Goal: Complete application form: Complete application form

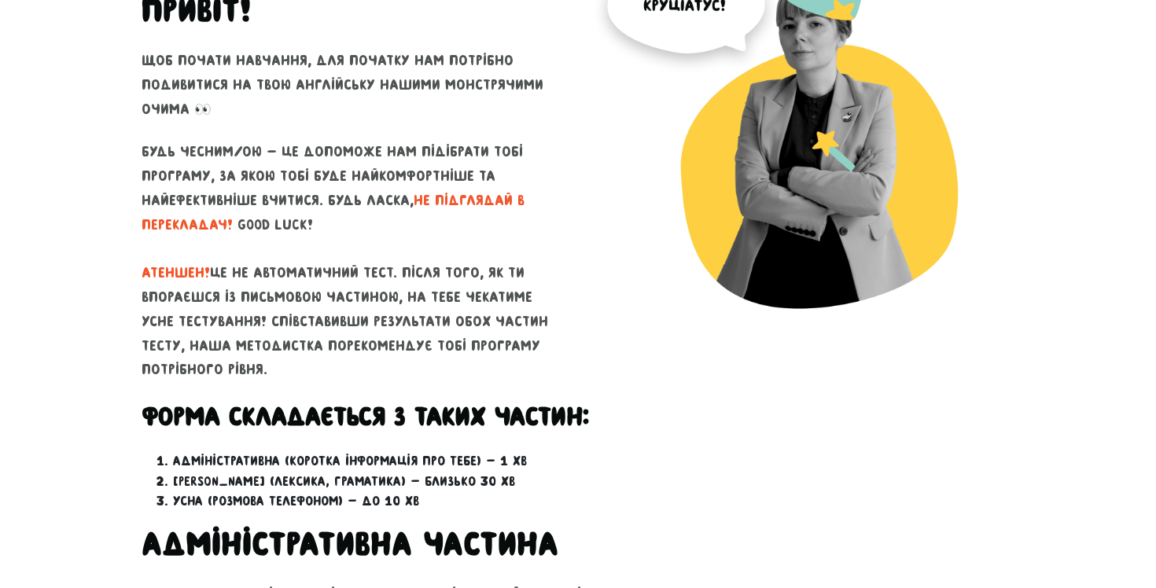
scroll to position [408, 0]
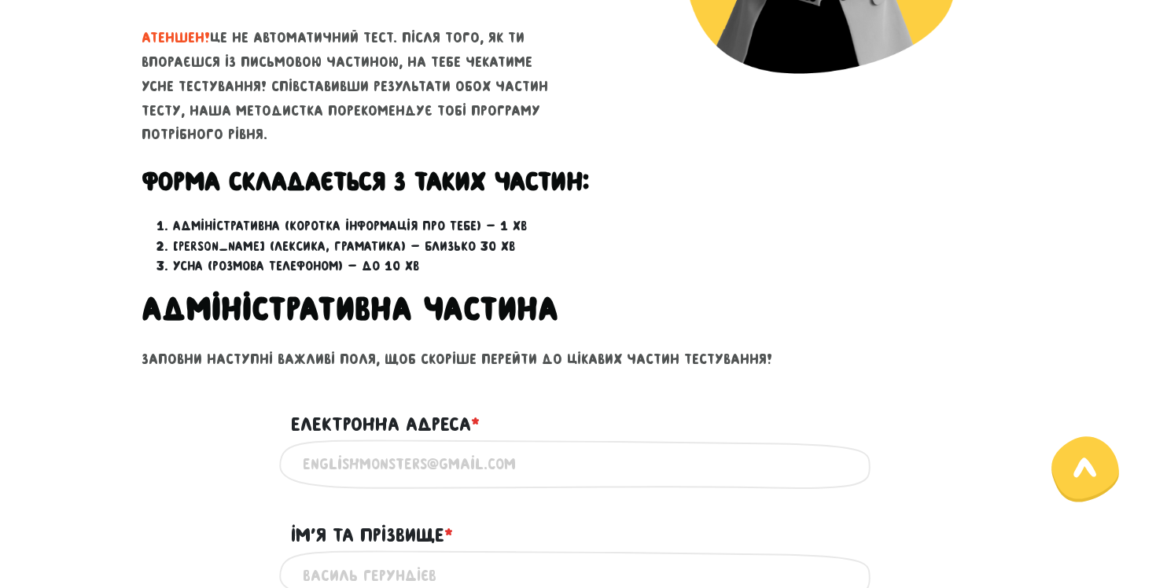
click at [389, 465] on input "Електронна адреса * ?" at bounding box center [578, 464] width 551 height 35
type input "[EMAIL_ADDRESS][DOMAIN_NAME]"
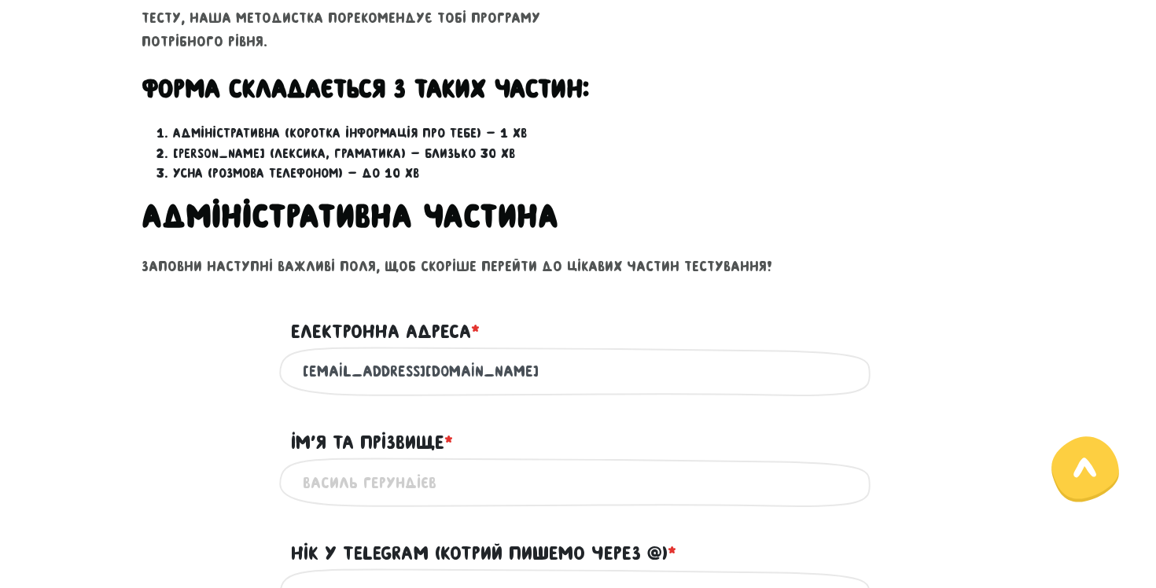
scroll to position [526, 0]
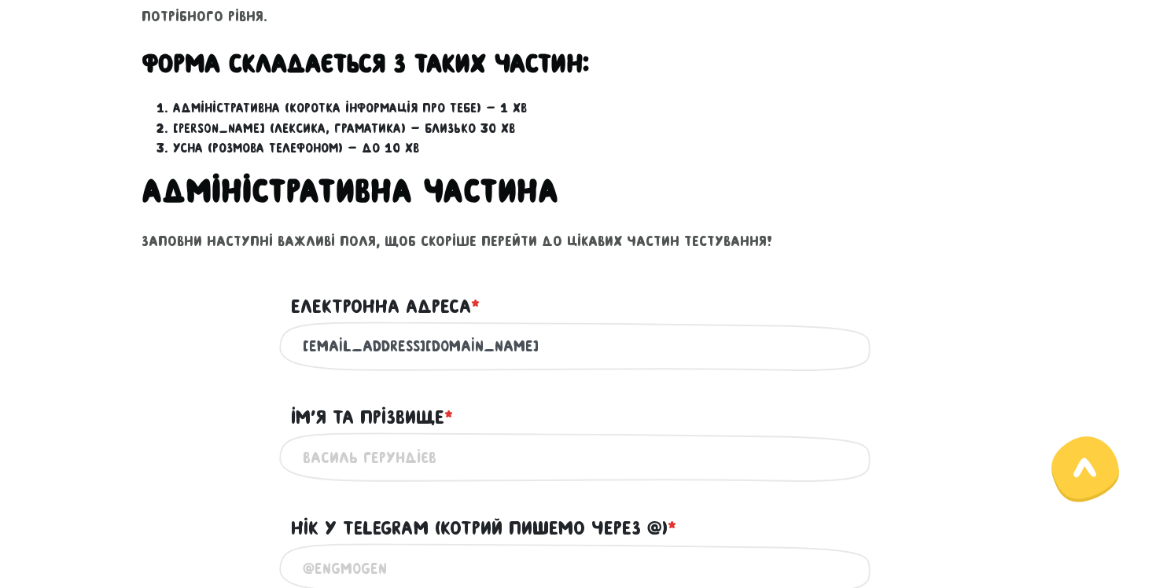
click at [414, 461] on input "Iм'я та прізвище * ?" at bounding box center [578, 457] width 551 height 35
type input "[PERSON_NAME] [PERSON_NAME]"
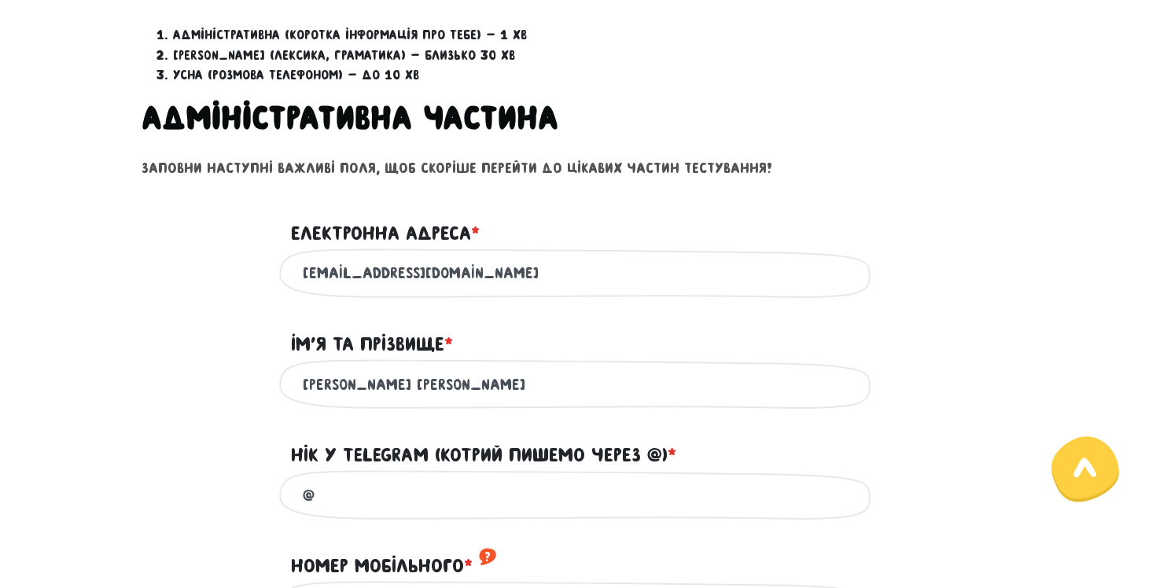
click at [422, 502] on input "@" at bounding box center [578, 494] width 551 height 35
type input "@nastia567890"
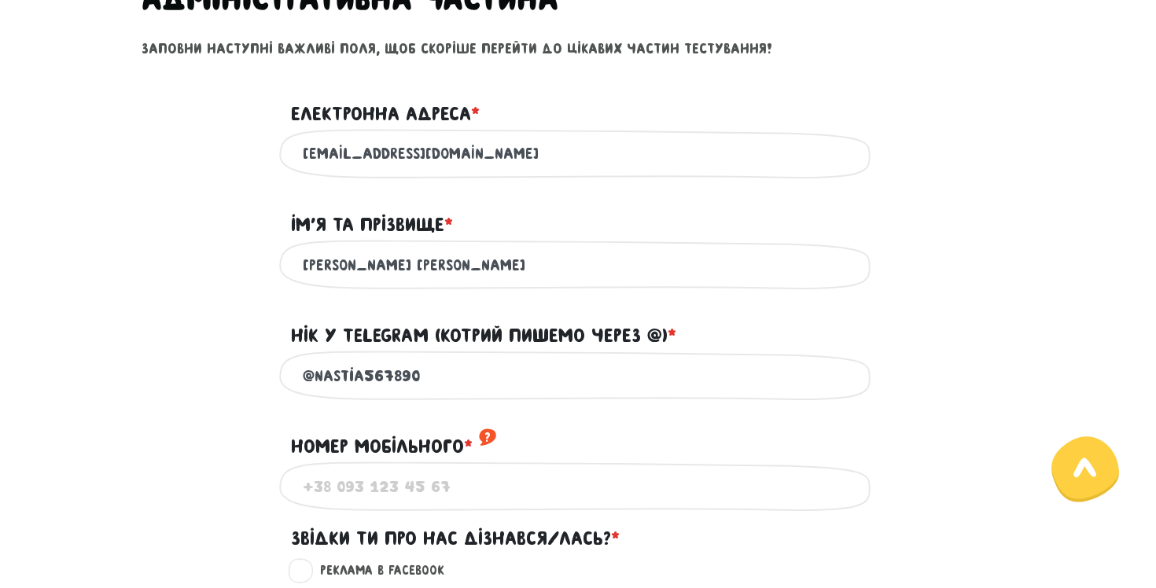
click at [429, 504] on input "Номер мобільного * ?" at bounding box center [578, 486] width 551 height 35
type input "[PHONE_NUMBER]"
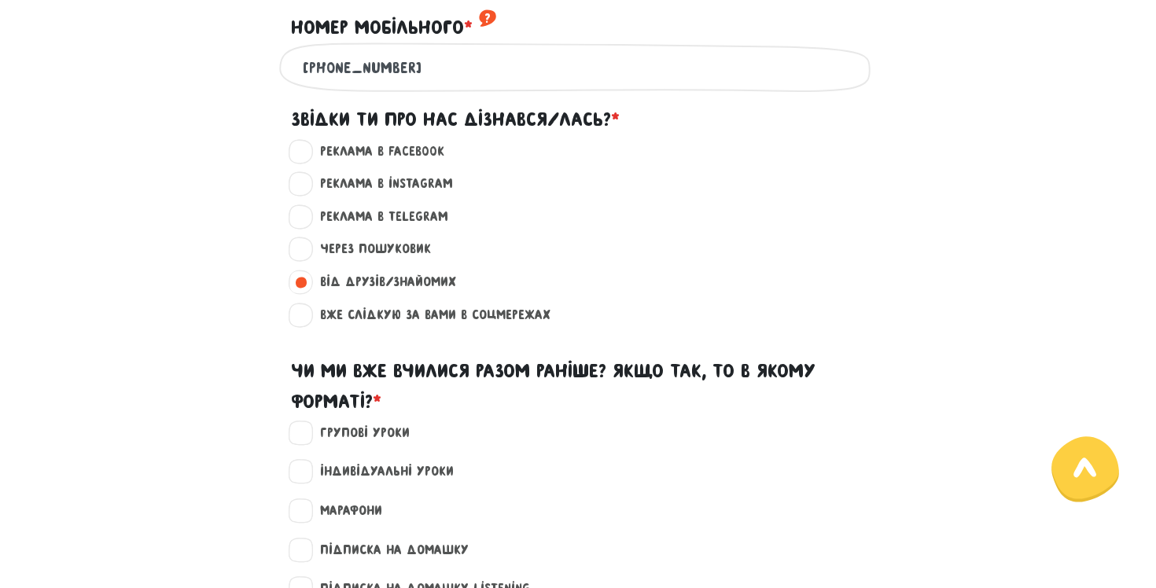
scroll to position [1141, 0]
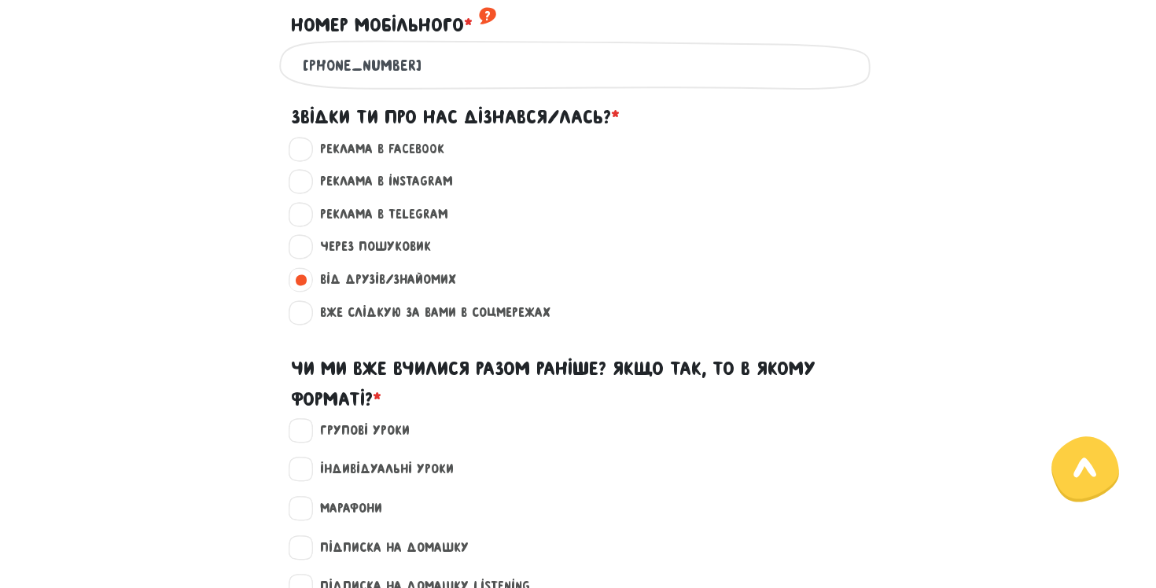
click at [400, 441] on label "Групові уроки" at bounding box center [358, 431] width 103 height 20
click at [308, 437] on input "Групові уроки" at bounding box center [301, 429] width 13 height 16
checkbox input "true"
click at [398, 480] on label "Індивідуальні уроки" at bounding box center [380, 469] width 147 height 20
click at [308, 475] on input "Індивідуальні уроки" at bounding box center [301, 467] width 13 height 16
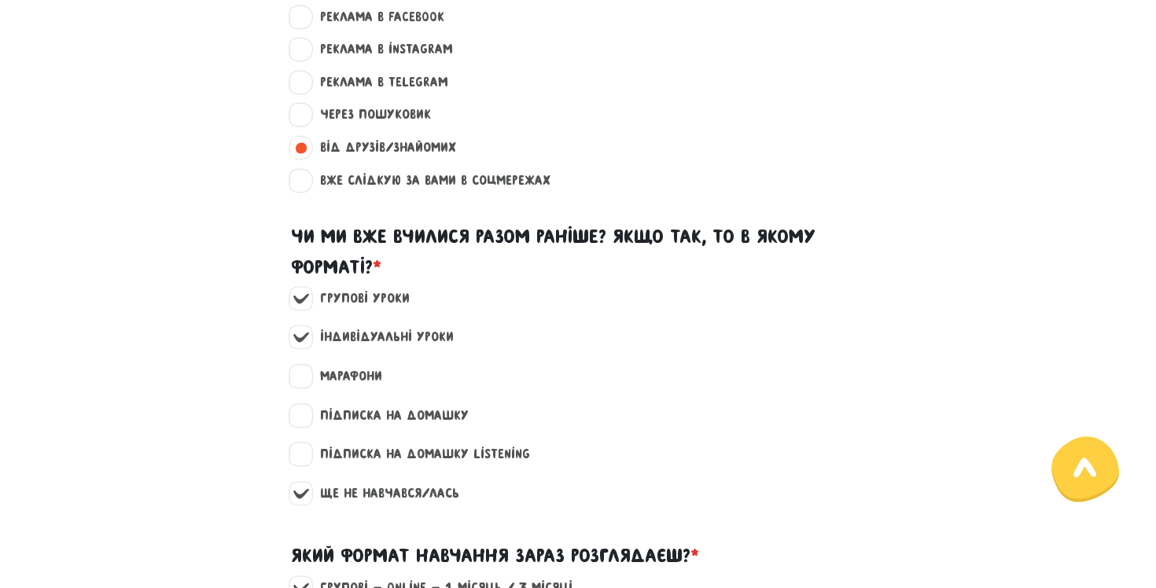
scroll to position [1274, 0]
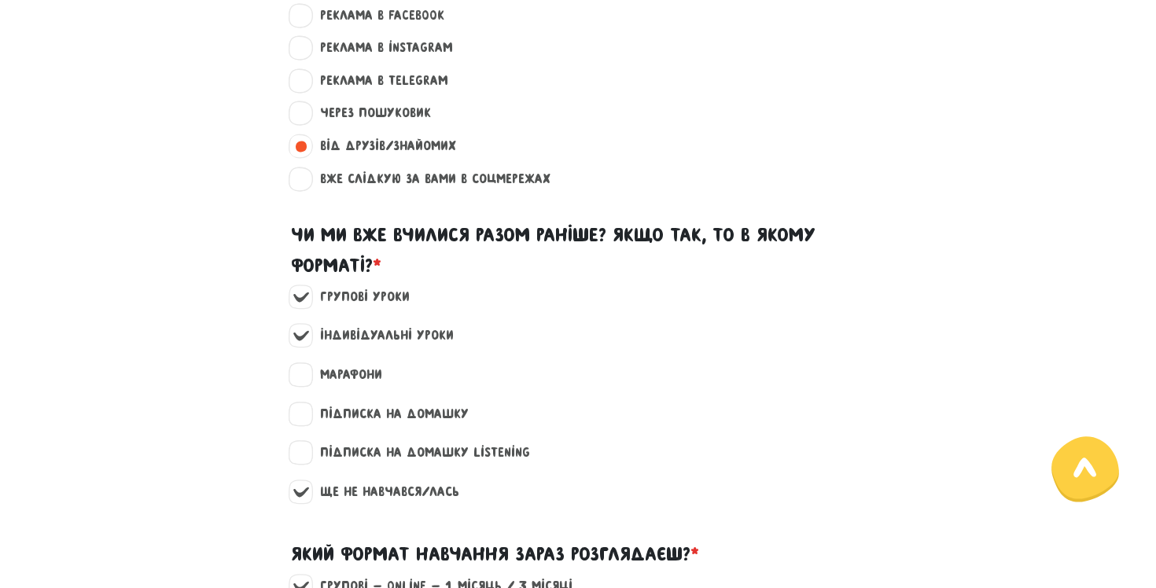
click at [373, 346] on label "Індивідуальні уроки" at bounding box center [380, 336] width 147 height 20
click at [308, 341] on input "Індивідуальні уроки" at bounding box center [301, 334] width 13 height 16
checkbox input "false"
click at [368, 308] on label "Групові уроки" at bounding box center [358, 297] width 103 height 20
click at [308, 303] on input "Групові уроки" at bounding box center [301, 295] width 13 height 16
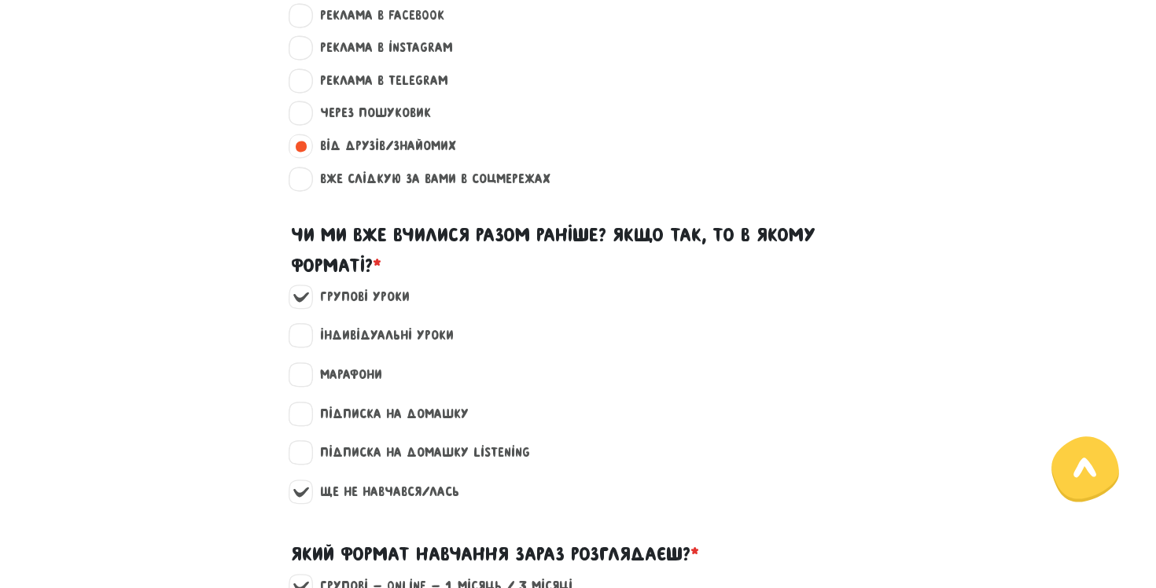
checkbox input "false"
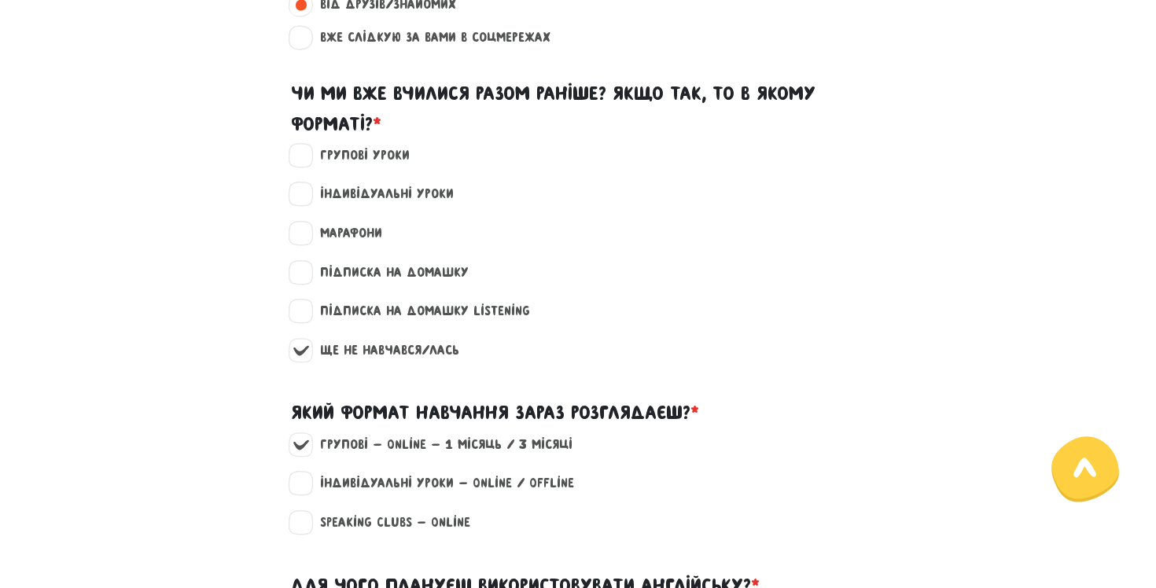
scroll to position [1550, 0]
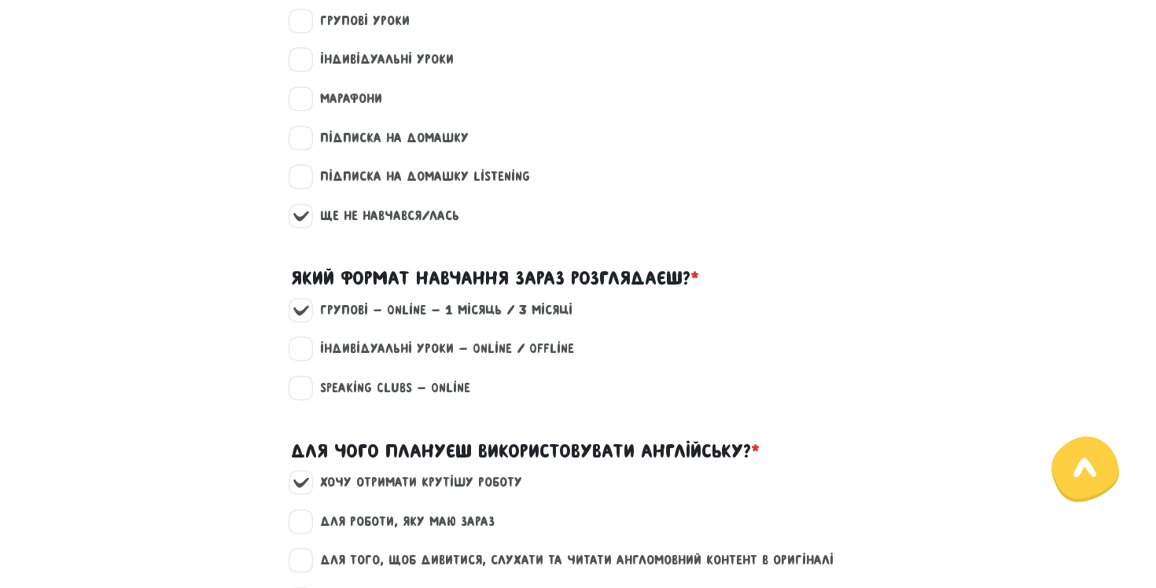
click at [447, 533] on label "для роботи, яку маю зараз" at bounding box center [401, 522] width 188 height 20
click at [308, 528] on input "для роботи, яку маю зараз" at bounding box center [301, 520] width 13 height 16
checkbox input "true"
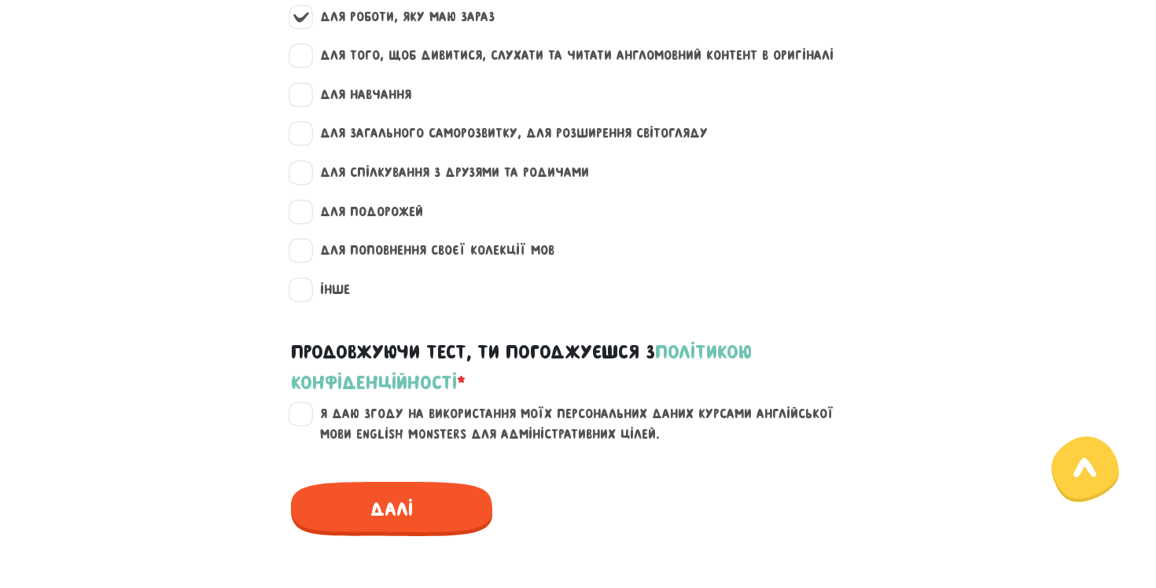
scroll to position [2070, 0]
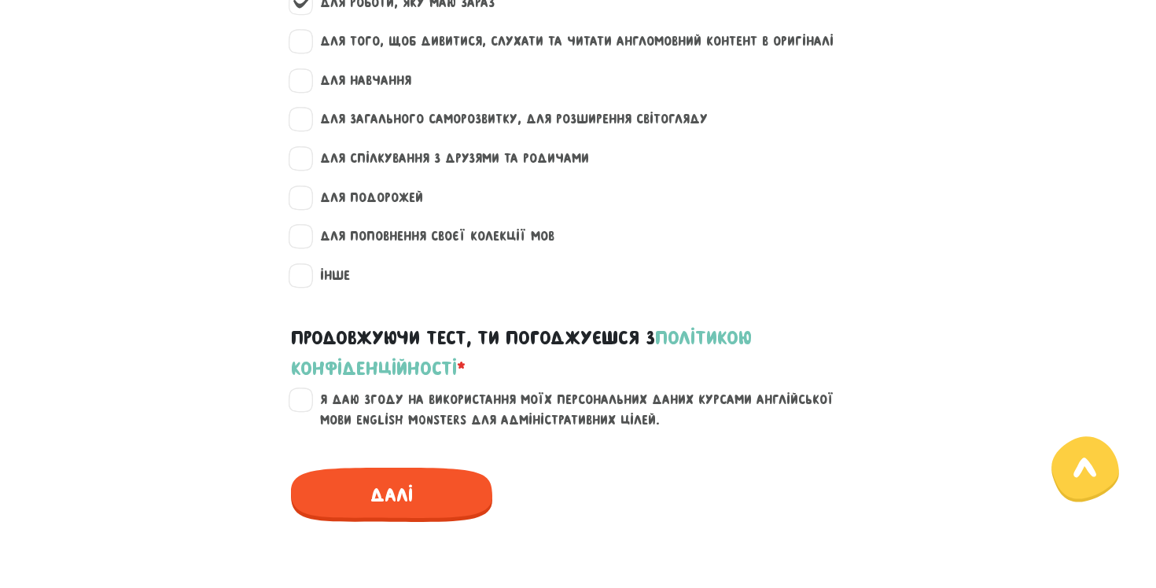
click at [440, 449] on div "Я даю згоду на використання моїх персональних даних курсами англійської мови En…" at bounding box center [578, 419] width 897 height 59
click at [446, 430] on label "Я даю згоду на використання моїх персональних даних курсами англійської мови En…" at bounding box center [588, 410] width 562 height 40
click at [308, 406] on input "Я даю згоду на використання моїх персональних даних курсами англійської мови En…" at bounding box center [301, 398] width 13 height 16
checkbox input "true"
click at [431, 522] on span "Далі" at bounding box center [391, 495] width 201 height 54
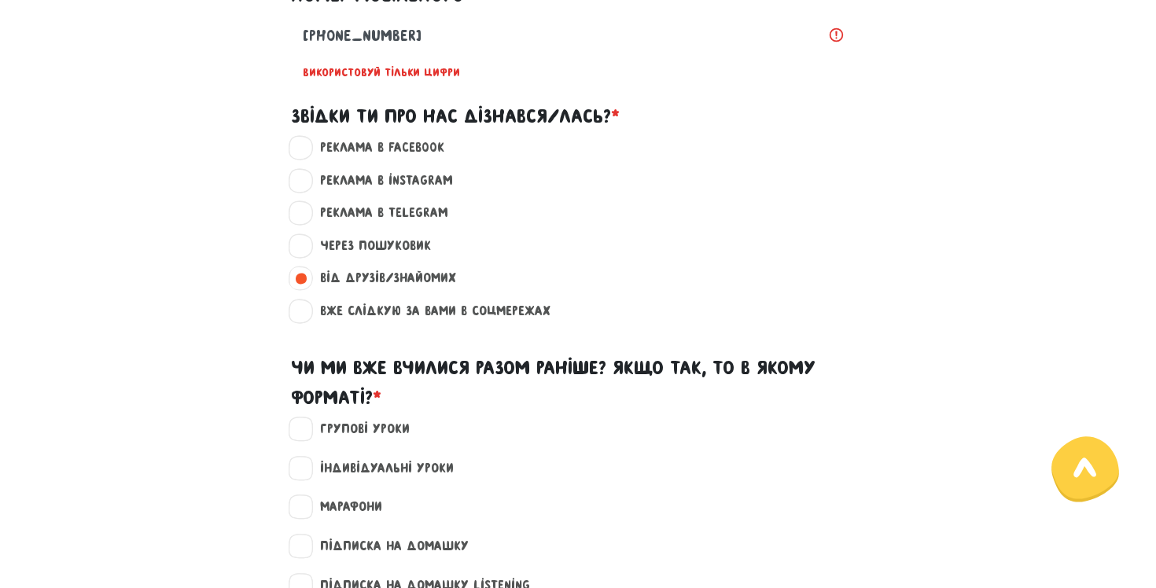
scroll to position [1167, 0]
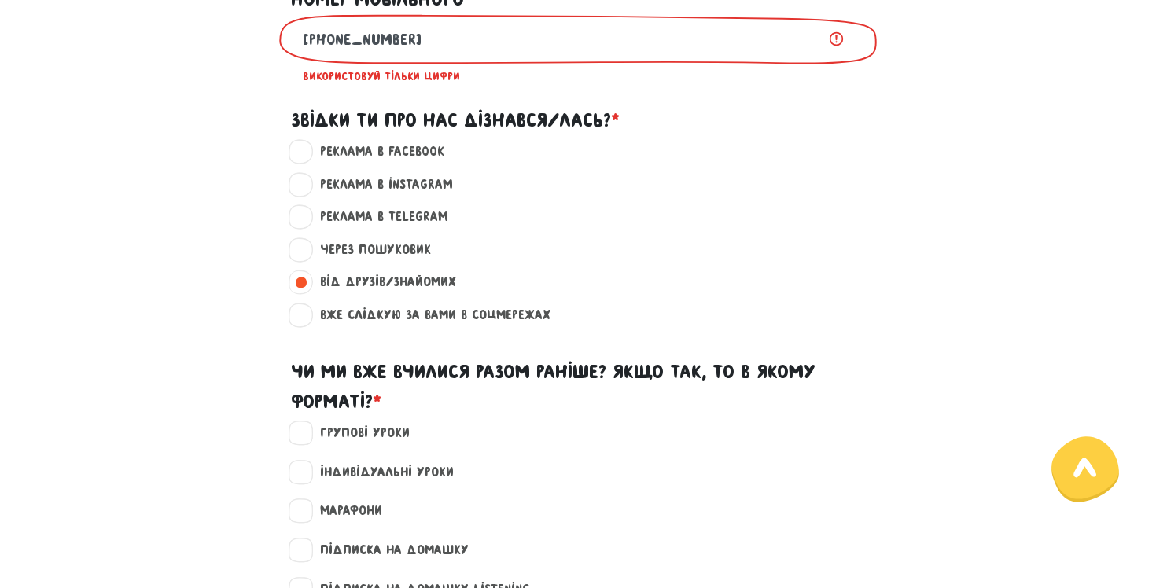
click at [356, 57] on input "[PHONE_NUMBER]" at bounding box center [578, 38] width 551 height 35
drag, startPoint x: 500, startPoint y: 53, endPoint x: 168, endPoint y: 48, distance: 332.8
click at [179, 51] on div "[PHONE_NUMBER] Використовуй тільки цифри" at bounding box center [578, 53] width 897 height 78
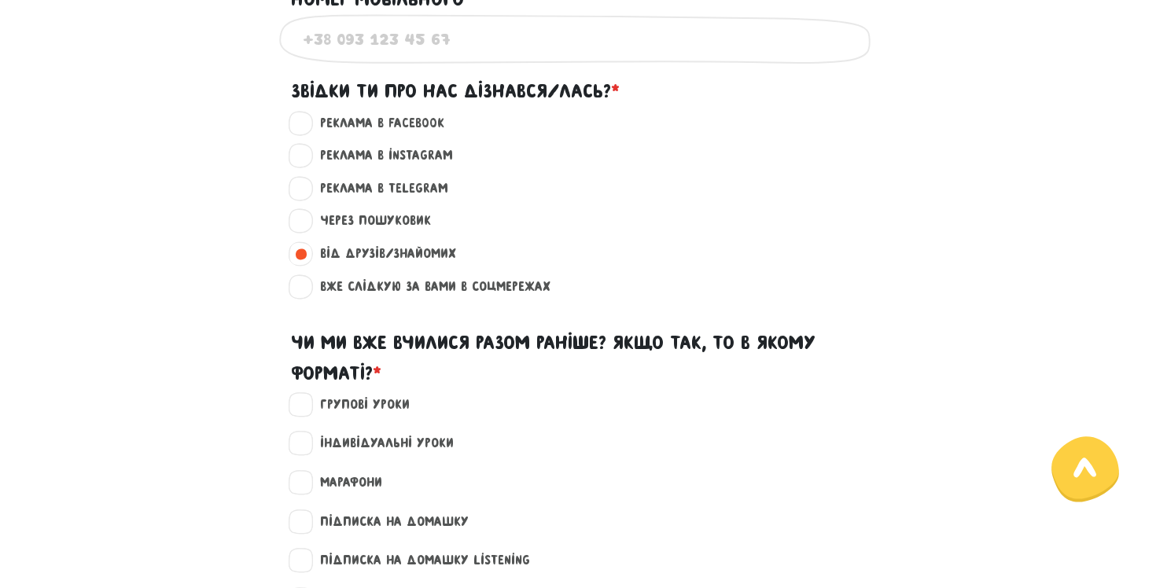
click at [341, 53] on input "Номер мобільного * ?" at bounding box center [578, 38] width 551 height 35
click at [393, 57] on input "[PHONE_NUMBER]" at bounding box center [578, 38] width 551 height 35
click at [356, 55] on input "+380 (66 516 55 58" at bounding box center [578, 38] width 551 height 35
click at [356, 57] on input "+380 (66 516 55 58" at bounding box center [578, 38] width 551 height 35
click at [351, 57] on input "+380 (66 516 55 58" at bounding box center [578, 38] width 551 height 35
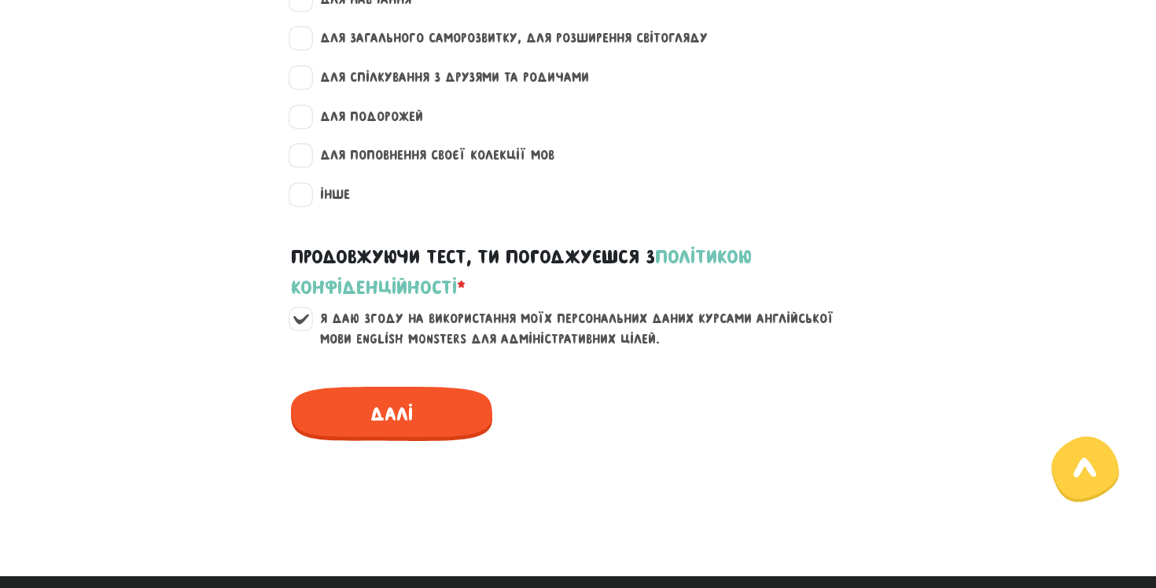
scroll to position [2563, 0]
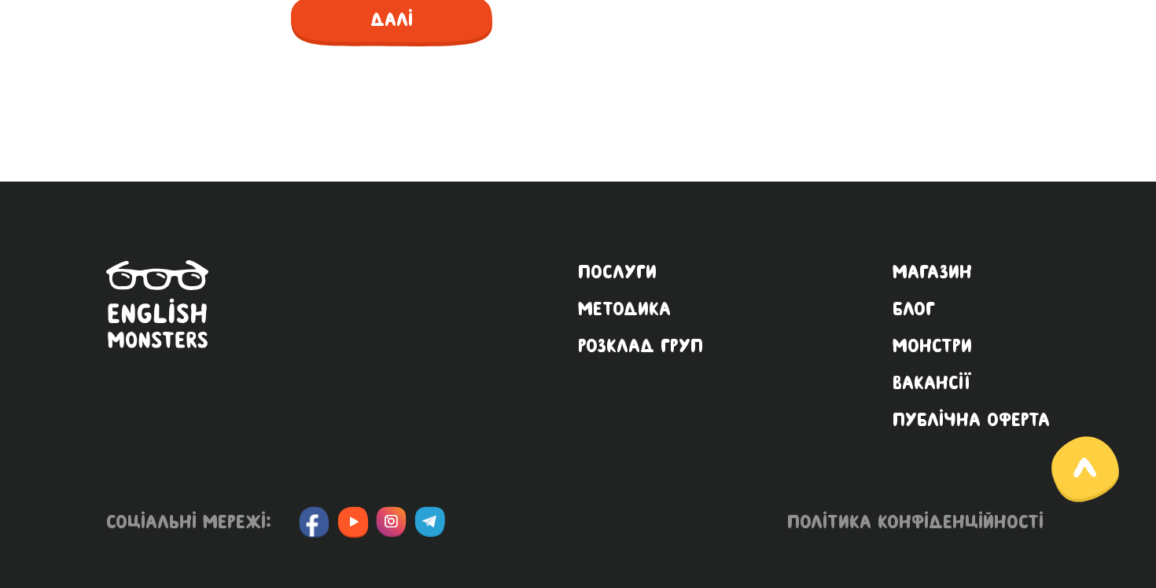
click at [395, 27] on span "Далі" at bounding box center [391, 19] width 201 height 54
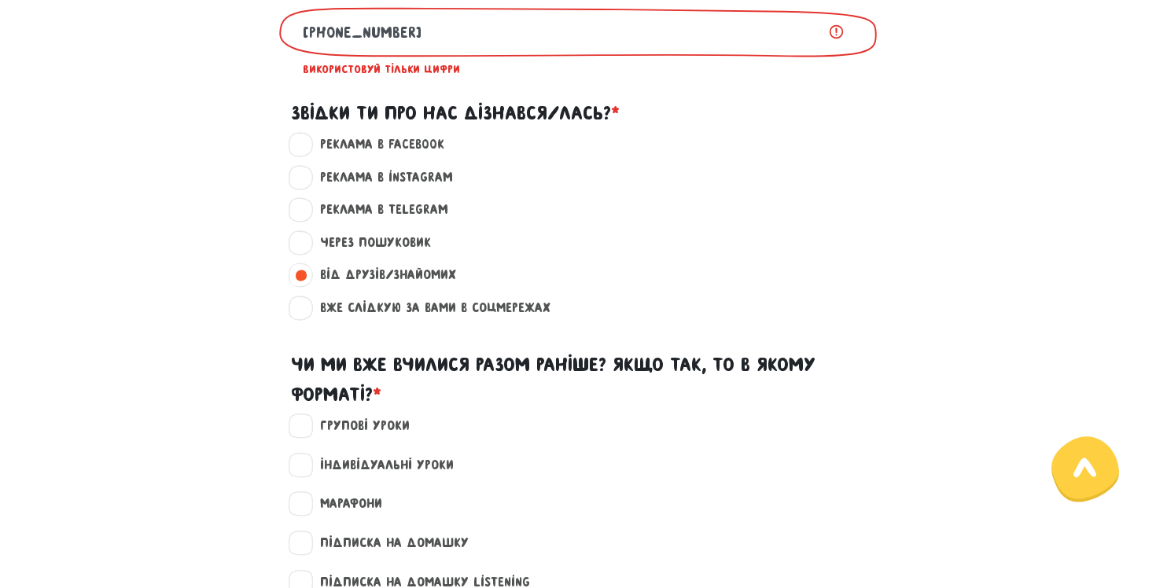
scroll to position [1167, 0]
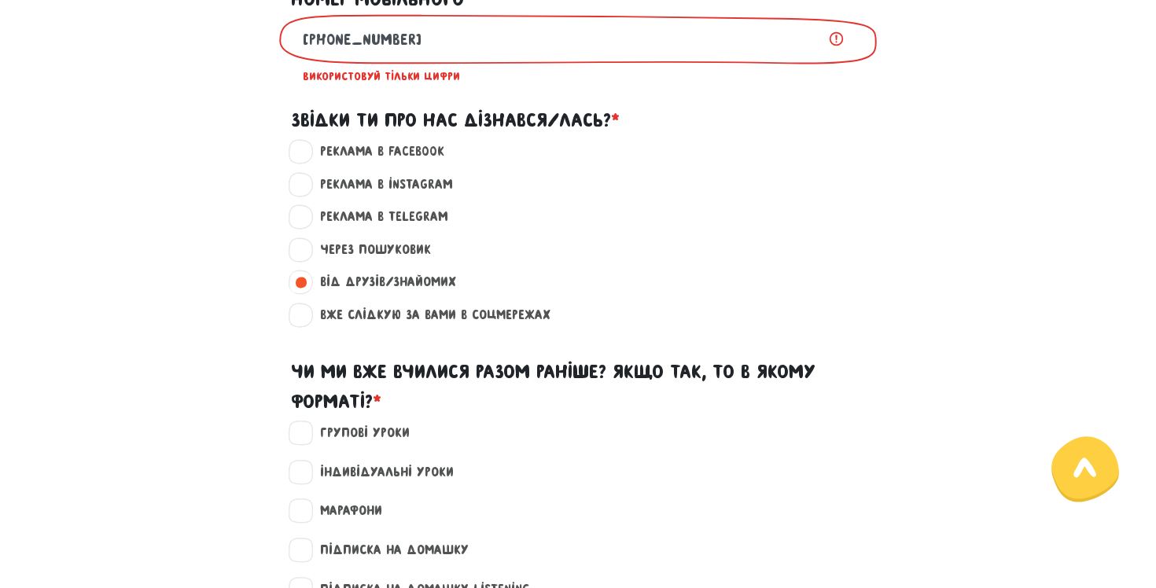
click at [314, 57] on input "[PHONE_NUMBER]" at bounding box center [578, 38] width 551 height 35
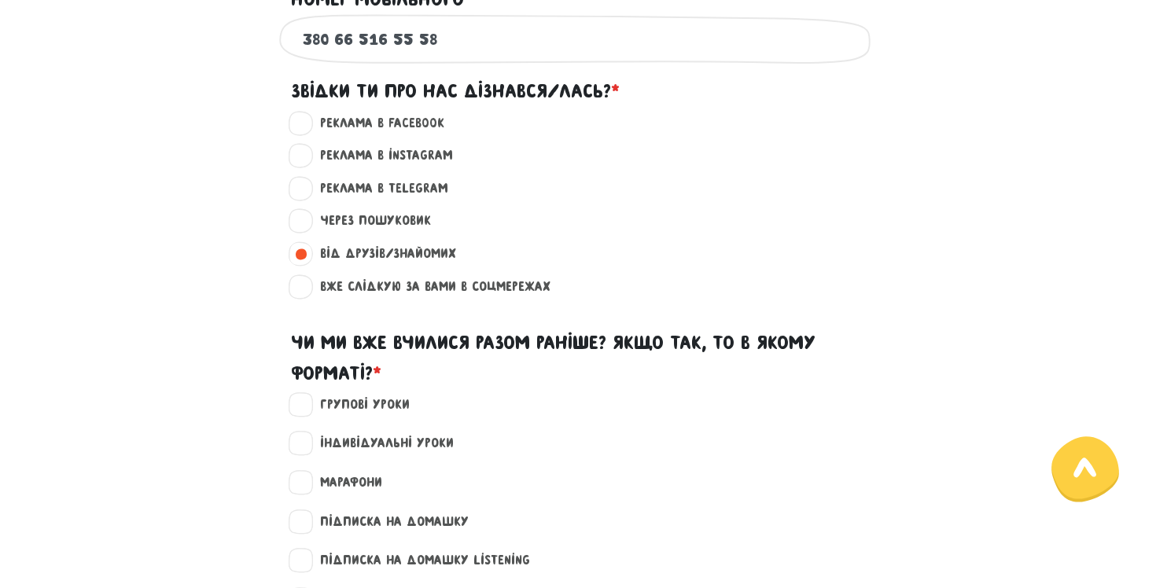
scroll to position [2563, 0]
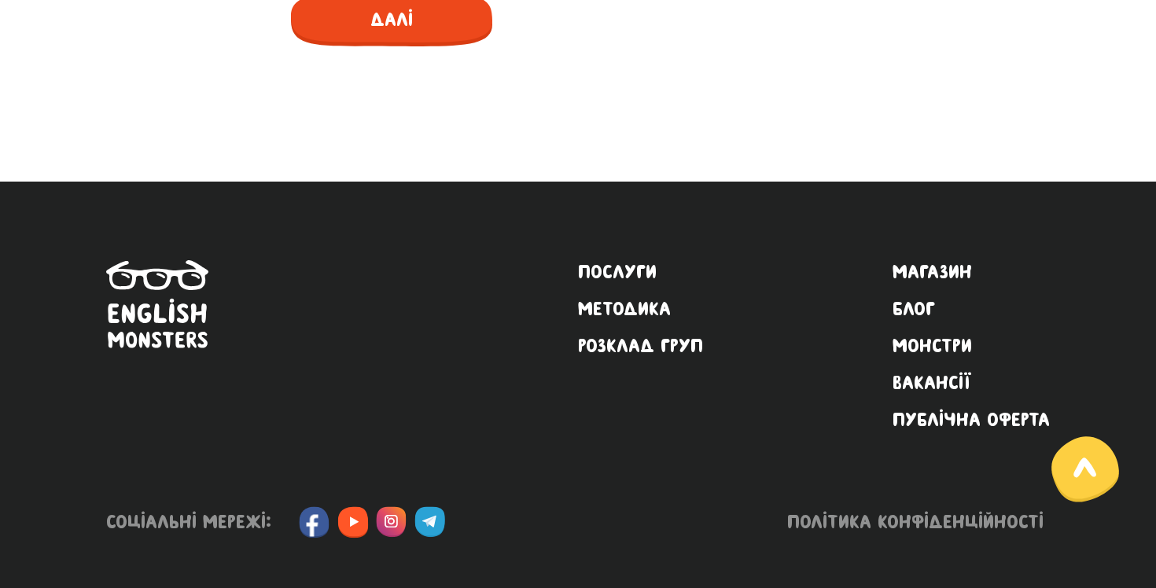
click at [416, 31] on span "Далі" at bounding box center [391, 19] width 201 height 54
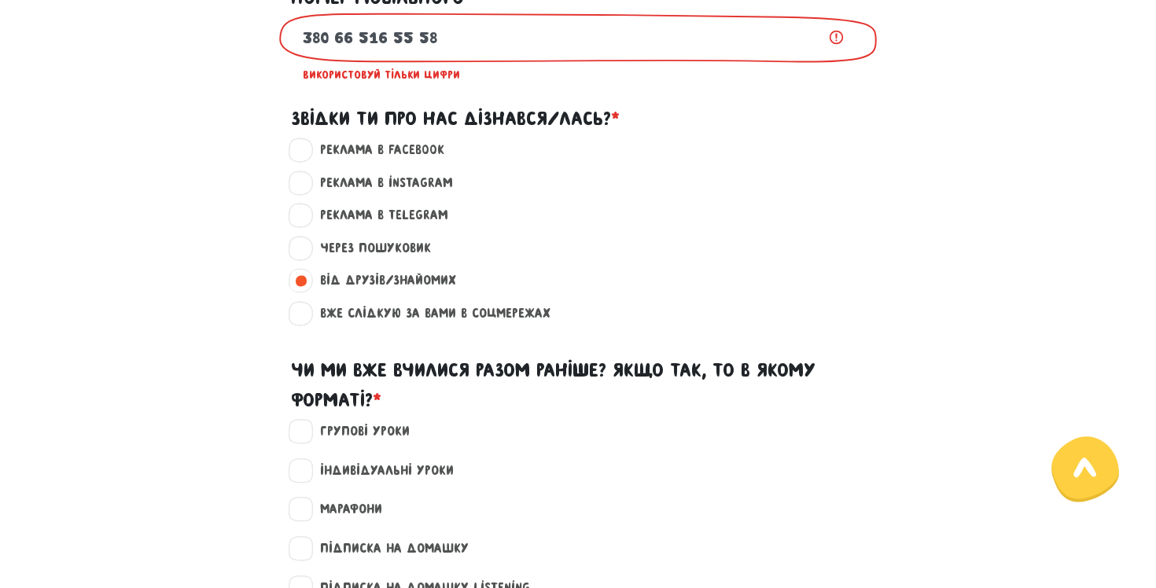
scroll to position [1167, 0]
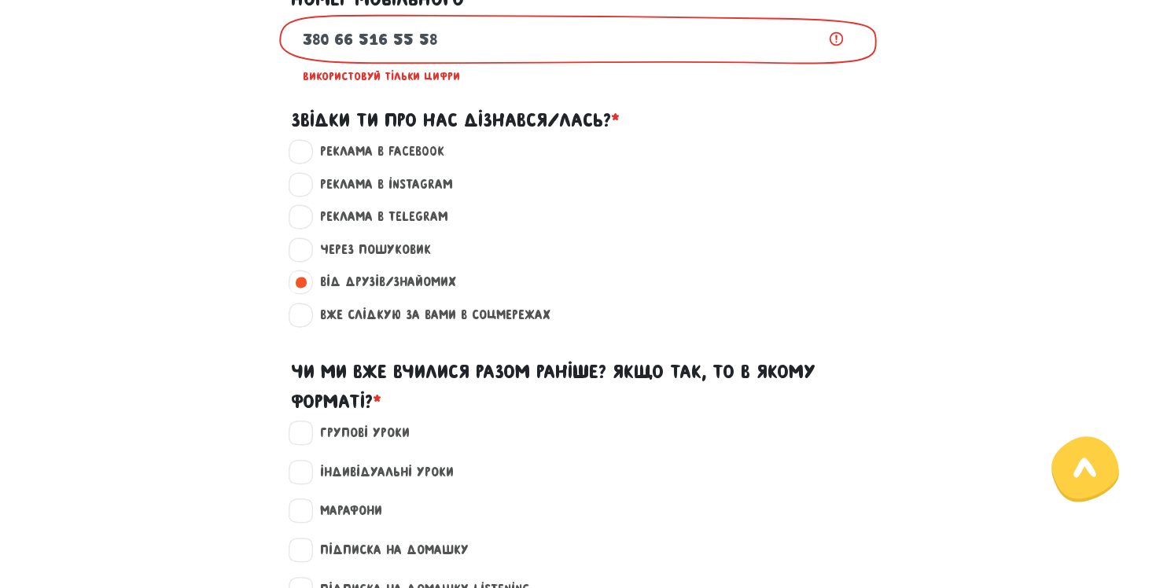
click at [415, 57] on input "380 66 516 55 58" at bounding box center [578, 38] width 551 height 35
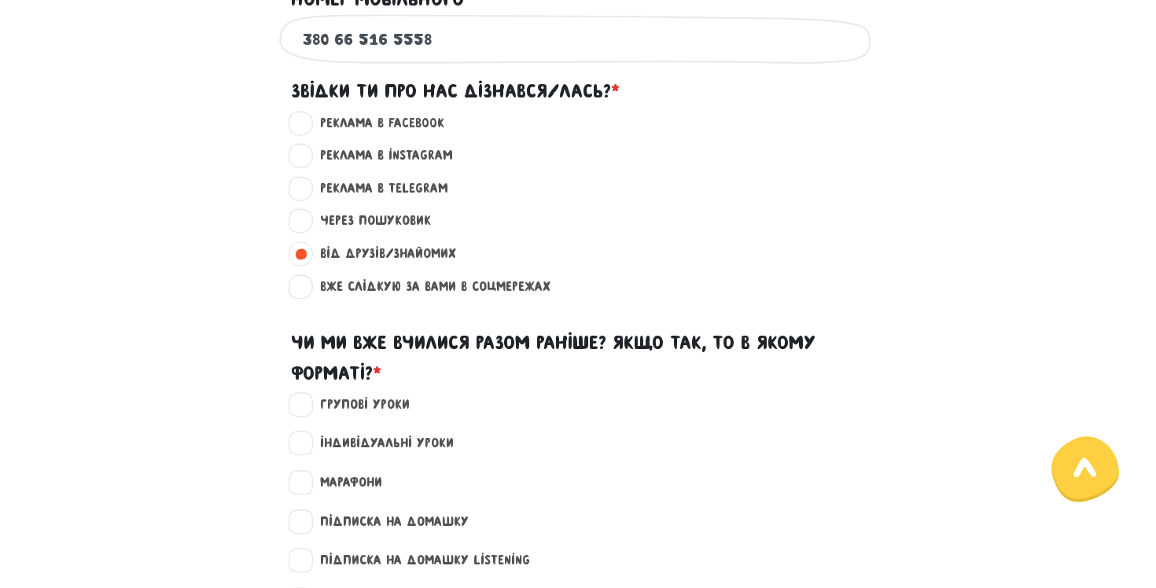
click at [394, 57] on input "380 66 516 5558" at bounding box center [578, 38] width 551 height 35
click at [363, 53] on input "380 66 5165558" at bounding box center [578, 38] width 551 height 35
click at [330, 57] on input "380 665165558" at bounding box center [578, 38] width 551 height 35
click at [334, 57] on input "380 665165558" at bounding box center [578, 38] width 551 height 35
click at [310, 57] on input "380665165558" at bounding box center [578, 38] width 551 height 35
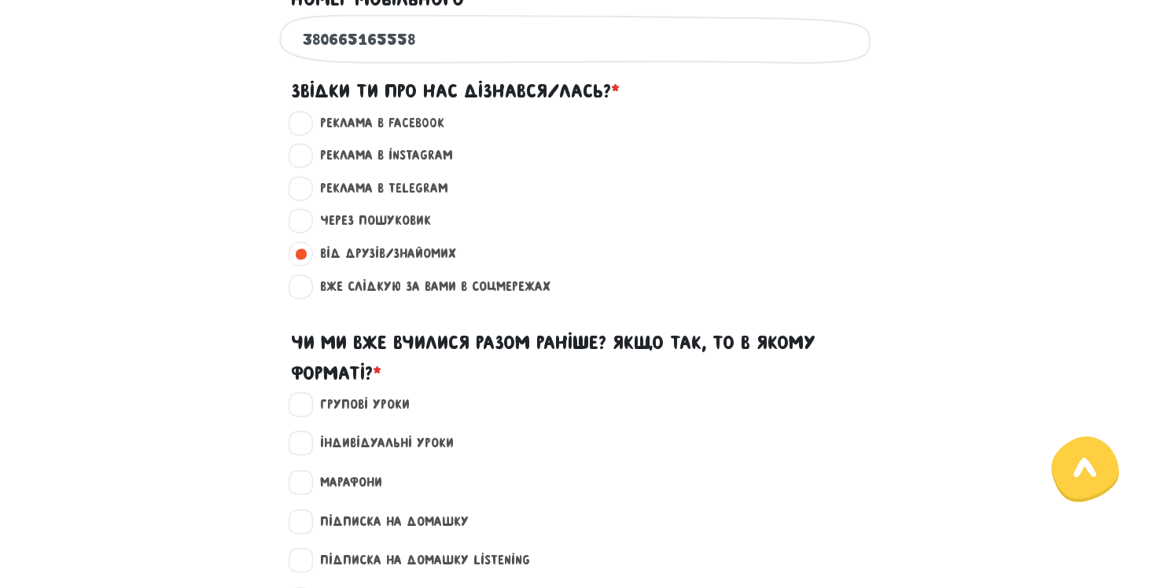
click at [302, 57] on div "380665165558 Використовуй тільки цифри" at bounding box center [578, 39] width 598 height 50
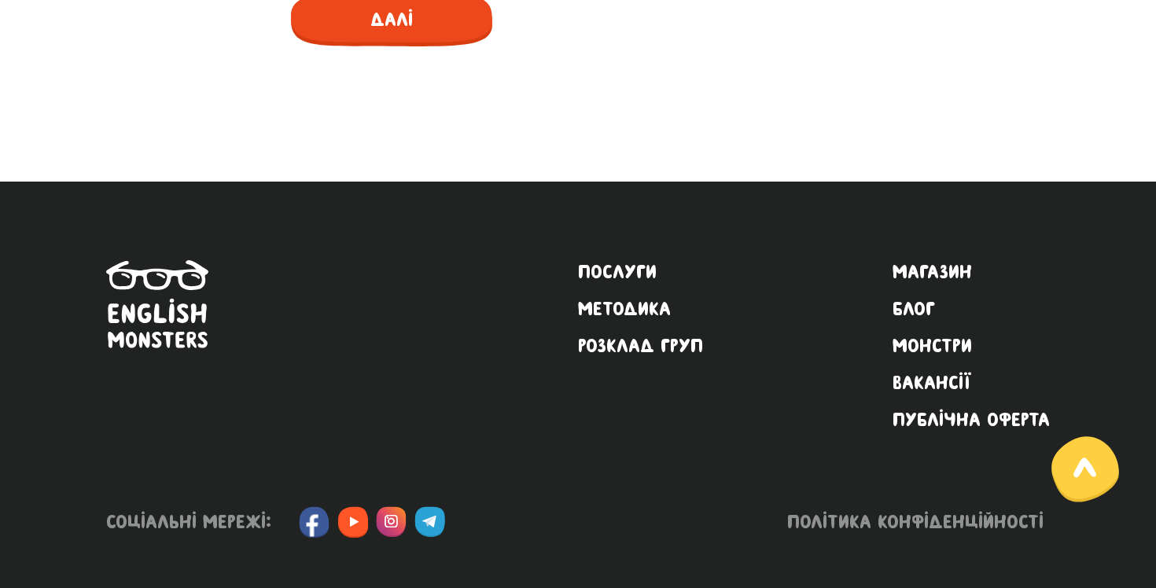
type input "[PHONE_NUMBER]"
click at [393, 39] on span "Далі" at bounding box center [391, 19] width 201 height 54
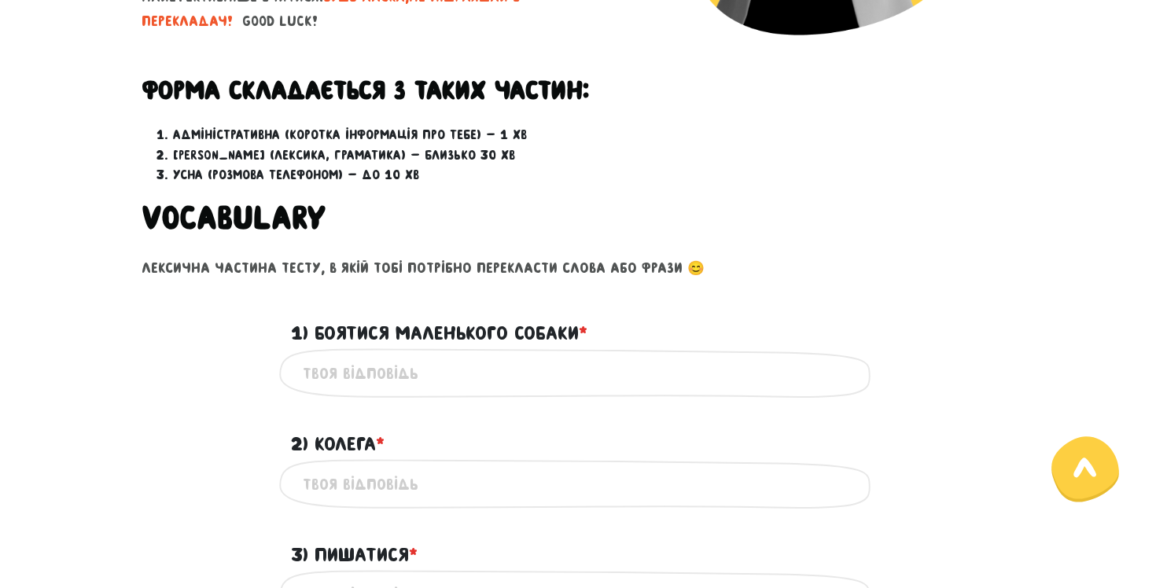
scroll to position [453, 0]
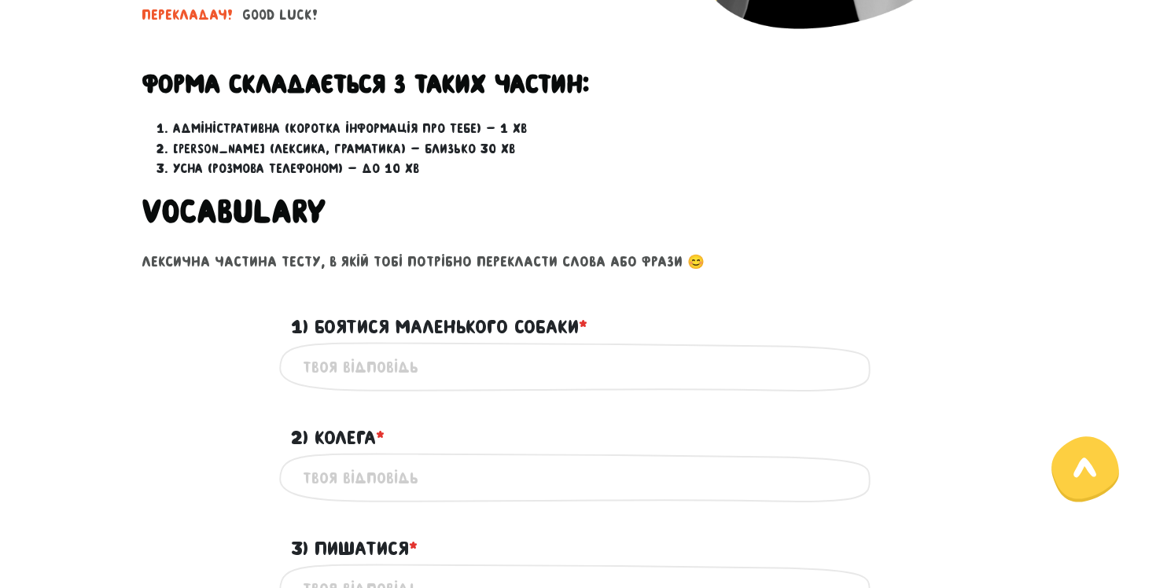
click at [437, 477] on input "2) Колега * ?" at bounding box center [578, 477] width 551 height 35
click at [385, 471] on input "2) Колега * ?" at bounding box center [578, 477] width 551 height 35
paste input "colleague"
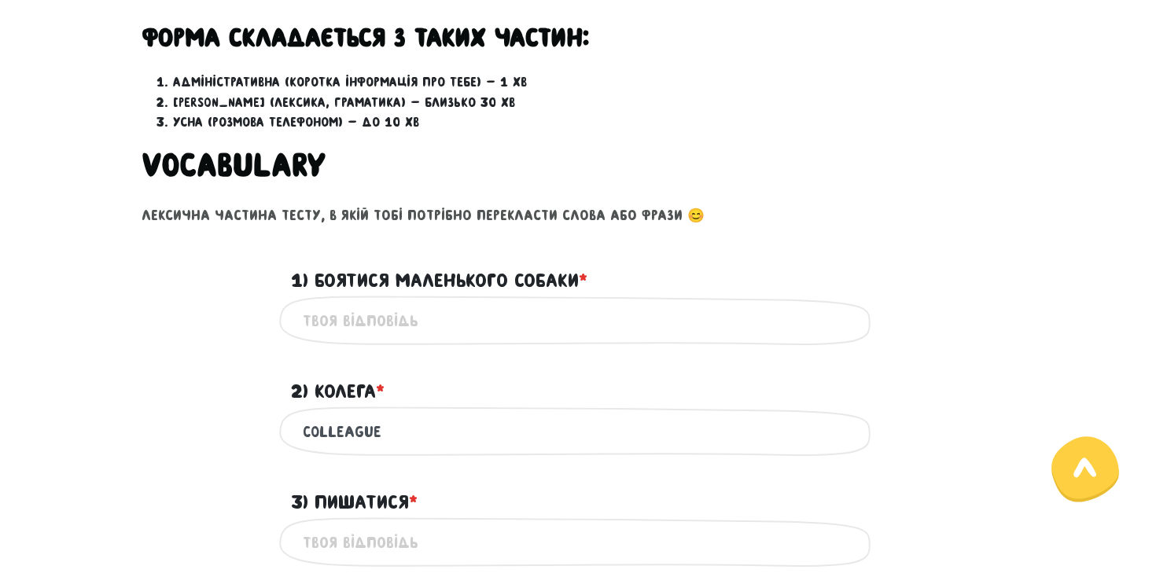
scroll to position [503, 0]
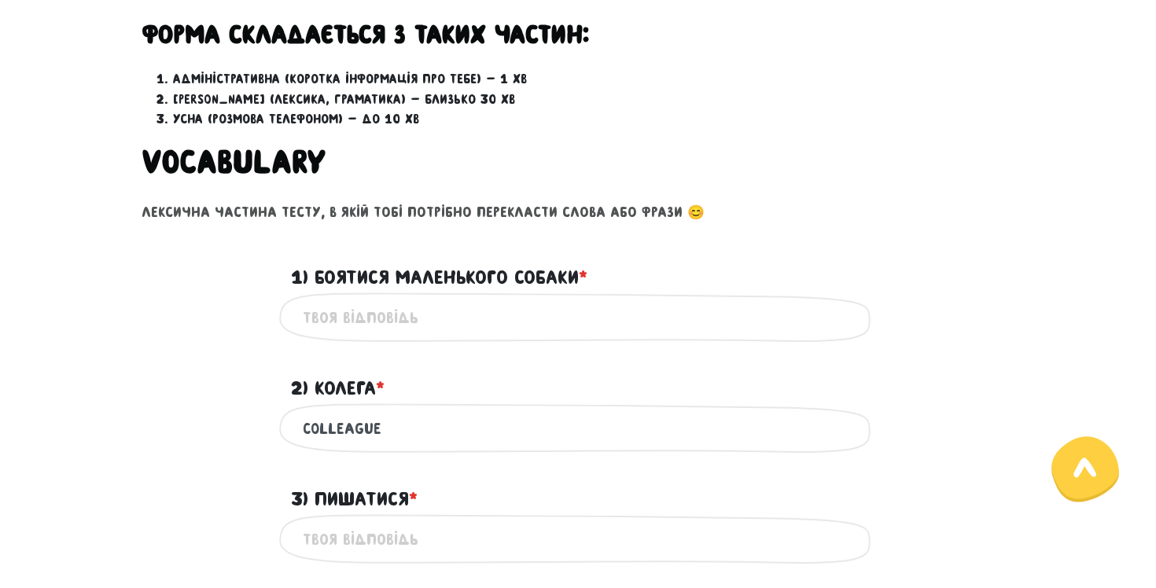
type input "colleague"
click at [373, 530] on input "3) Пишатися * ?" at bounding box center [578, 539] width 551 height 35
type input "to be proud of"
click at [429, 330] on input "1) Боятися маленького собаки * ?" at bounding box center [578, 317] width 551 height 35
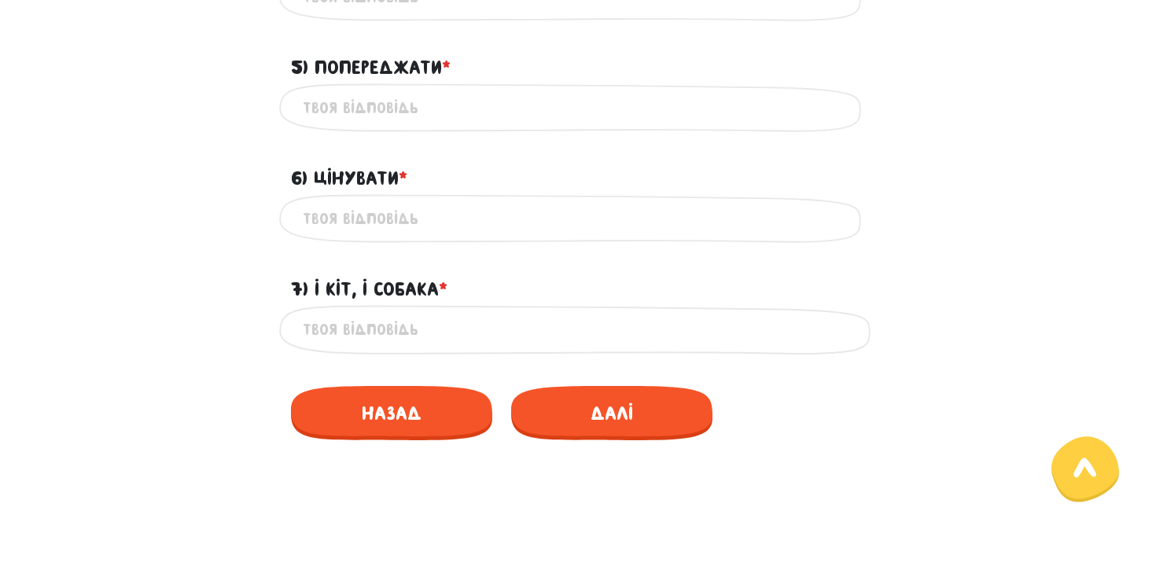
scroll to position [1167, 0]
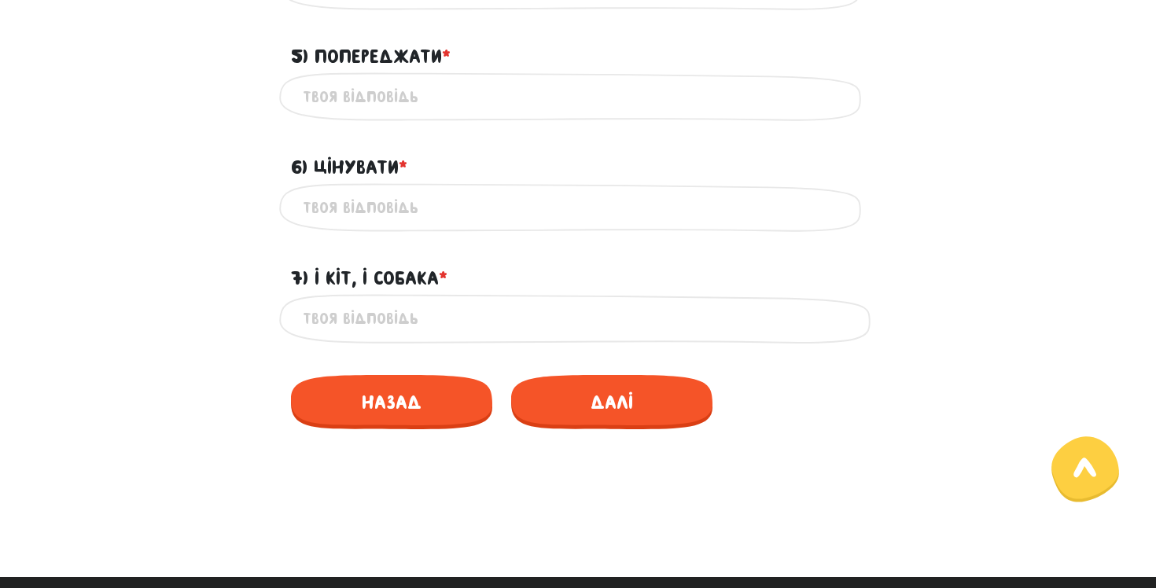
type input "to be afraid of small dog"
click at [426, 316] on input "7) І кіт, і собака * ?" at bounding box center [578, 318] width 551 height 35
type input "and cat, and cat"
click at [429, 109] on input "5) Попереджати * ?" at bounding box center [578, 96] width 551 height 35
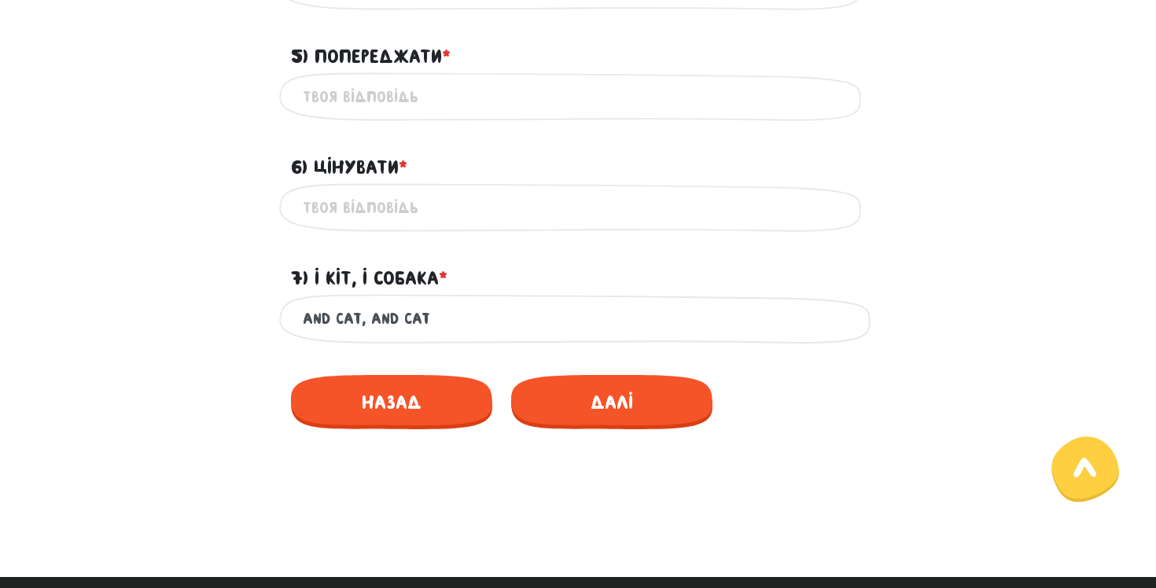
click at [454, 216] on input "6) Цінувати * ?" at bounding box center [578, 207] width 551 height 35
click at [416, 106] on input "5) Попереджати * ?" at bounding box center [578, 96] width 551 height 35
paste input "to warn"
type input "to warn"
click at [445, 216] on input "6) Цінувати * ?" at bounding box center [578, 207] width 551 height 35
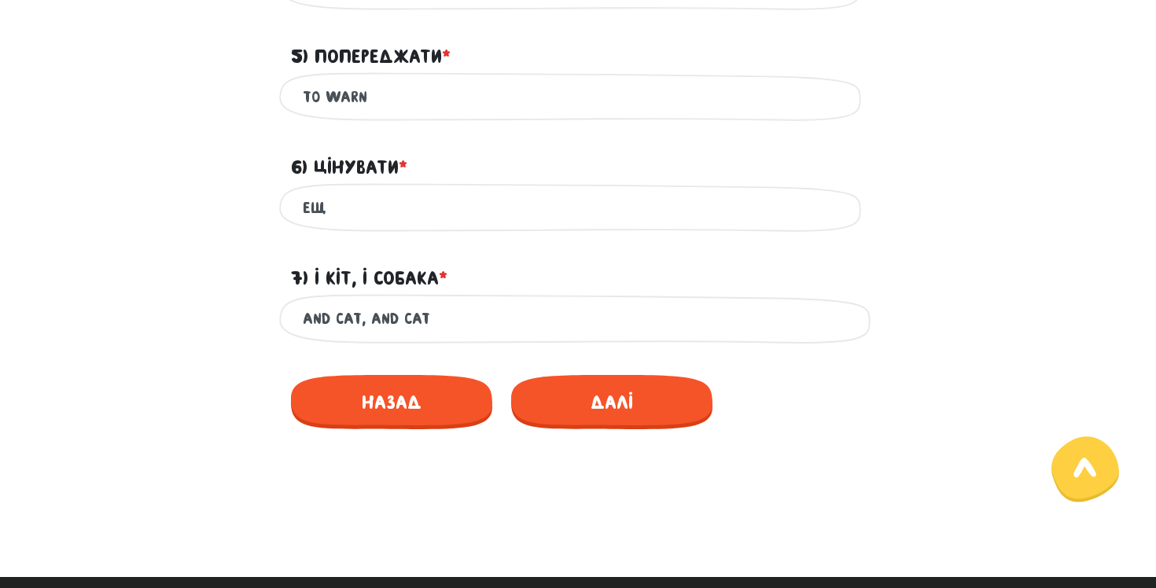
type input "е"
paste input "value"
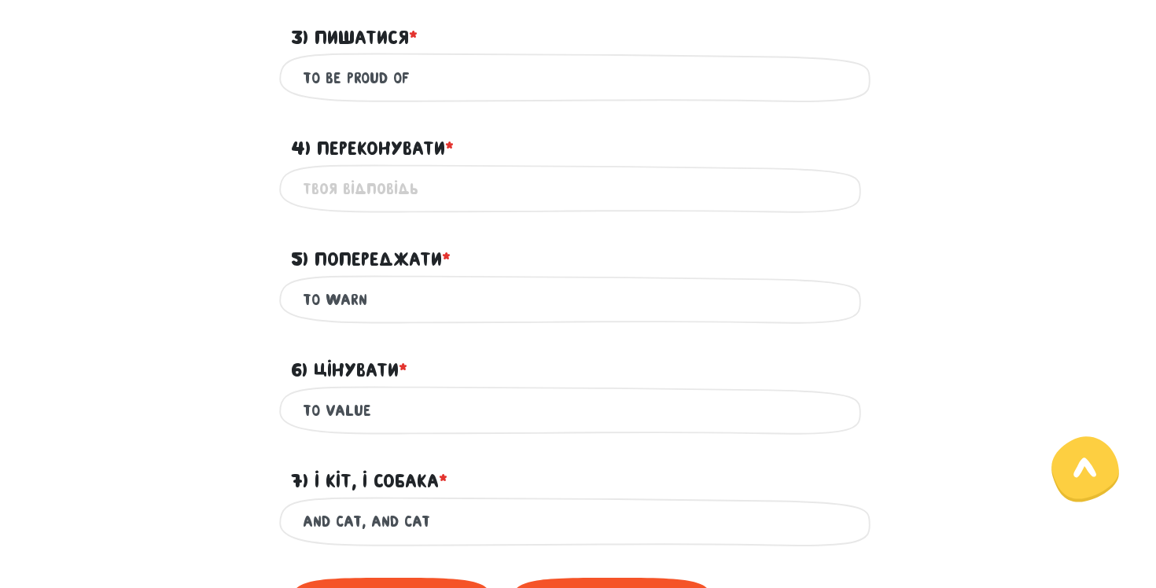
scroll to position [959, 0]
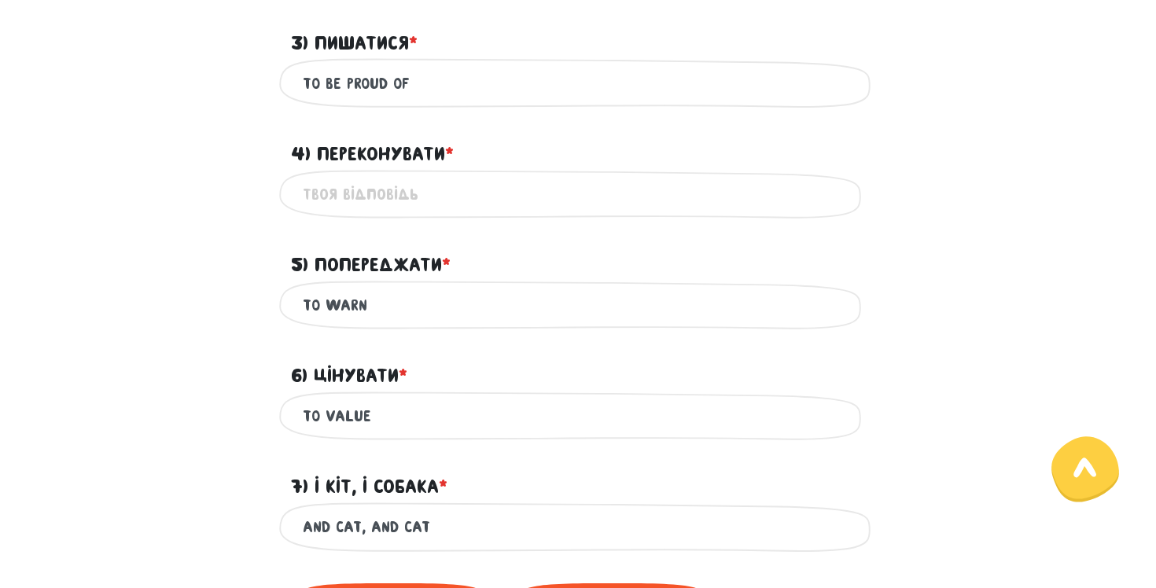
type input "to value"
click at [552, 205] on input "4) Переконувати * ?" at bounding box center [578, 194] width 551 height 35
type input "е"
type input "r"
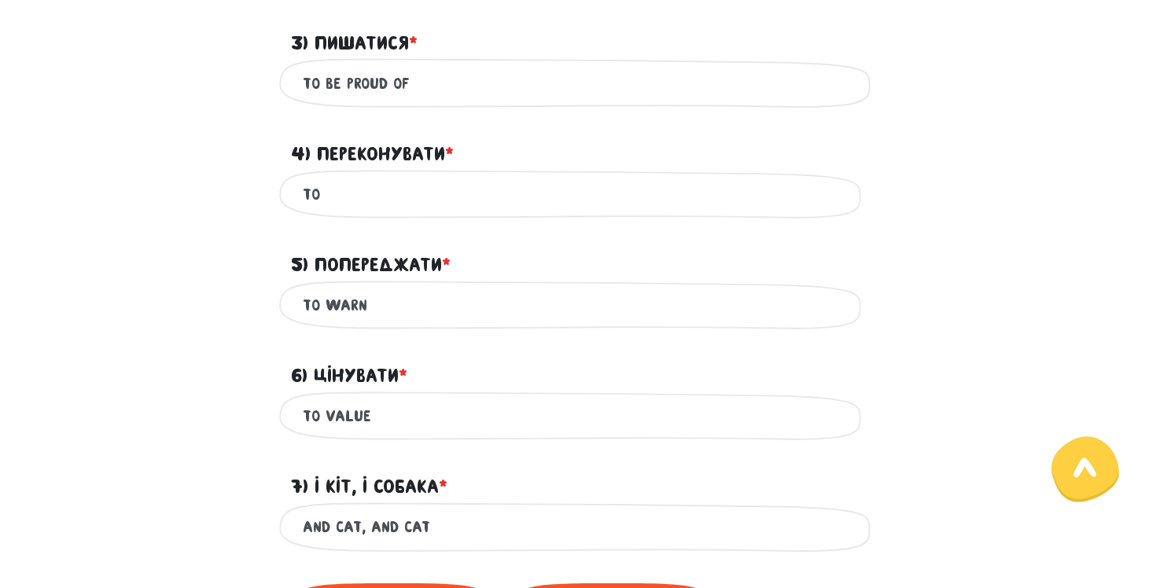
paste input "persuade"
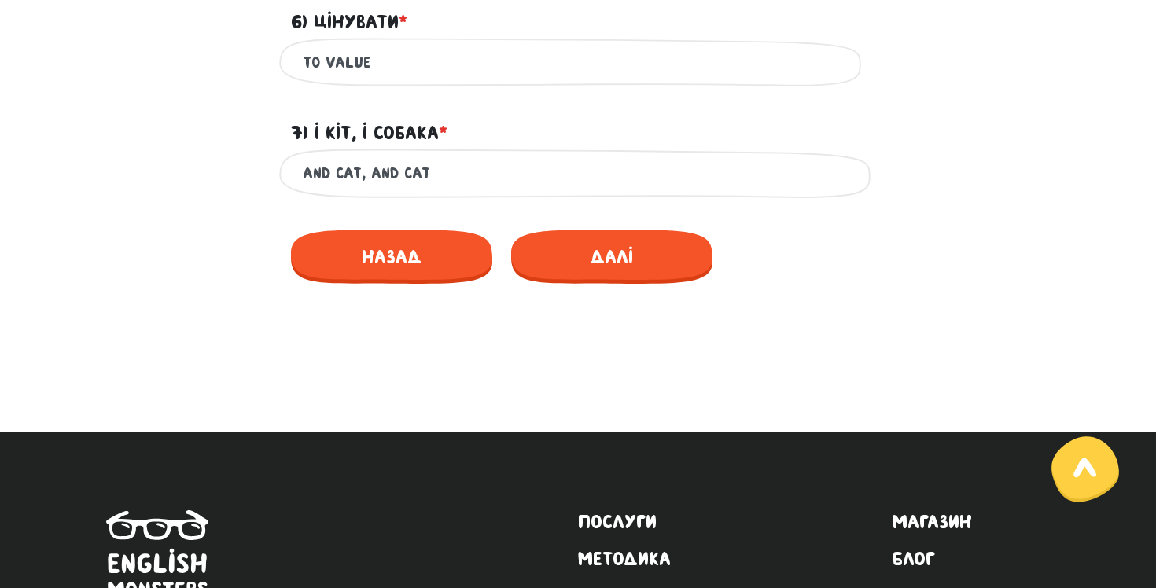
scroll to position [1317, 0]
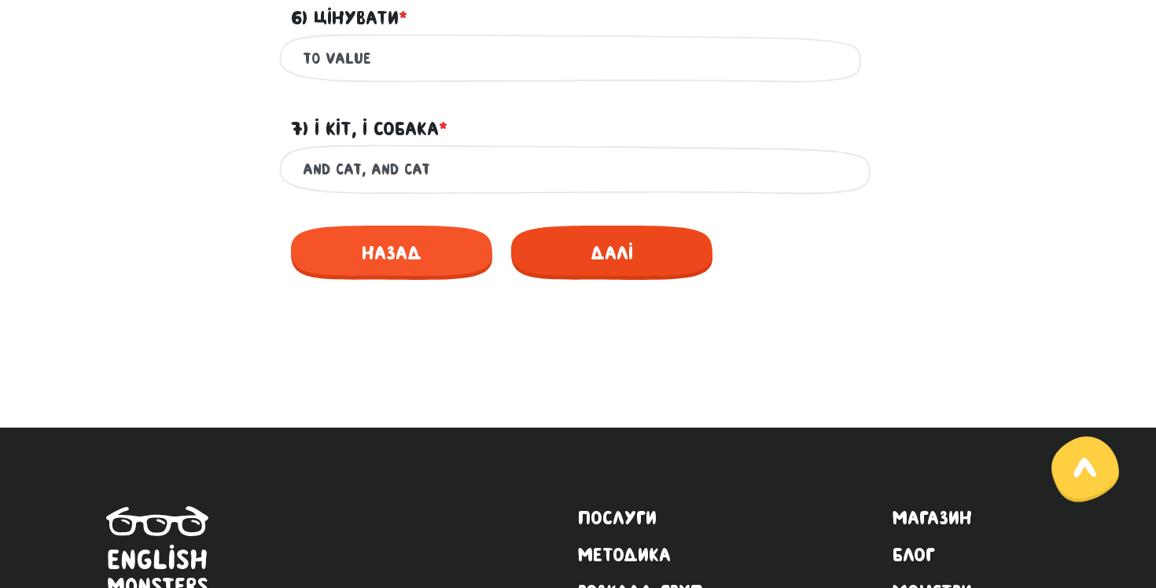
type input "to persuade"
click at [647, 246] on span "Далі" at bounding box center [611, 253] width 201 height 54
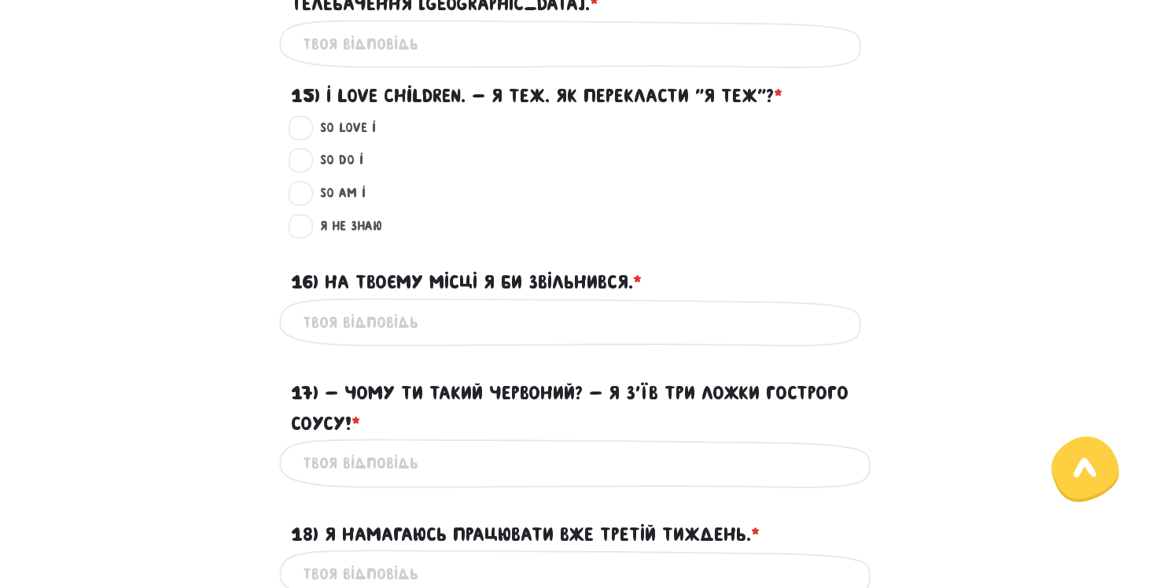
scroll to position [1485, 0]
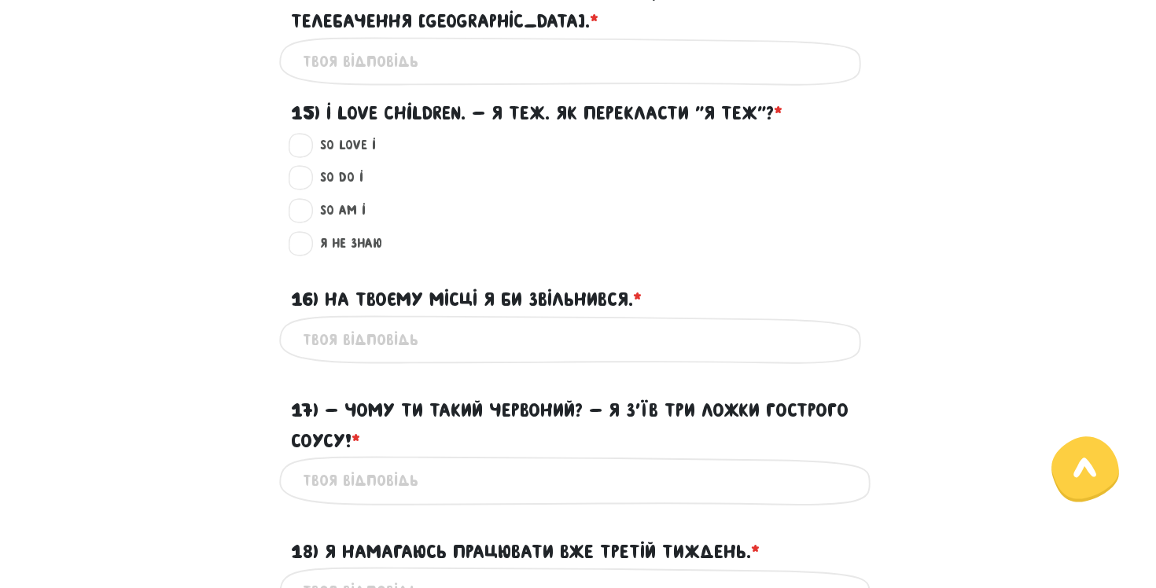
click at [345, 179] on label "So do I ?" at bounding box center [335, 178] width 57 height 20
click at [308, 179] on input "So do I ?" at bounding box center [301, 176] width 13 height 16
radio input "true"
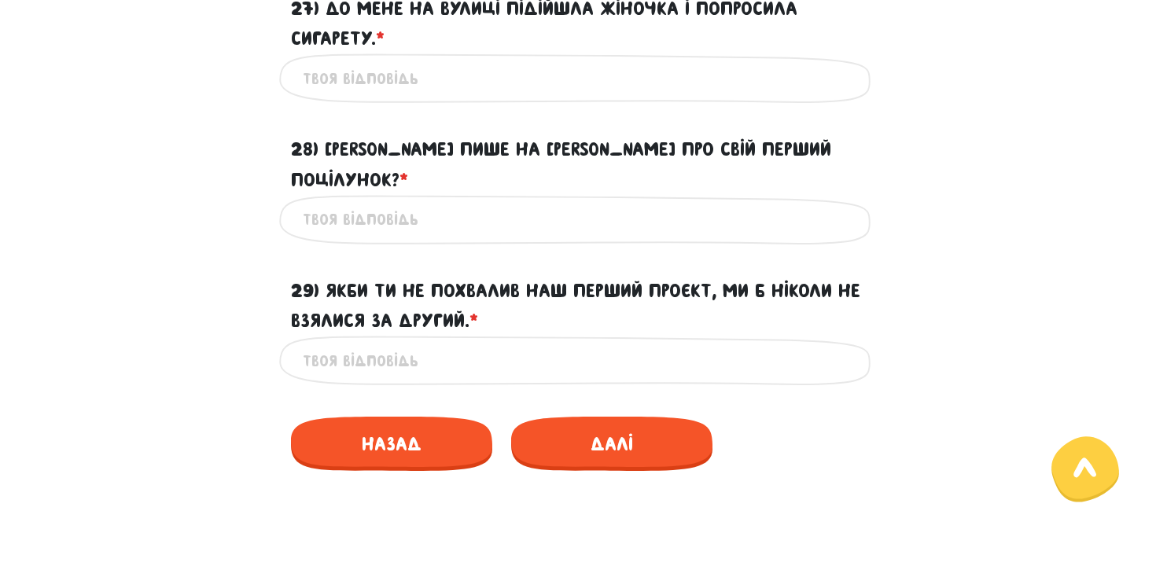
scroll to position [3031, 0]
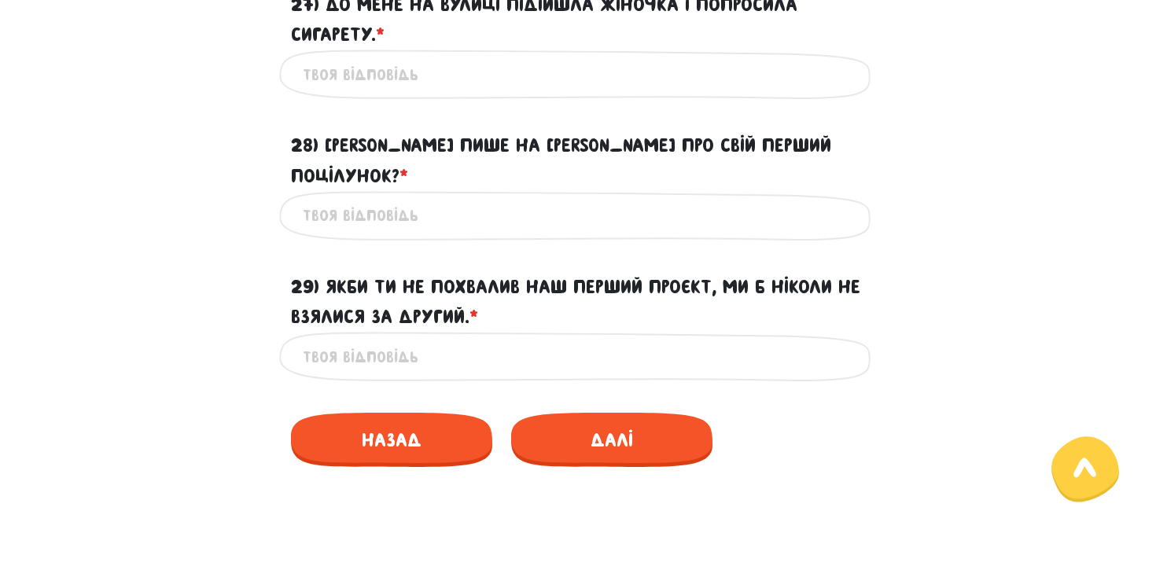
click at [408, 201] on input "28) [PERSON_NAME] пише на [PERSON_NAME] про свій перший поцілунок? * ?" at bounding box center [578, 215] width 551 height 35
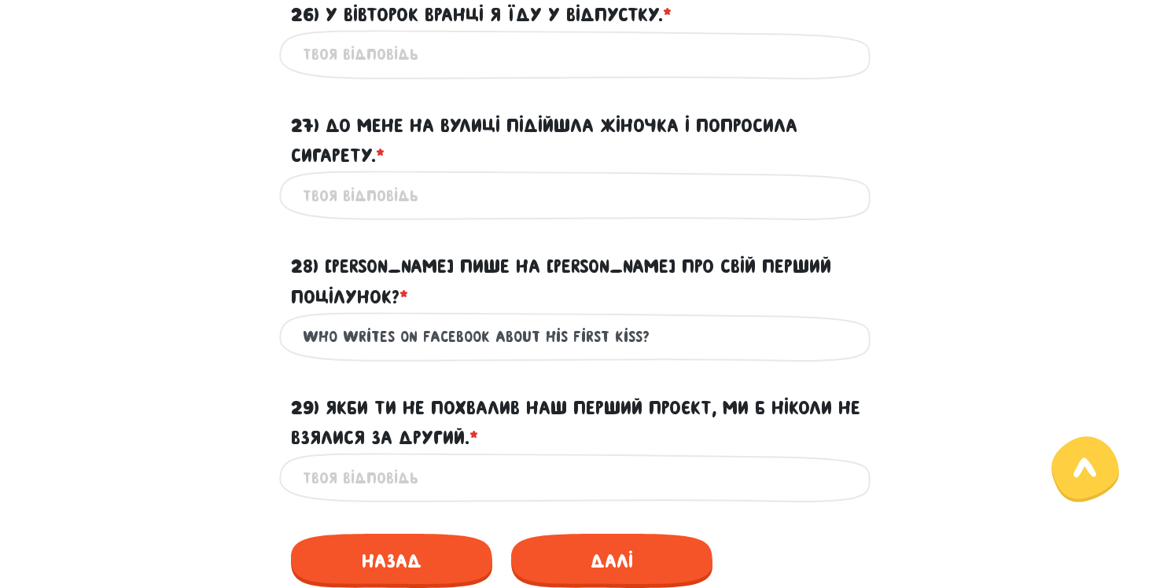
scroll to position [2817, 0]
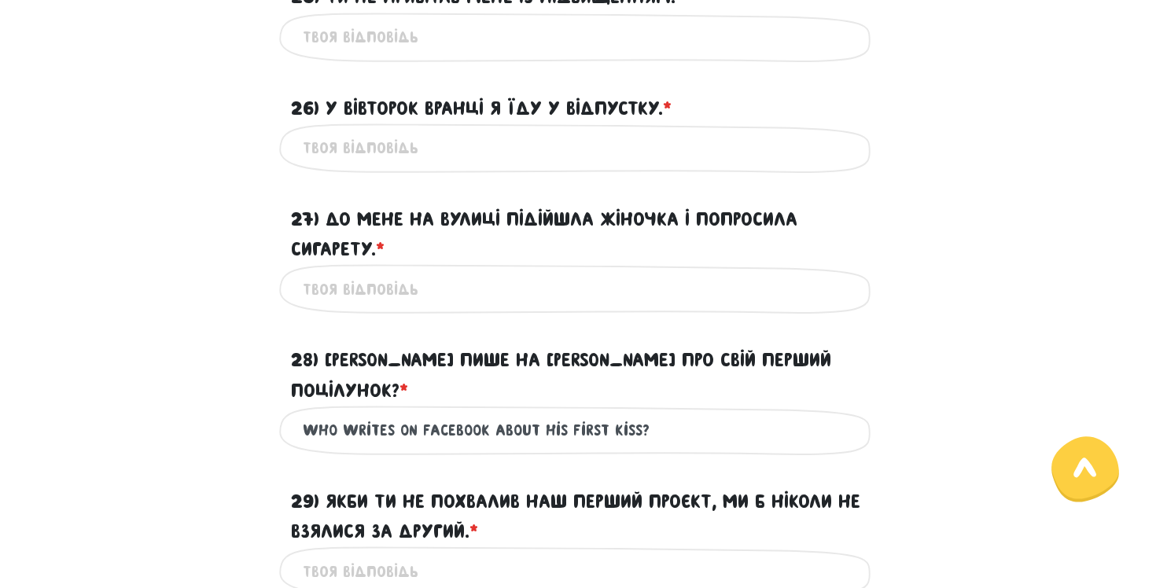
type input "who writes on facebook about his first kiss?"
click at [383, 137] on input "26) У вівторок вранці я їду у відпустку. * ?" at bounding box center [578, 148] width 551 height 35
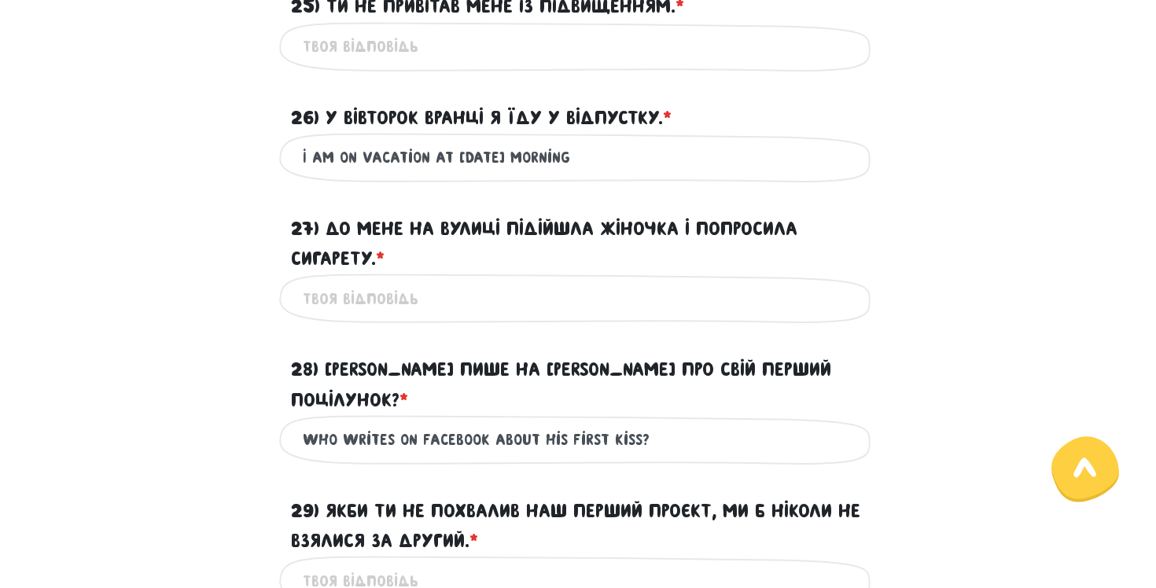
scroll to position [2805, 0]
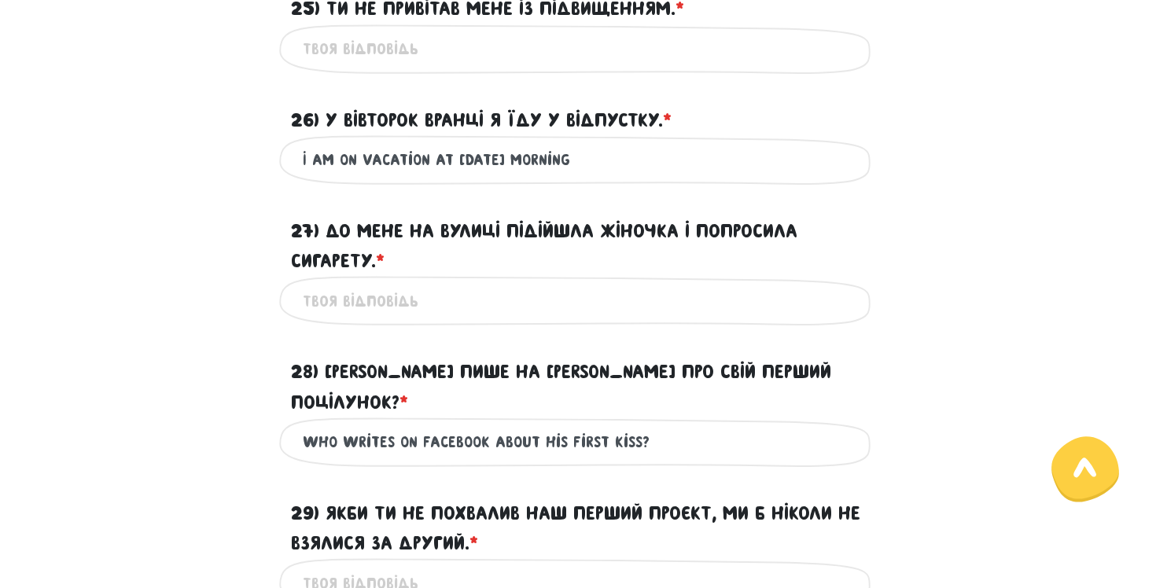
click at [485, 167] on input "I am on vacation at [DATE] morning" at bounding box center [578, 159] width 551 height 35
click at [493, 161] on input "I am on vacation at [DATE] morning" at bounding box center [578, 159] width 551 height 35
drag, startPoint x: 511, startPoint y: 163, endPoint x: 456, endPoint y: 161, distance: 55.1
click at [456, 161] on input "I am on vacation at [DATE] morning" at bounding box center [578, 159] width 551 height 35
click at [603, 182] on div "I am on vacation at [DATE] morning Це обов'язкове поле" at bounding box center [578, 160] width 598 height 50
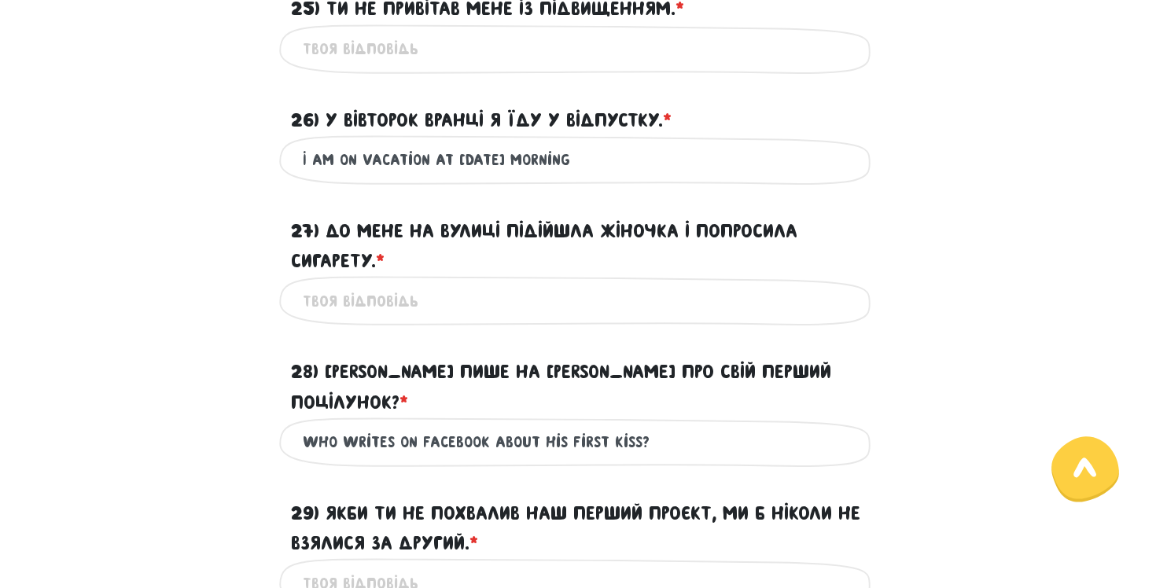
drag, startPoint x: 603, startPoint y: 173, endPoint x: 434, endPoint y: 166, distance: 169.3
click at [434, 166] on input "I am on vacation at [DATE] morning" at bounding box center [578, 159] width 551 height 35
click at [459, 147] on input "I am on vacation at [DATE] morning" at bounding box center [578, 159] width 551 height 35
click at [441, 159] on input "I am on vacation at [DATE] morning" at bounding box center [578, 159] width 551 height 35
click at [444, 159] on input "I am on vacation at [DATE] morning" at bounding box center [578, 159] width 551 height 35
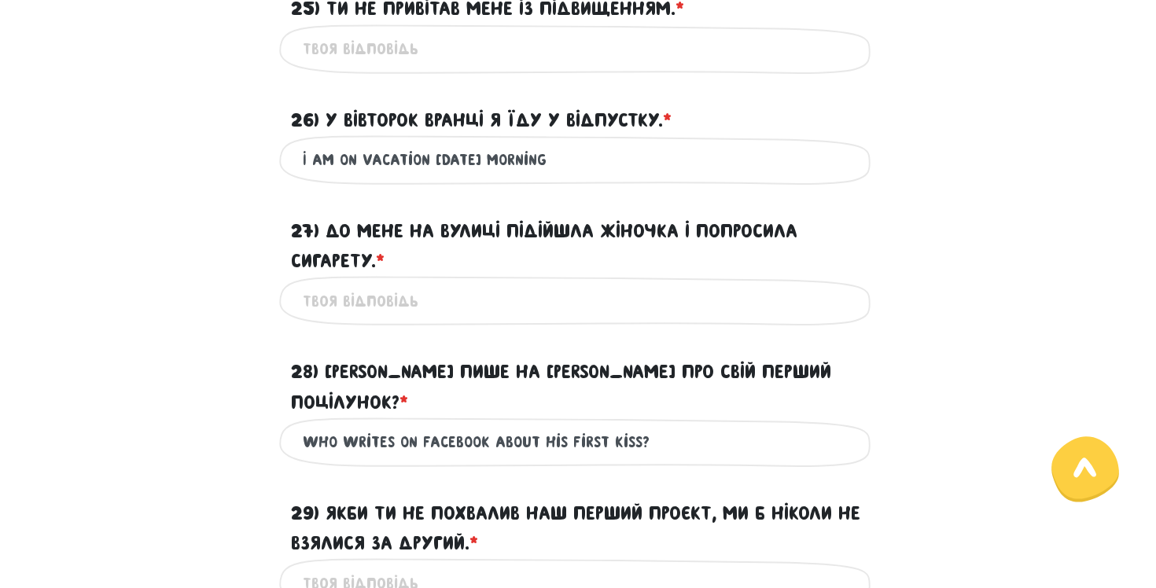
click at [463, 160] on input "I am on vacation [DATE] morning" at bounding box center [578, 159] width 551 height 35
click at [512, 223] on label "27) До мене на вулиці підійшла жіночка і попросила сигарету. * ?" at bounding box center [578, 246] width 574 height 61
click at [512, 283] on input "27) До мене на вулиці підійшла жіночка і попросила сигарету. * ?" at bounding box center [578, 300] width 551 height 35
click at [590, 162] on input "I am on vacation [DATE] morning" at bounding box center [578, 159] width 551 height 35
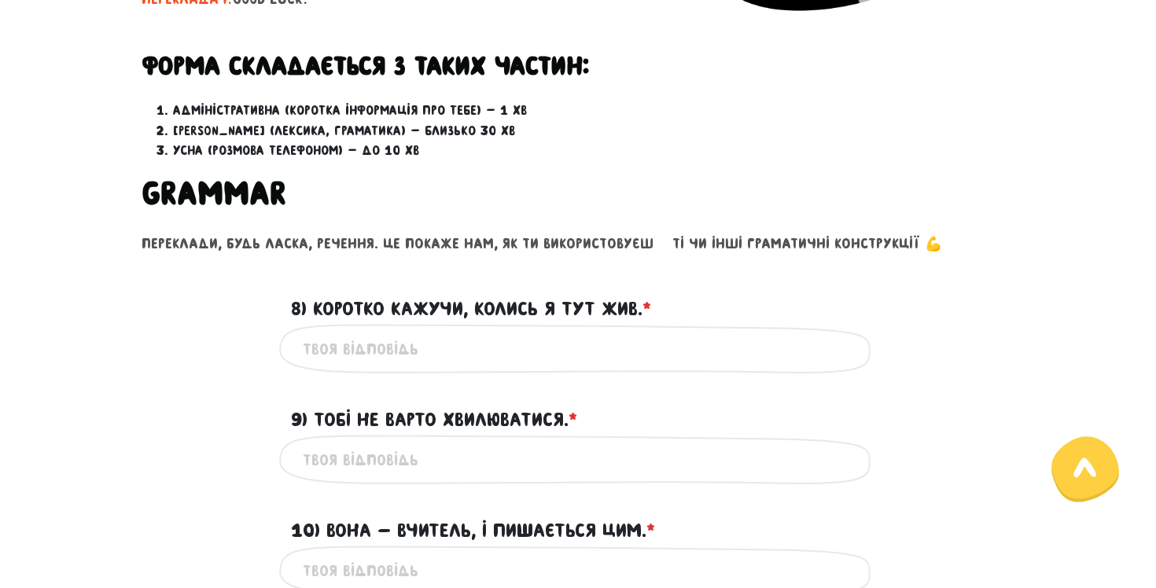
scroll to position [544, 0]
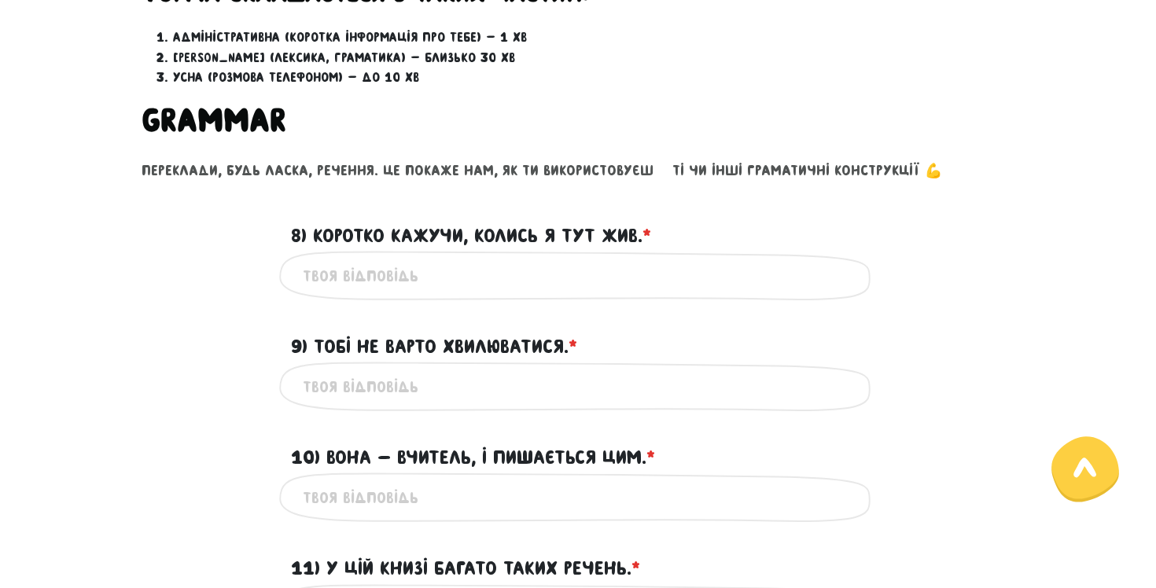
type input "I am on vacation [DATE] morning."
click at [486, 267] on input "8) Коротко кажучи, колись я тут жив. * ?" at bounding box center [578, 275] width 551 height 35
click at [435, 387] on input "9) Тобі не варто хвилюватися. * ?" at bounding box center [578, 386] width 551 height 35
type input "you should not worry."
click at [405, 508] on input "10) Вона - вчитель, і пишається цим. * ?" at bounding box center [578, 497] width 551 height 35
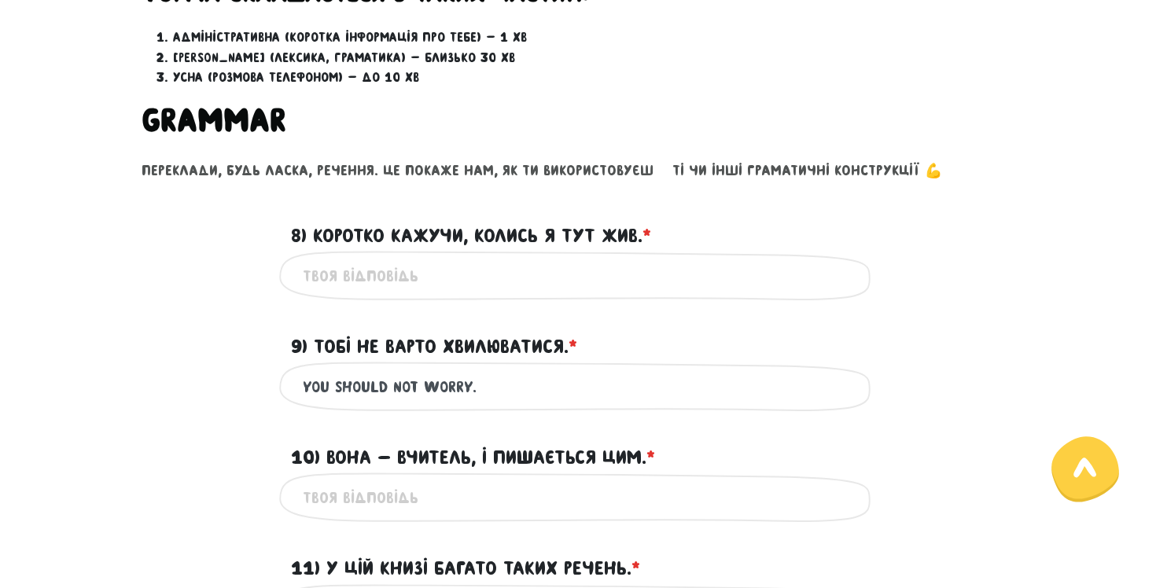
type input "t"
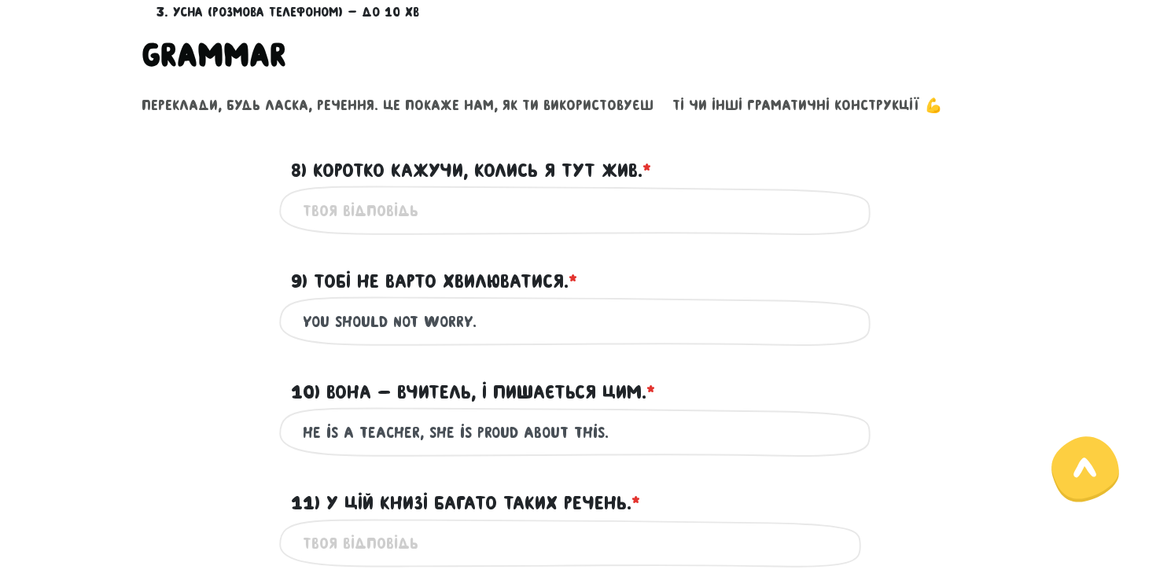
scroll to position [619, 0]
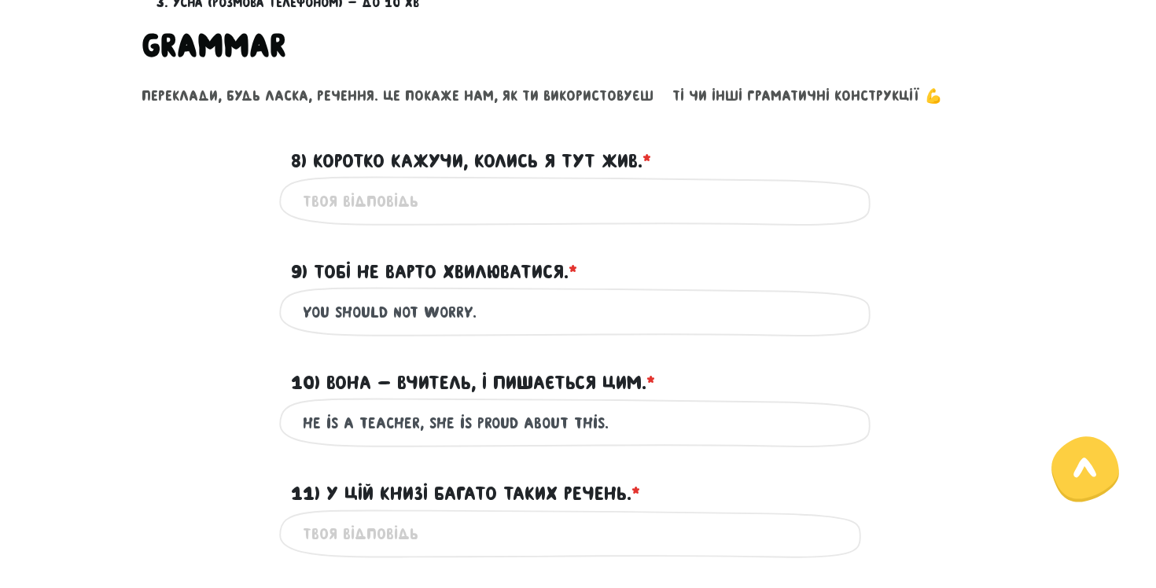
type input "he is a teacher, she is proud about this."
click at [447, 527] on input "11) У цій книзі багато таких речень. * ?" at bounding box center [578, 534] width 551 height 35
drag, startPoint x: 594, startPoint y: 535, endPoint x: 508, endPoint y: 534, distance: 85.7
click at [508, 534] on input "there are a lot of similar sentenses" at bounding box center [578, 534] width 551 height 35
click at [520, 534] on input "there are a lot of similar sentenses" at bounding box center [578, 534] width 551 height 35
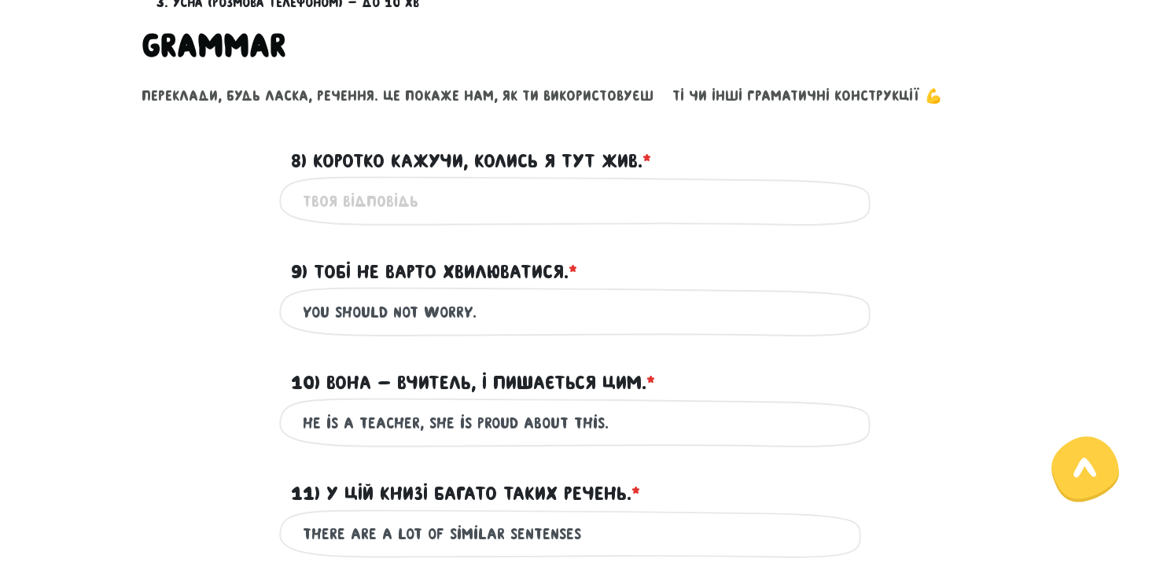
click at [541, 534] on input "there are a lot of similar sentenses" at bounding box center [578, 534] width 551 height 35
click at [569, 538] on input "there are a lot of similar sentanses" at bounding box center [578, 534] width 551 height 35
click at [599, 536] on input "there are a lot of similar sentanses" at bounding box center [578, 534] width 551 height 35
drag, startPoint x: 599, startPoint y: 536, endPoint x: 505, endPoint y: 536, distance: 93.6
click at [505, 536] on input "there are a lot of similar sentanses" at bounding box center [578, 534] width 551 height 35
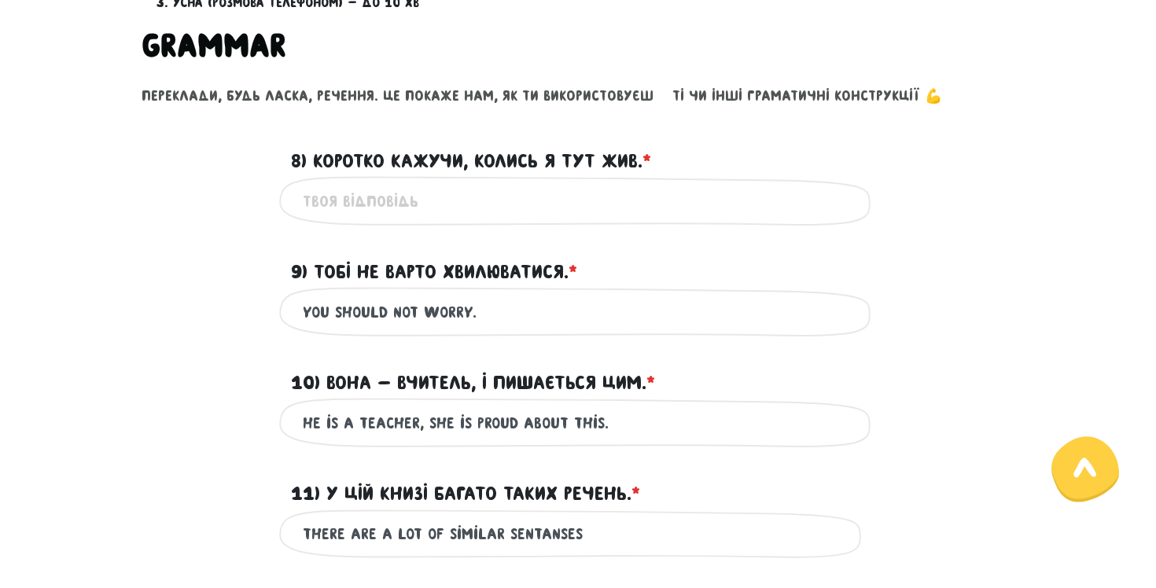
paste input "ences"
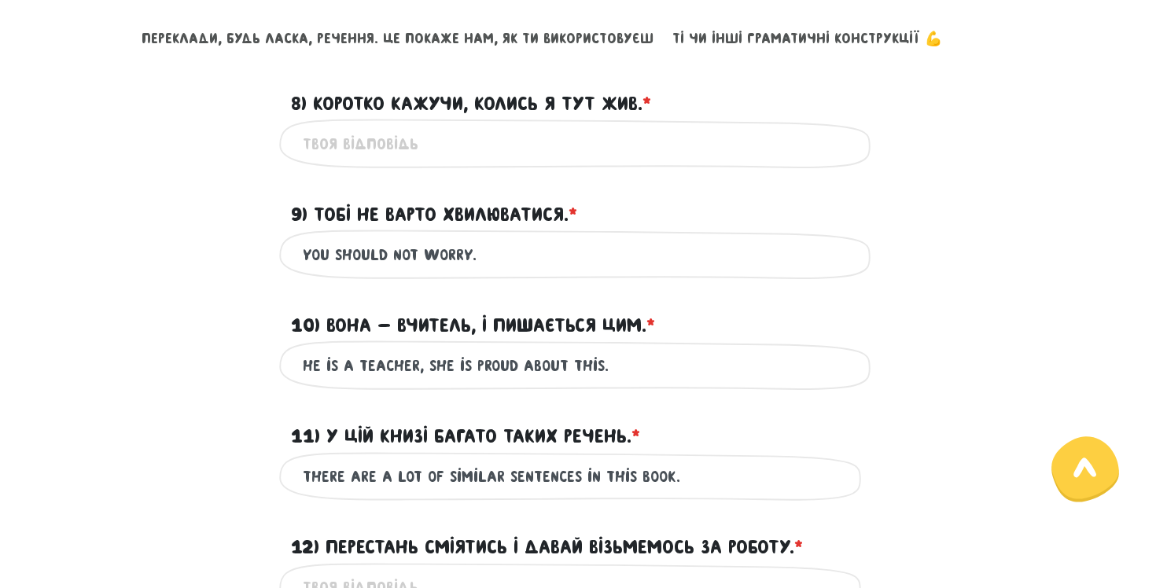
scroll to position [747, 0]
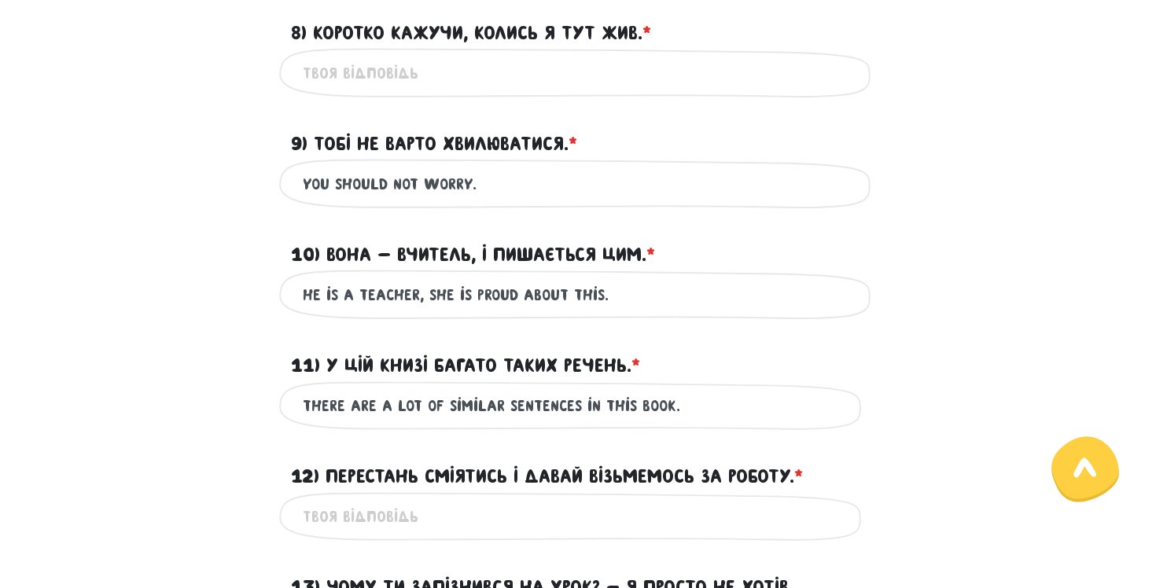
type input "there are a lot of similar sentences in this book."
click at [510, 518] on input "12) Перестань сміятись і давай візьмемось за роботу. * ?" at bounding box center [578, 516] width 551 height 35
click at [361, 517] on input "Stop laght" at bounding box center [578, 516] width 551 height 35
click at [359, 517] on input "Stop laght" at bounding box center [578, 516] width 551 height 35
click at [397, 524] on input "Stop laught" at bounding box center [578, 516] width 551 height 35
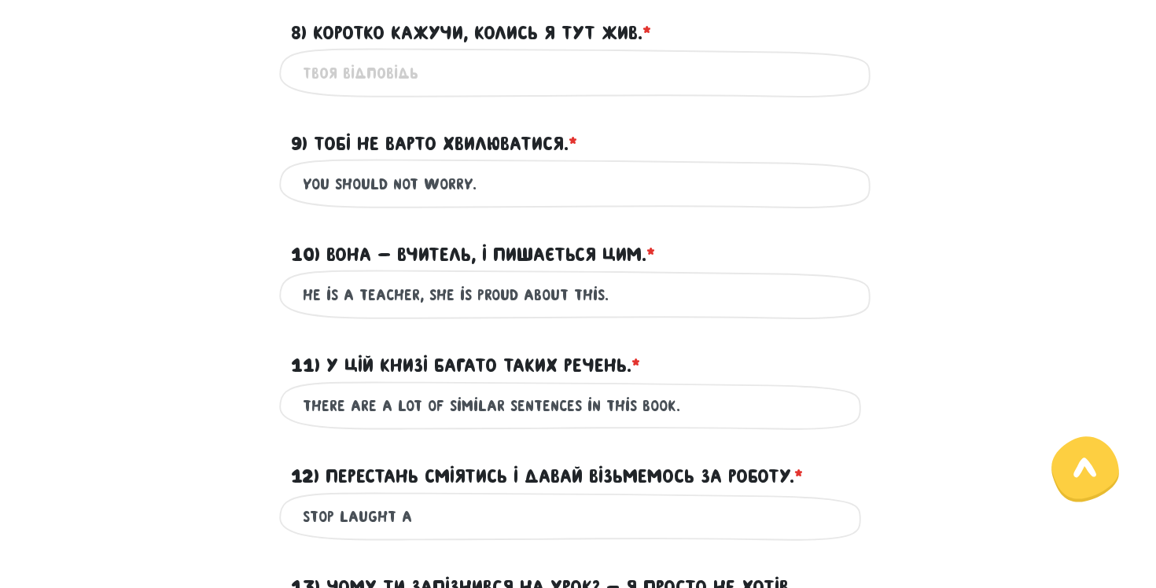
drag, startPoint x: 394, startPoint y: 517, endPoint x: 297, endPoint y: 510, distance: 97.0
click at [297, 510] on div "Stop laught a Це обов'язкове поле" at bounding box center [578, 517] width 598 height 50
paste input "text"
click at [477, 524] on input "Stop laughing a" at bounding box center [578, 516] width 551 height 35
type input "Stop laughing and let's work."
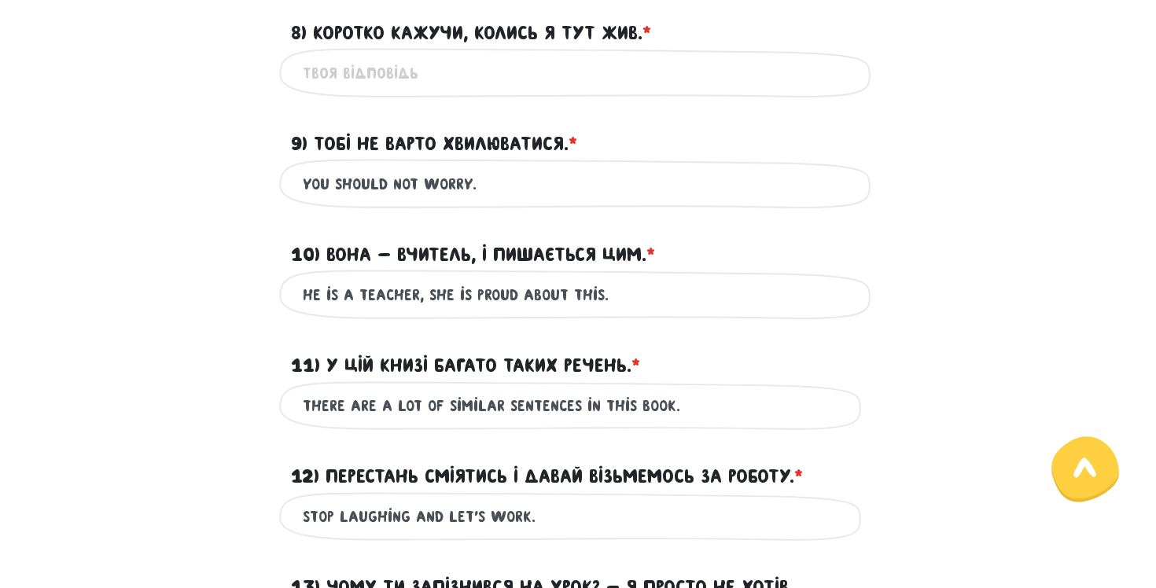
scroll to position [735, 0]
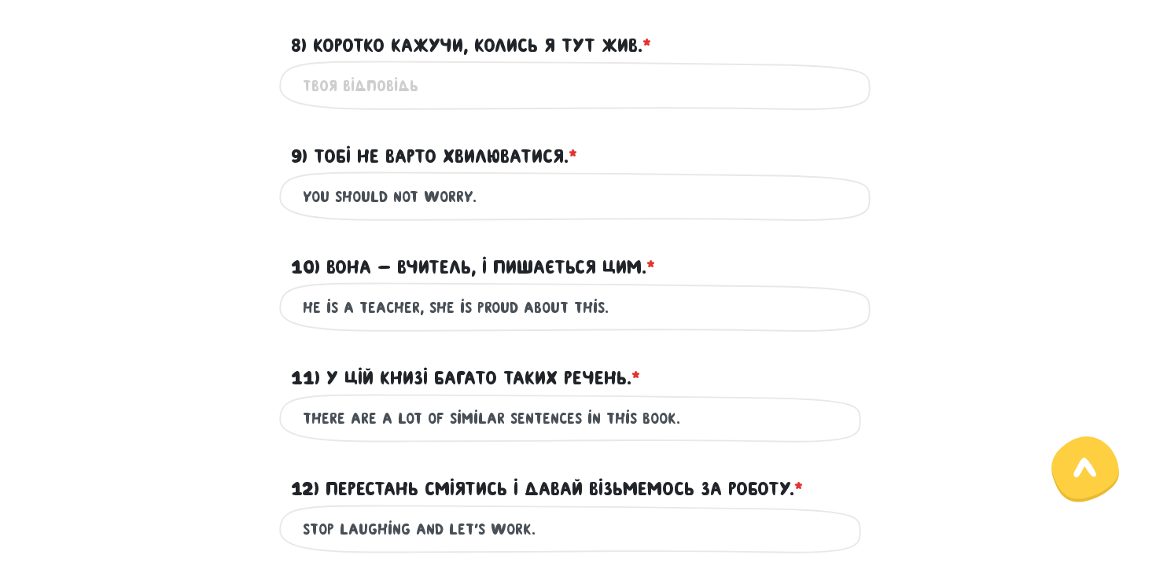
click at [463, 97] on input "8) Коротко кажучи, колись я тут жив. * ?" at bounding box center [578, 85] width 551 height 35
type input "Ш"
type input "i"
click at [359, 87] on input "In sum, i lives here" at bounding box center [578, 85] width 551 height 35
click at [474, 83] on input "In sum, previously i lives here" at bounding box center [578, 85] width 551 height 35
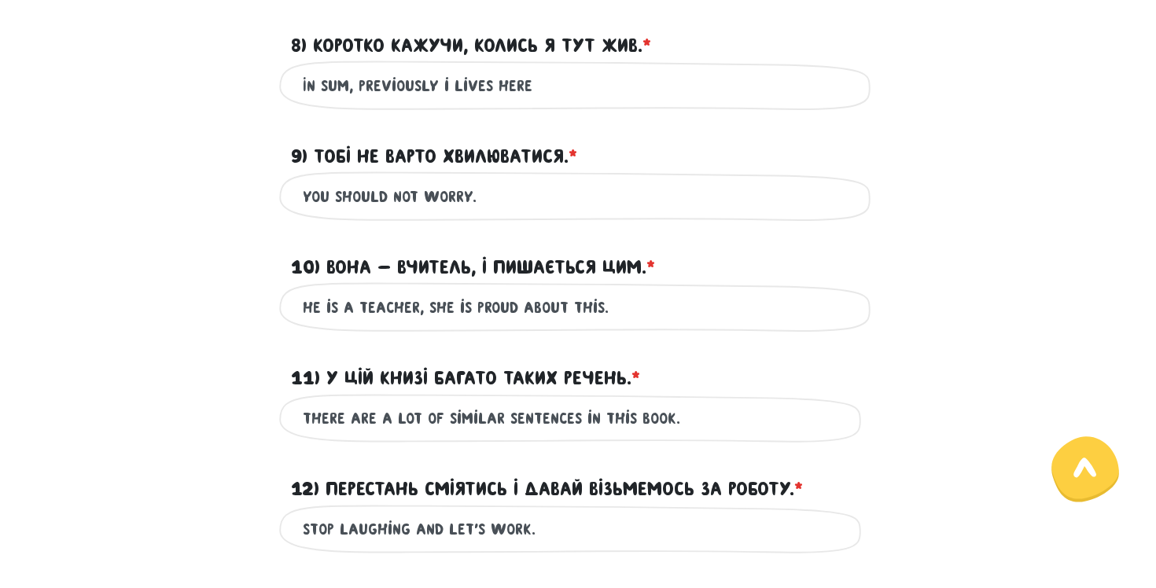
click at [485, 83] on input "In sum, previously i lives here" at bounding box center [578, 85] width 551 height 35
click at [548, 86] on input "In sum, previously i lived here" at bounding box center [578, 85] width 551 height 35
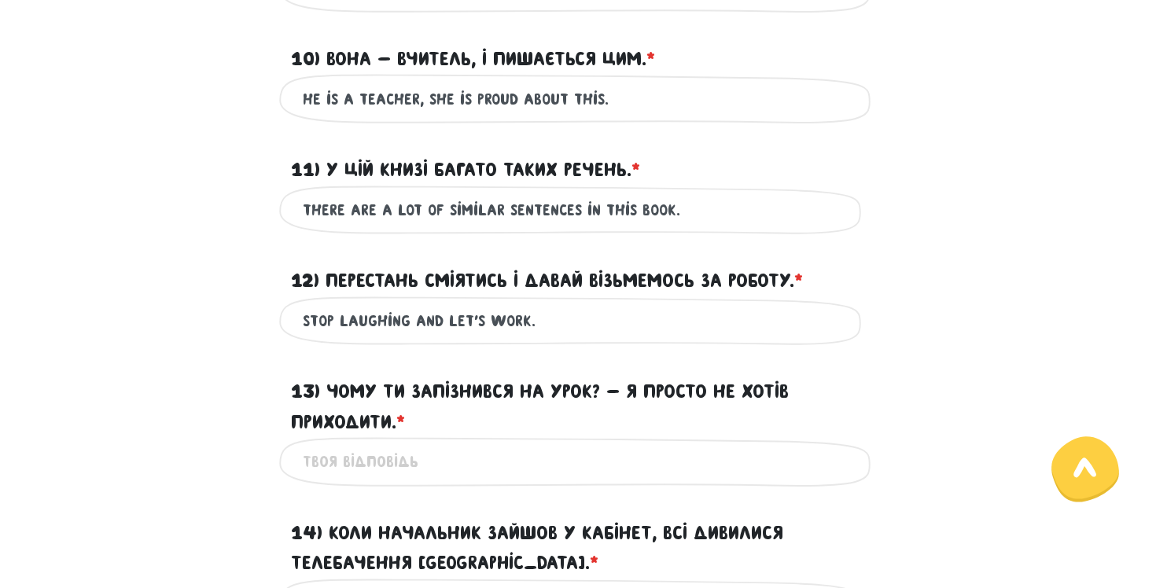
scroll to position [945, 0]
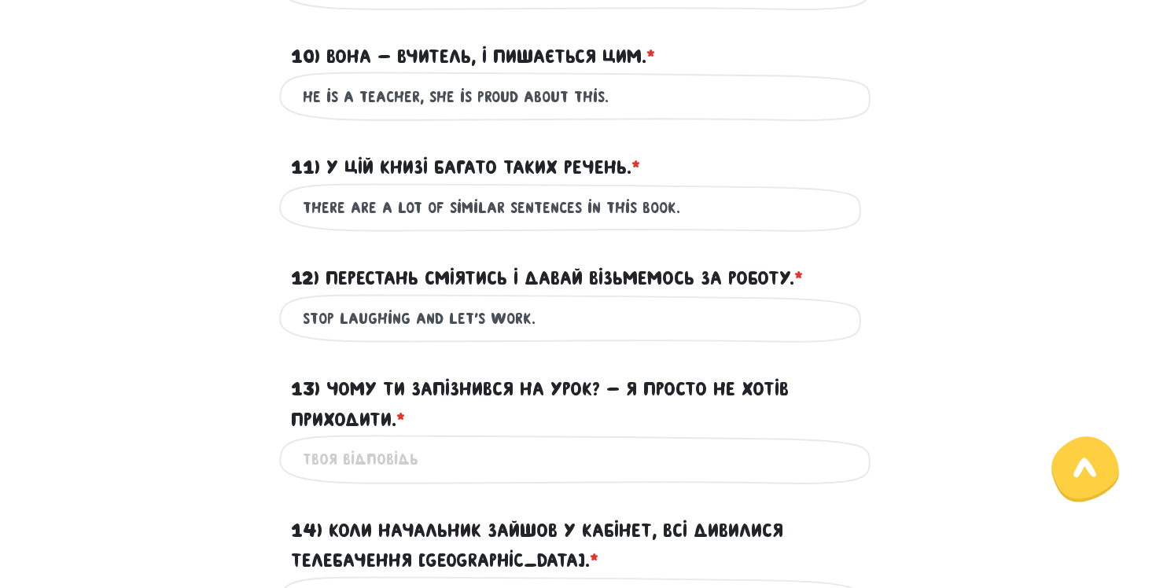
type input "In sum, previously i lived here."
click at [378, 466] on input "13) Чому ти запізнився на урок? - Я просто не хотів приходити. * ?" at bounding box center [578, 459] width 551 height 35
type input "E"
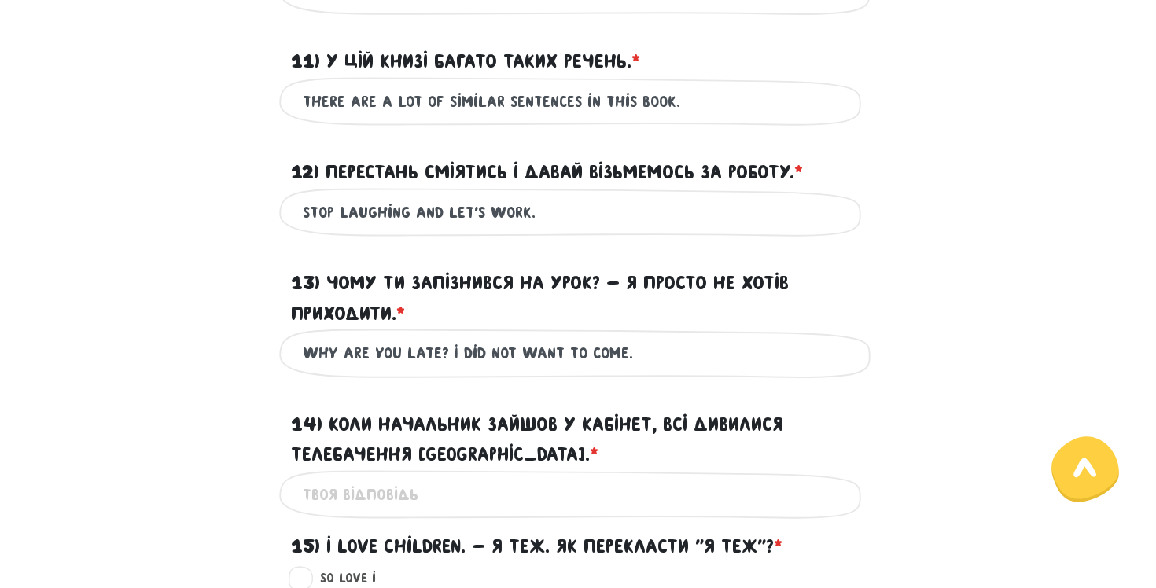
scroll to position [1070, 0]
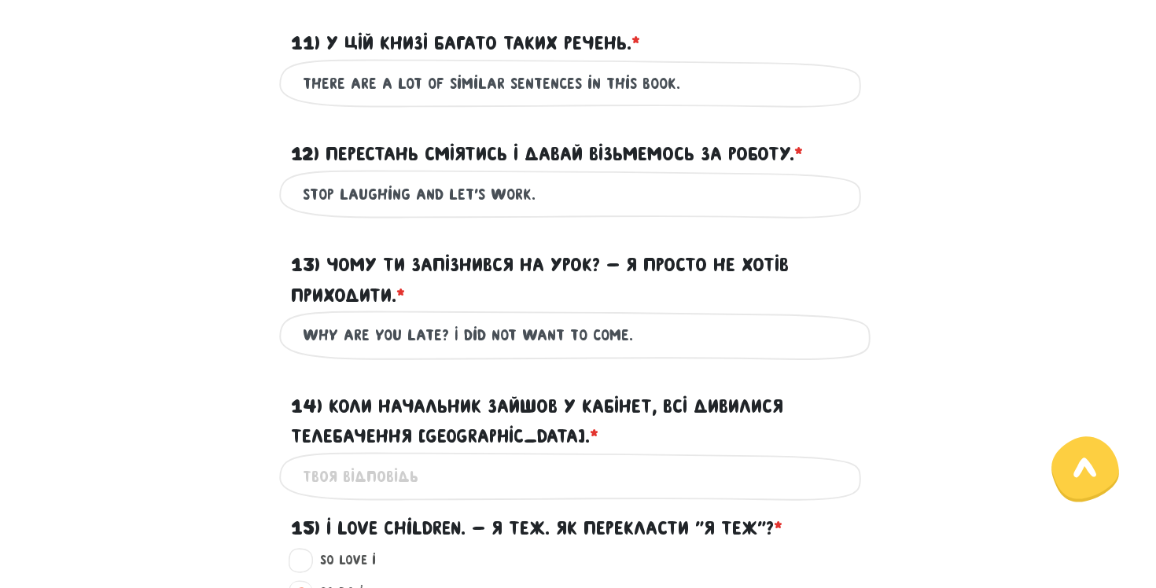
type input "Why are you late? I did not want to come."
click at [359, 496] on div "Це обов'язкове поле" at bounding box center [578, 477] width 598 height 50
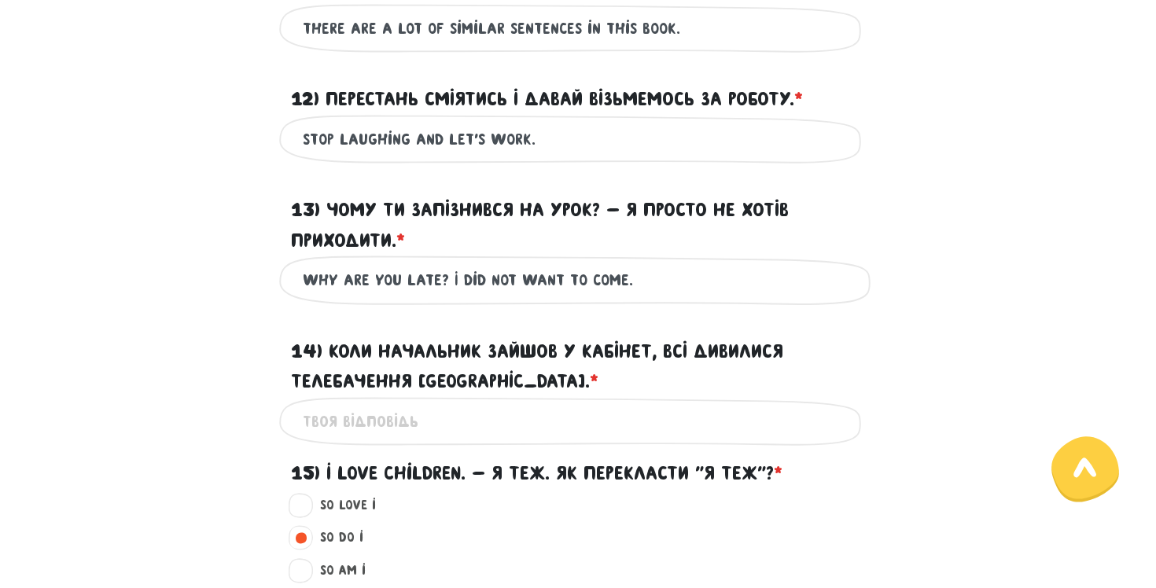
click at [378, 423] on input "14) Коли начальник зайшов у кабінет, всі дивилися Телебачення [GEOGRAPHIC_DATA]…" at bounding box center [578, 421] width 551 height 35
type input "e"
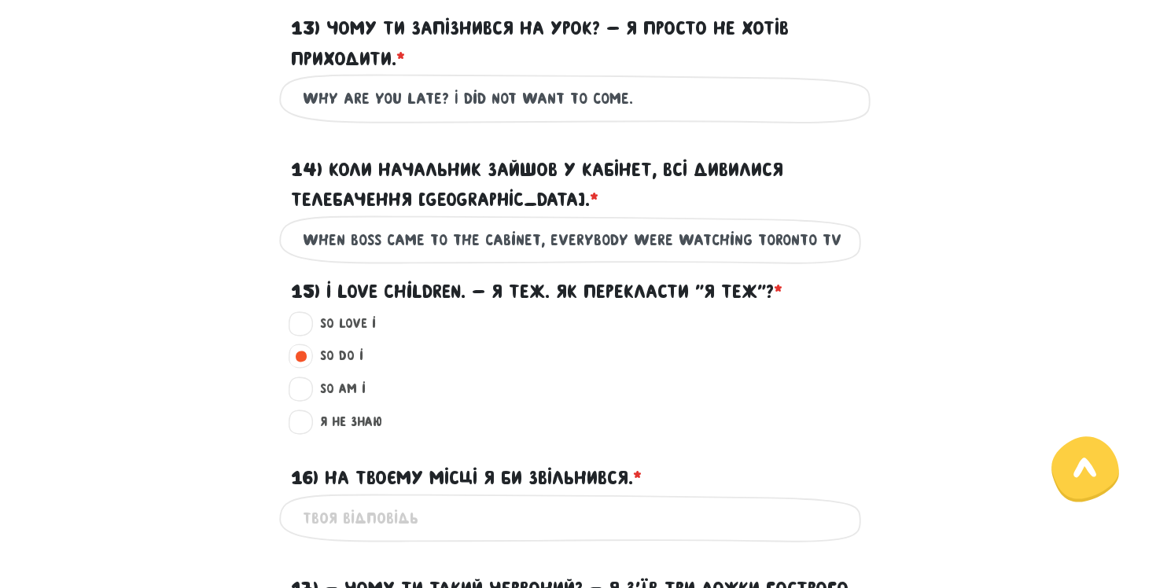
scroll to position [1359, 0]
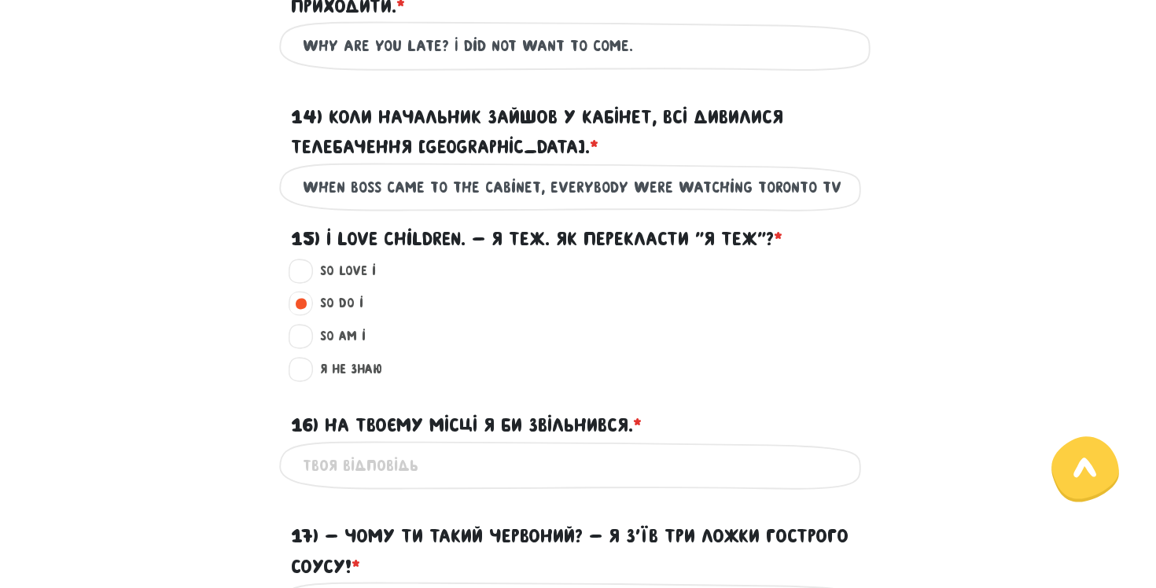
type input "when boss came to the cabinet, everybody were watching toronto tv"
click at [414, 469] on input "16) На твоєму місці я би звільнився. * ?" at bounding box center [578, 465] width 551 height 35
drag, startPoint x: 437, startPoint y: 467, endPoint x: 262, endPoint y: 451, distance: 176.1
click at [262, 451] on div "If i was you, i Це обов'язкове поле" at bounding box center [578, 466] width 897 height 50
click at [373, 456] on input "If i was you, i" at bounding box center [578, 465] width 551 height 35
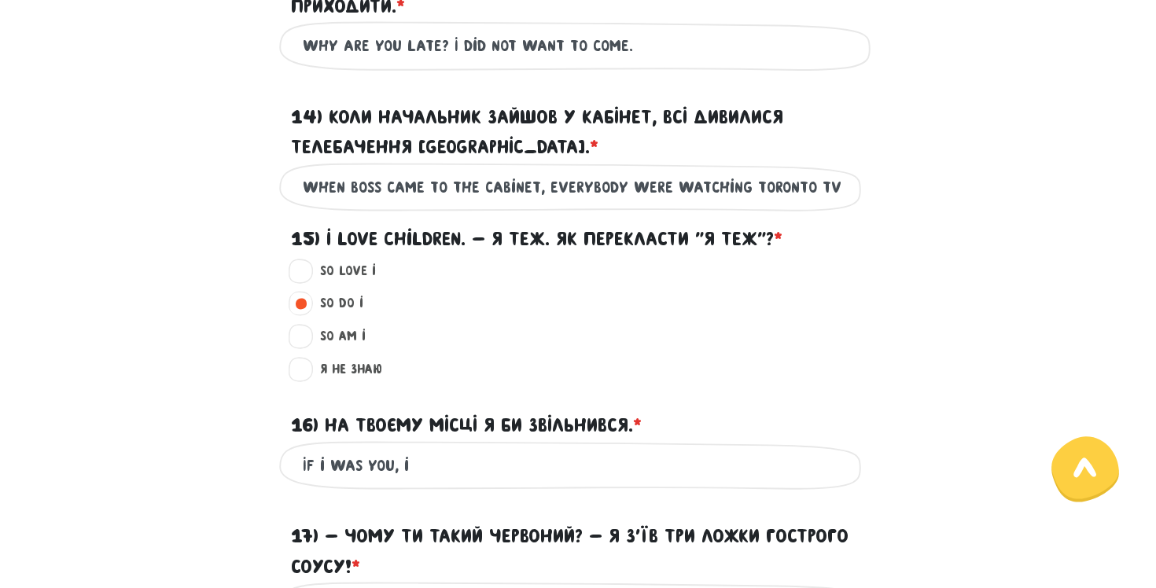
click at [363, 456] on input "If i was you, i" at bounding box center [578, 465] width 551 height 35
click at [434, 460] on input "If i were you, i" at bounding box center [578, 465] width 551 height 35
drag, startPoint x: 477, startPoint y: 464, endPoint x: 536, endPoint y: 464, distance: 59.8
click at [536, 464] on input "If i were you, i would retire" at bounding box center [578, 465] width 551 height 35
paste input "retire"
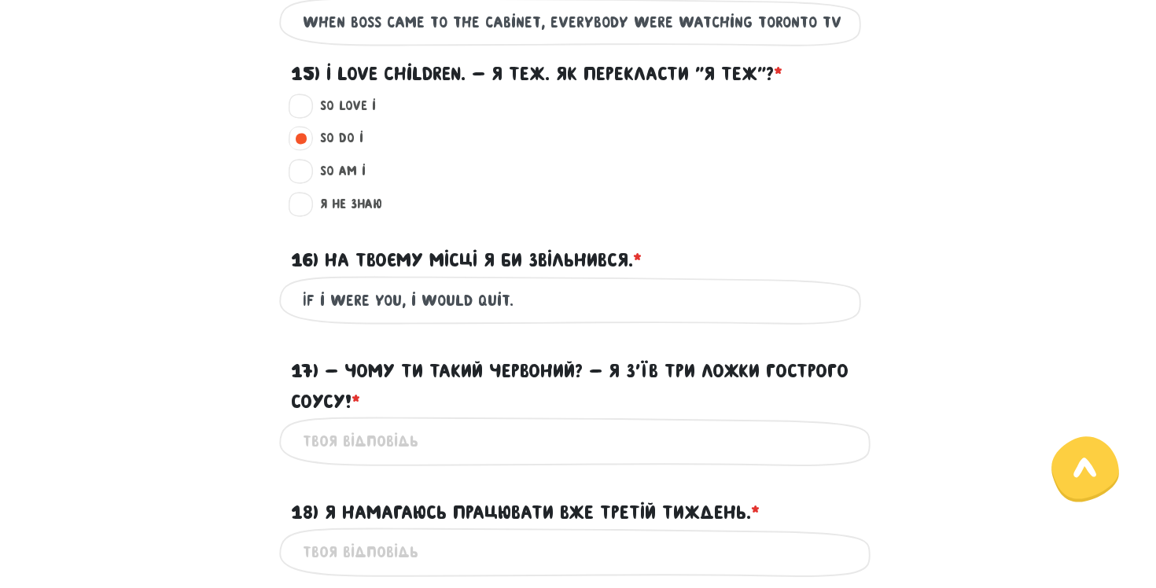
scroll to position [1535, 0]
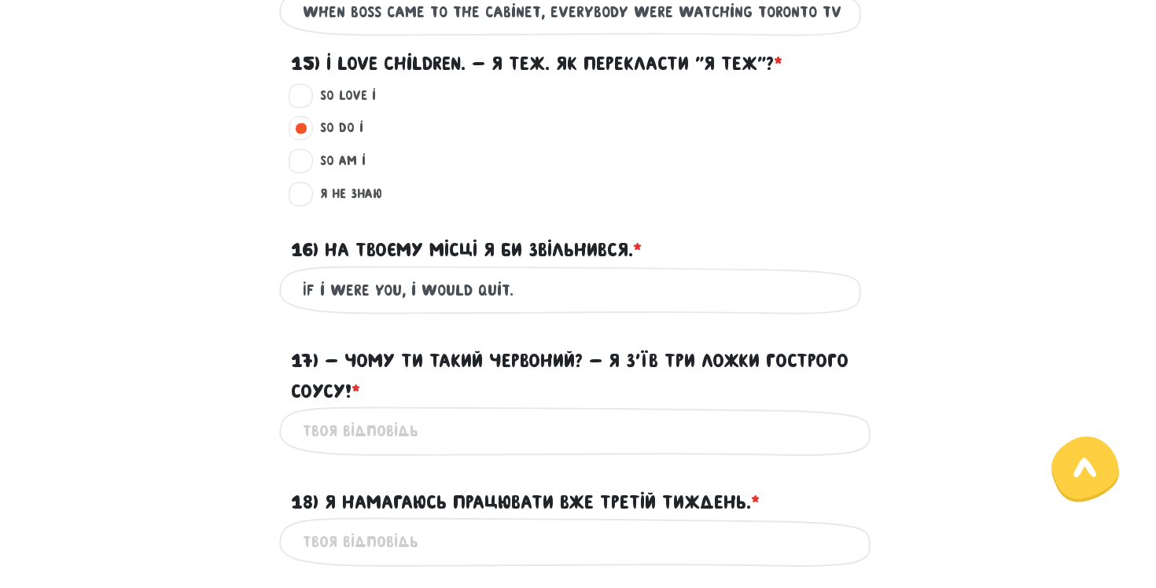
type input "If i were you, i would quit."
click at [456, 447] on input "17) - Чому ти такий червоний? - Я з’їв три ложки гострого соусу! * ?" at bounding box center [578, 431] width 551 height 35
type input "Why are you red? I have eaten three spoons of chilli."
click at [327, 543] on input "18) Я намагаюсь працювати вже третій тиждень. * ?" at bounding box center [578, 542] width 551 height 35
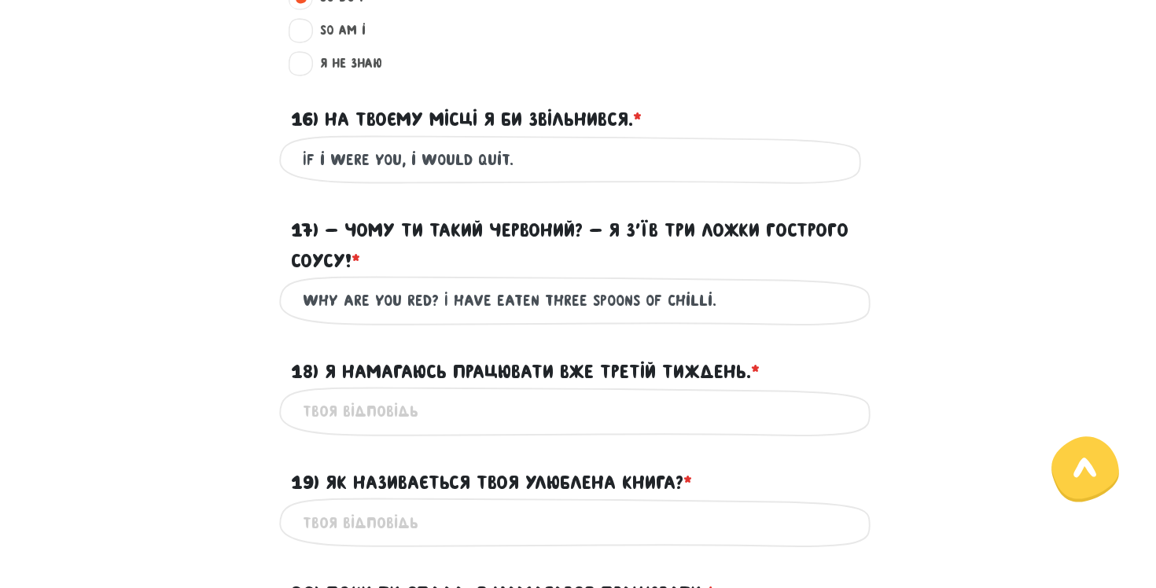
scroll to position [1673, 0]
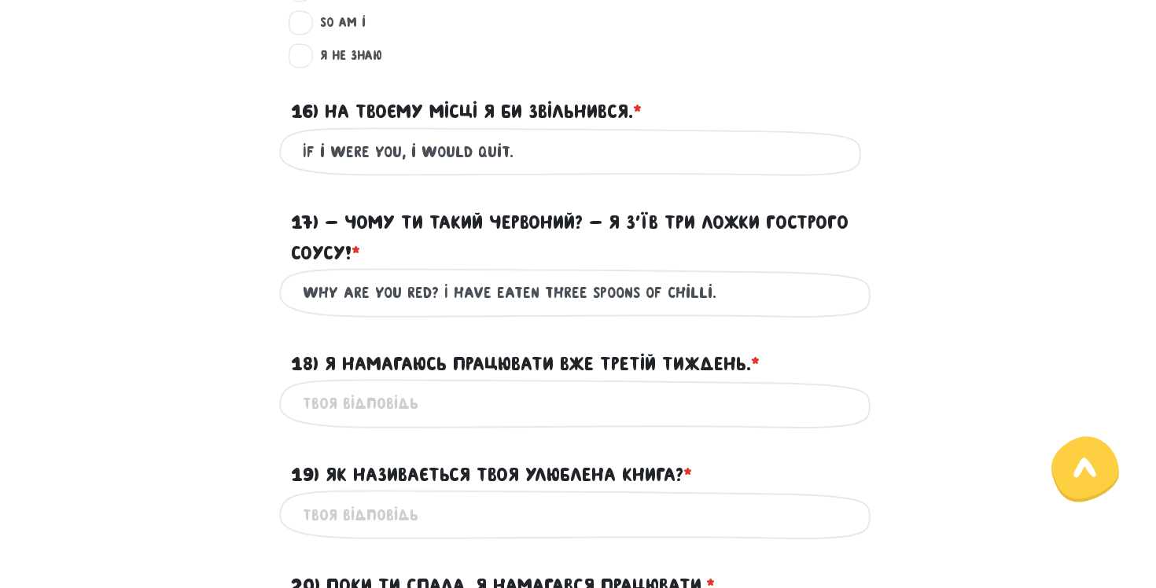
click at [378, 499] on input "19) Як називається твоя улюблена книга? * ?" at bounding box center [578, 514] width 551 height 35
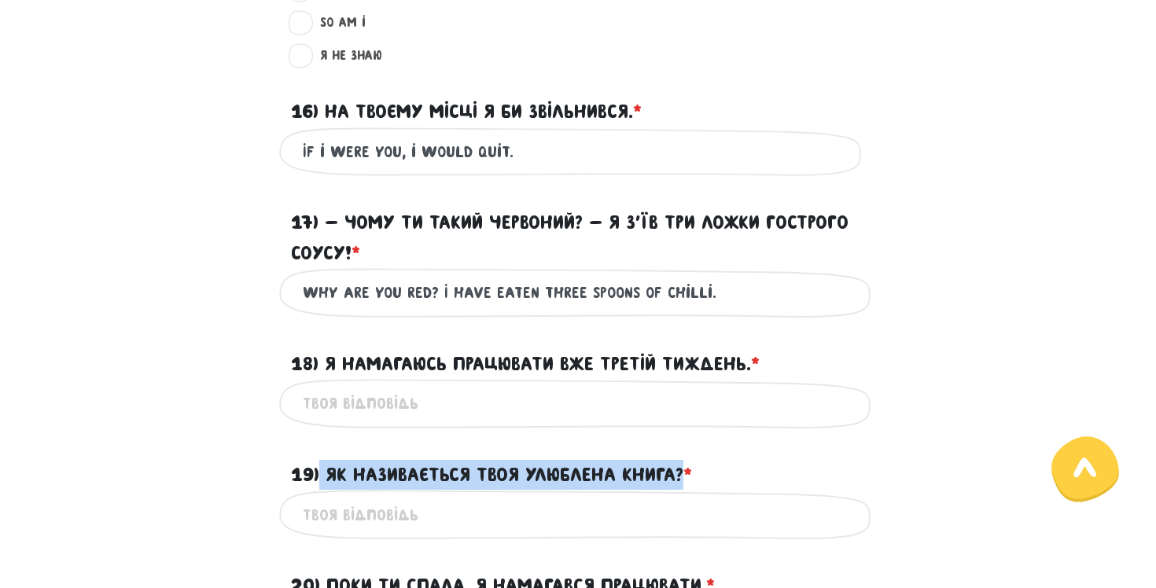
drag, startPoint x: 681, startPoint y: 471, endPoint x: 321, endPoint y: 463, distance: 360.3
click at [321, 463] on label "19) Як називається твоя улюблена книга? * ?" at bounding box center [491, 475] width 401 height 30
copy label "Як називається твоя улюблена книга?"
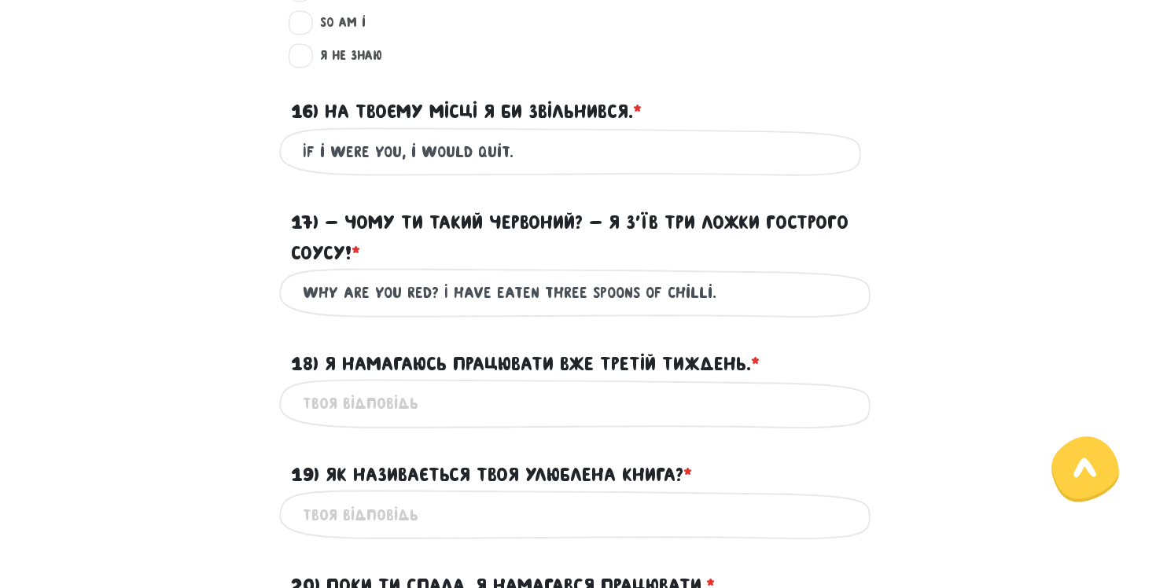
click at [422, 494] on div "Це обов'язкове поле" at bounding box center [578, 515] width 598 height 50
click at [422, 502] on input "19) Як називається твоя улюблена книга? * ?" at bounding box center [578, 514] width 551 height 35
paste input "What is the name of your favorite book?"
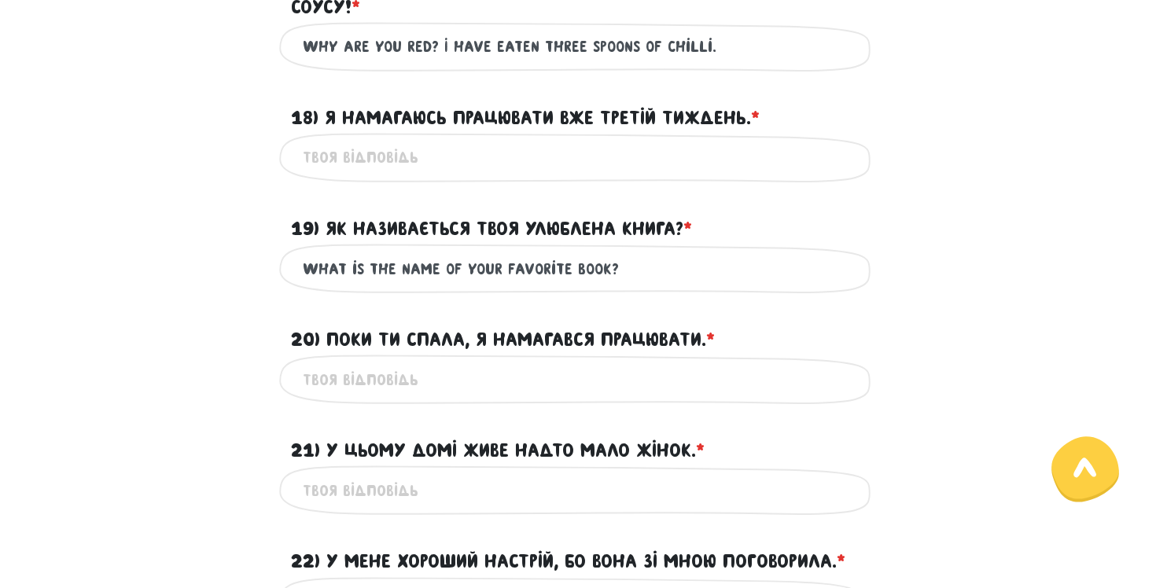
scroll to position [2084, 0]
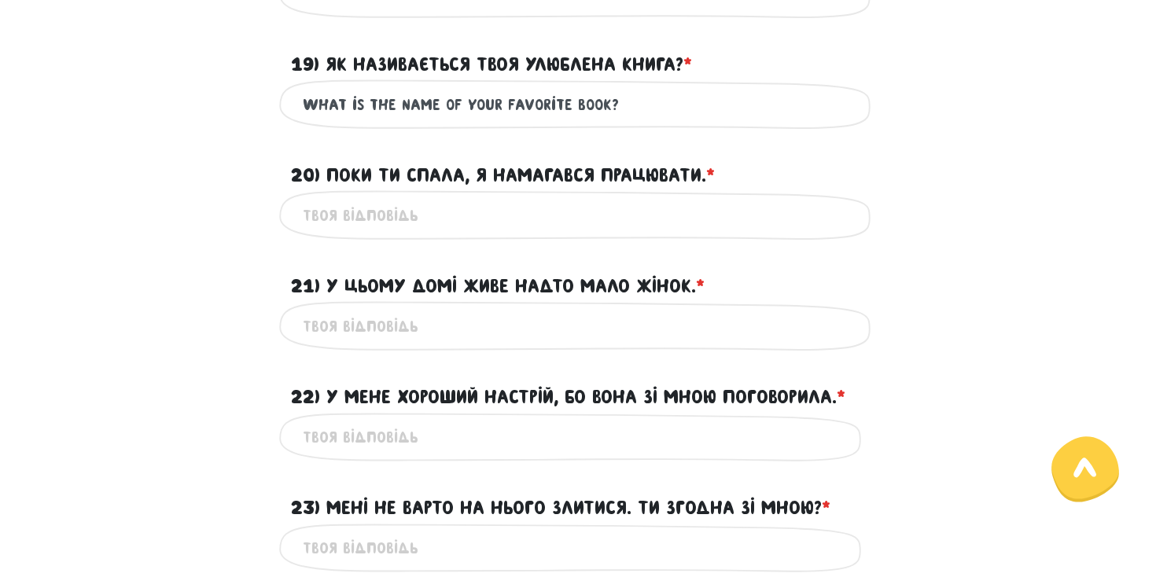
click at [538, 109] on input "What is the name of your favorite book?" at bounding box center [578, 104] width 551 height 35
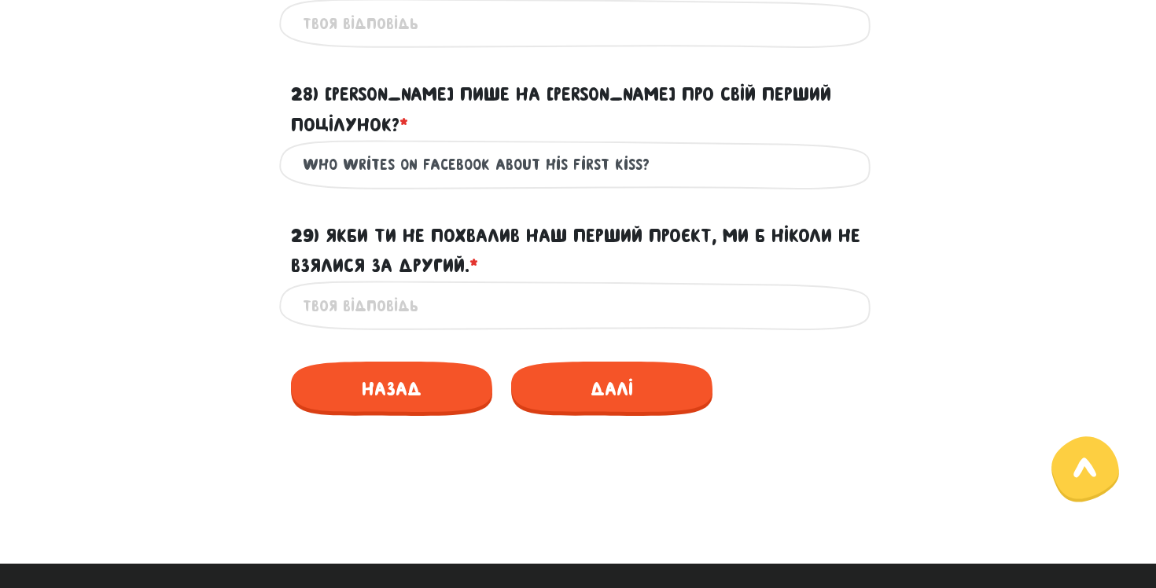
scroll to position [2924, 0]
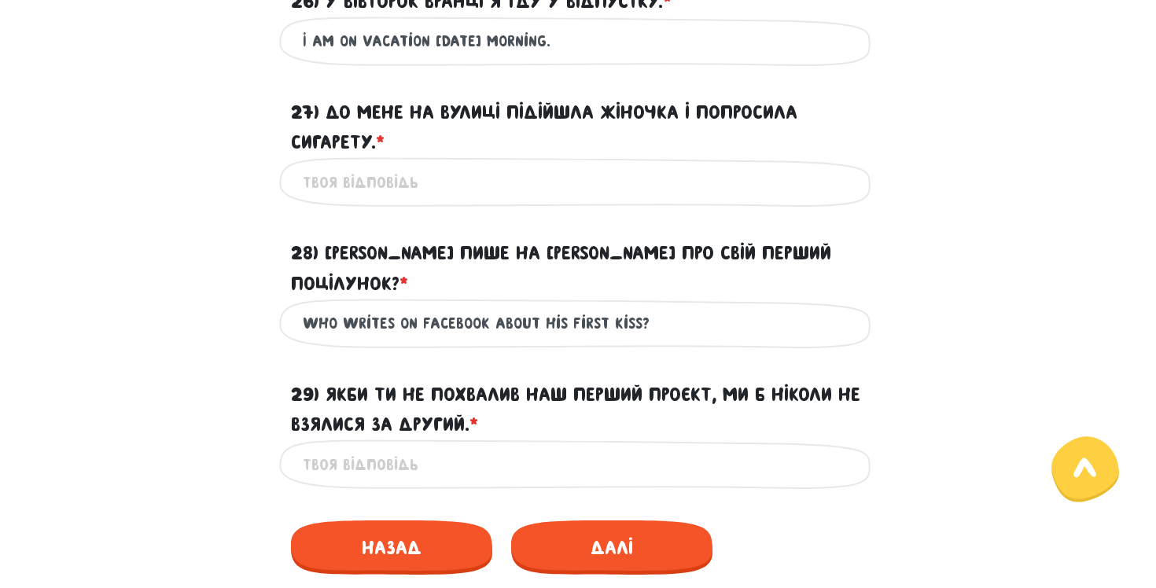
type input "What is the name of your favourite book?"
click at [441, 198] on input "27) До мене на вулиці підійшла жіночка і попросила сигарету. * ?" at bounding box center [578, 181] width 551 height 35
click at [610, 182] on input "A woman came to me and asked for a ciggarette." at bounding box center [578, 181] width 551 height 35
click at [730, 186] on input "A woman came to me and asked for a cigarette." at bounding box center [578, 181] width 551 height 35
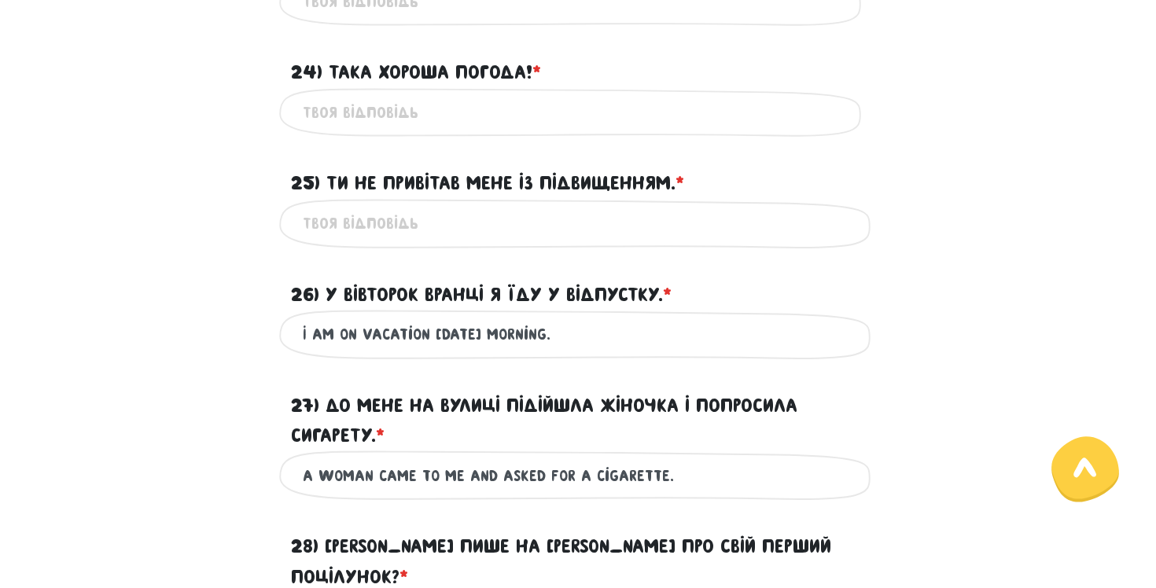
scroll to position [2611, 0]
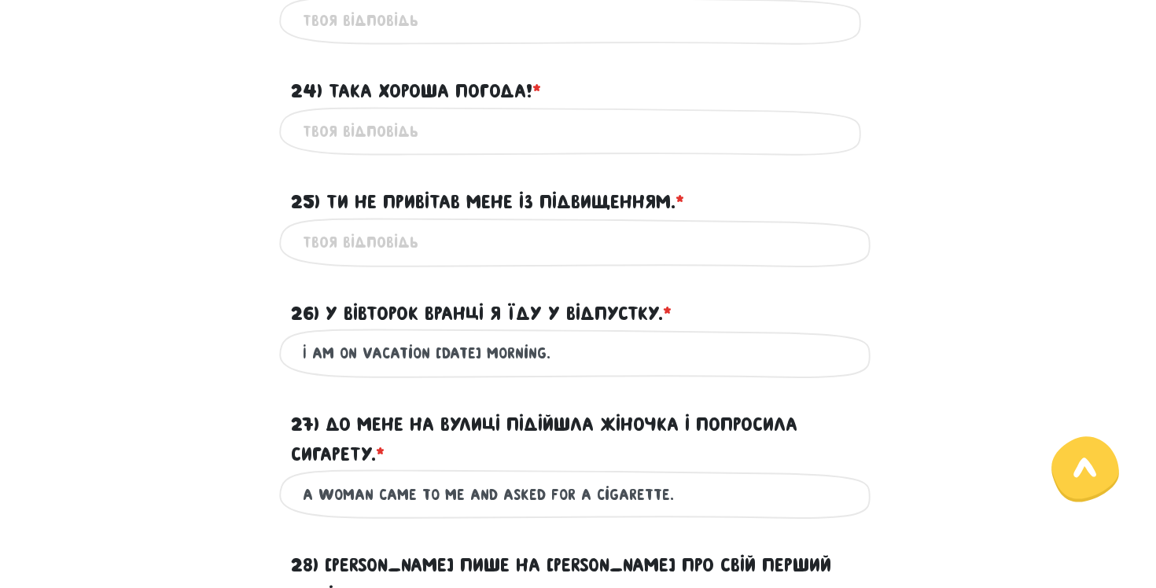
type input "A woman came to me and asked for a cigarette."
click at [628, 226] on input "25) Ти не привітав мене із підвищенням. * ?" at bounding box center [578, 242] width 551 height 35
type input "You did not congratulate me with my birthday."
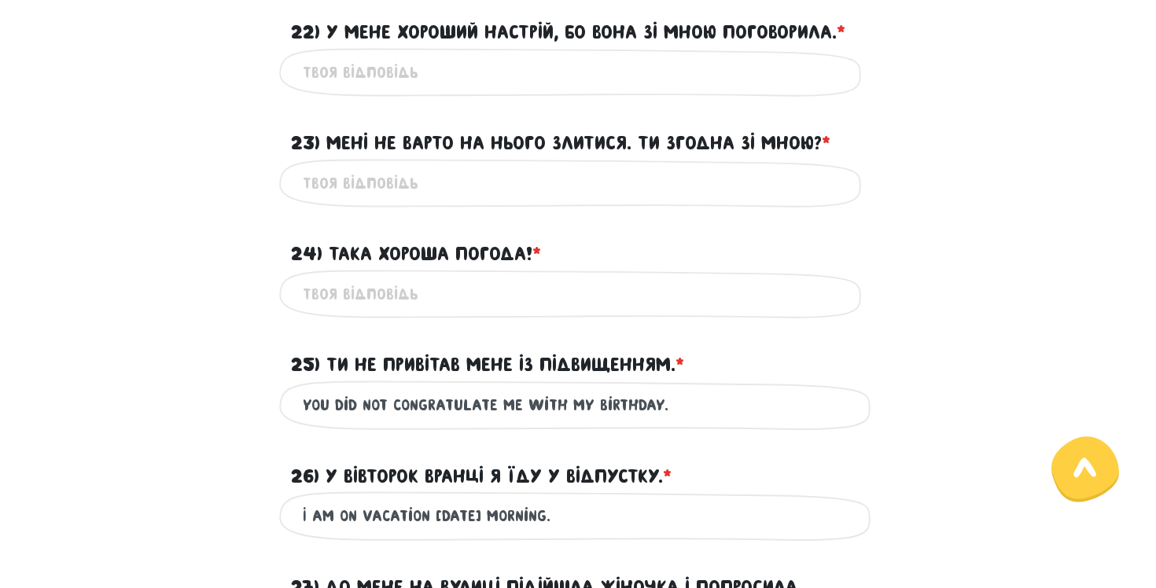
click at [430, 310] on input "24) Така хороша погода! * ?" at bounding box center [578, 294] width 551 height 35
type input "goof weather is [DATE]."
click at [445, 190] on input "23) Мені не варто на нього злитися. Ти згодна зі мною? * ?" at bounding box center [578, 183] width 551 height 35
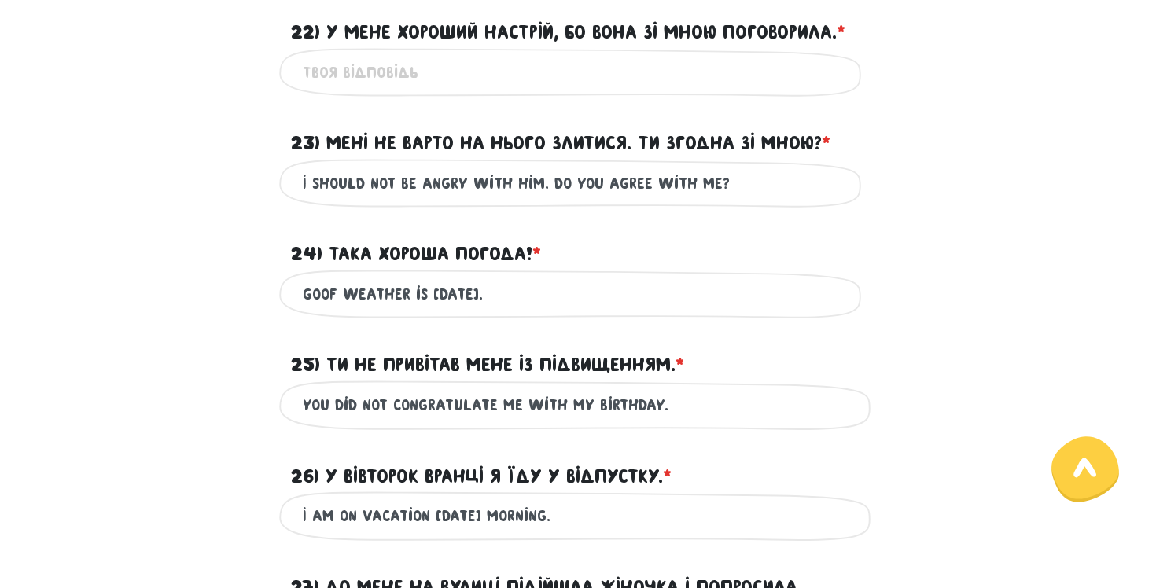
type input "I should not be angry with him. do you agree with me?"
click at [433, 80] on input "22) У мене хороший настрій, бо вона зі мною поговорила. * ?" at bounding box center [578, 72] width 551 height 35
drag, startPoint x: 435, startPoint y: 72, endPoint x: 257, endPoint y: 72, distance: 177.8
click at [257, 72] on div "I have good mood Це обов'язкове поле" at bounding box center [578, 73] width 897 height 50
click at [359, 83] on input "I have good mood" at bounding box center [578, 72] width 551 height 35
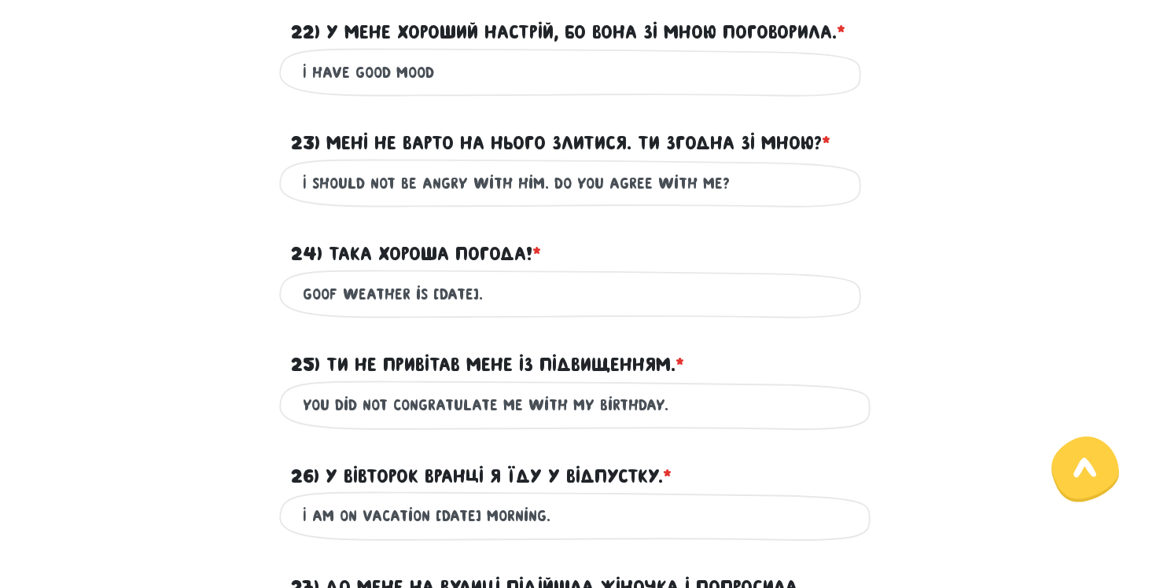
click at [354, 77] on input "I have good mood" at bounding box center [578, 72] width 551 height 35
click at [443, 83] on input "I have a good mood" at bounding box center [578, 72] width 551 height 35
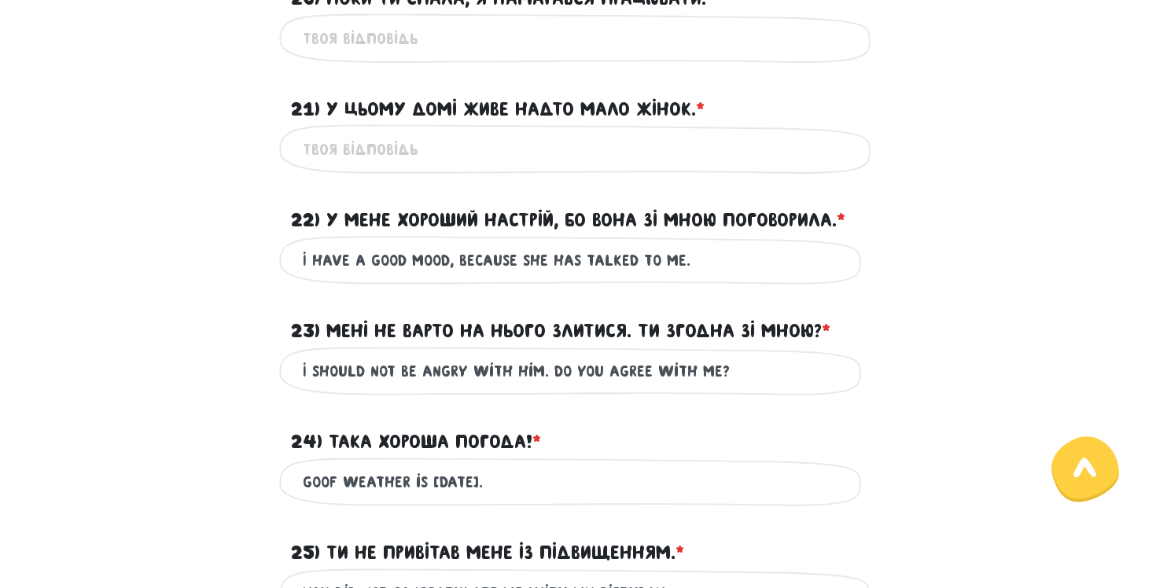
scroll to position [2248, 0]
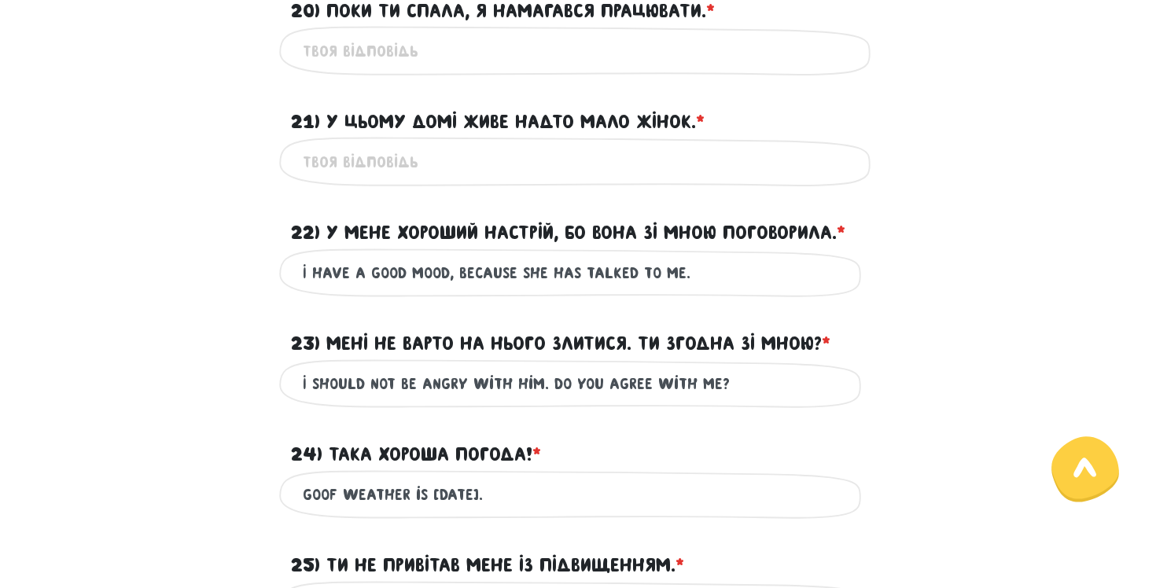
type input "I have a good mood, because she has talked to me."
click at [407, 147] on input "21) У цьому домі живе надто мало жінок. * ?" at bounding box center [578, 161] width 551 height 35
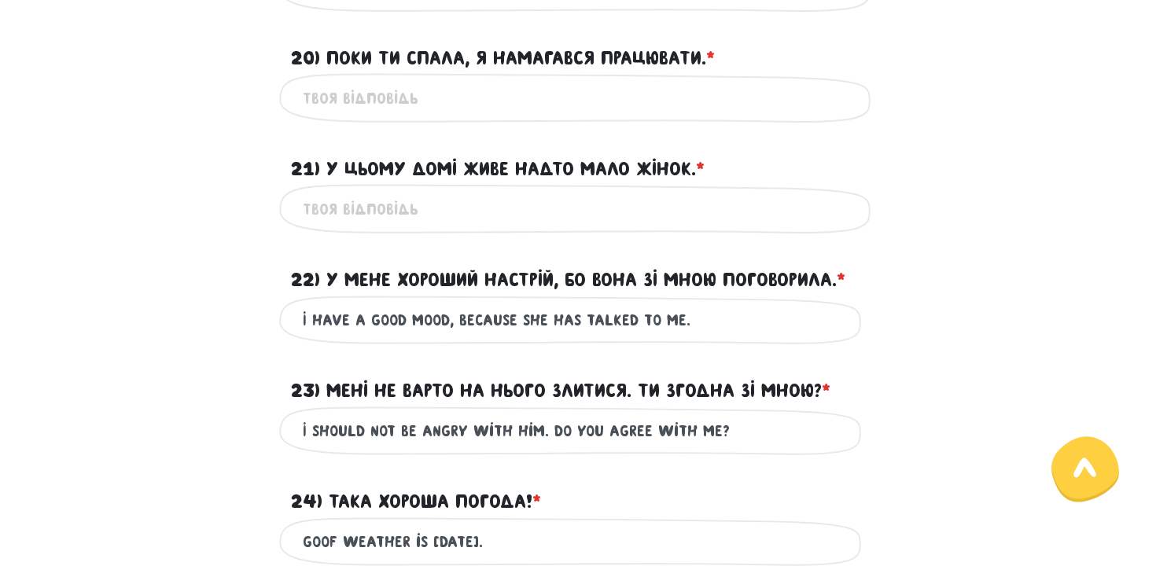
scroll to position [2191, 0]
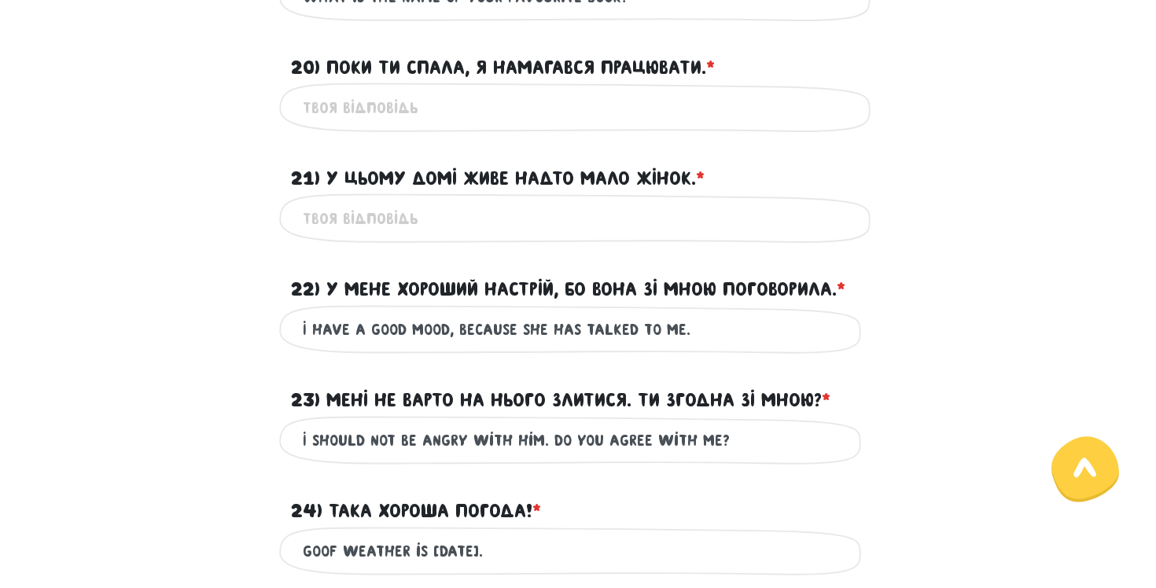
click at [414, 88] on div "Це обов'язкове поле" at bounding box center [578, 108] width 598 height 50
click at [416, 100] on input "20) Поки ти спала, я намагався працювати. * ?" at bounding box center [578, 107] width 551 height 35
type input "e"
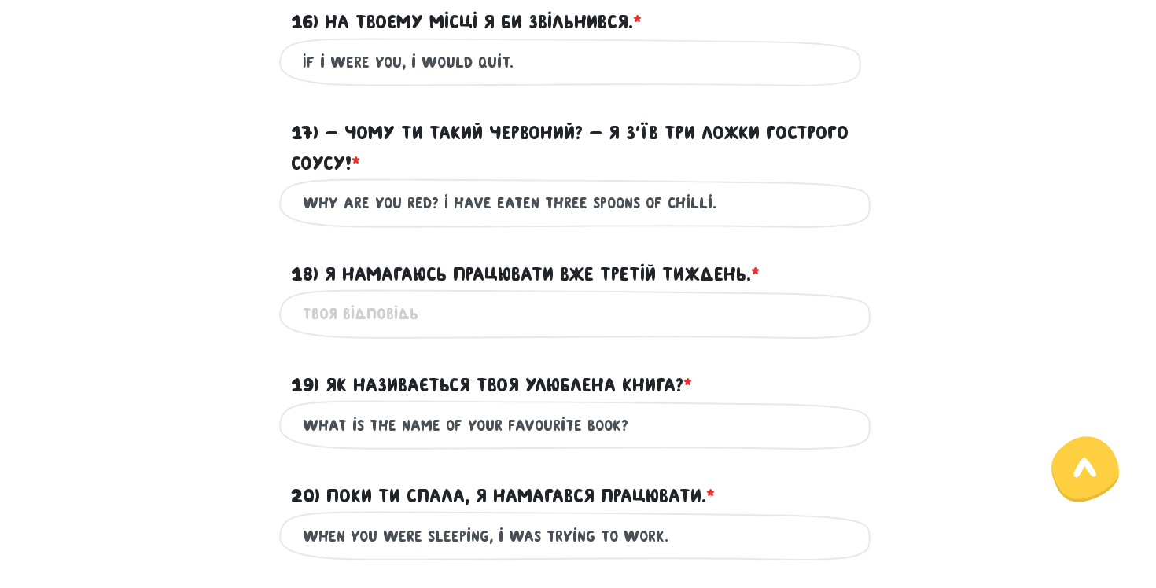
scroll to position [1761, 0]
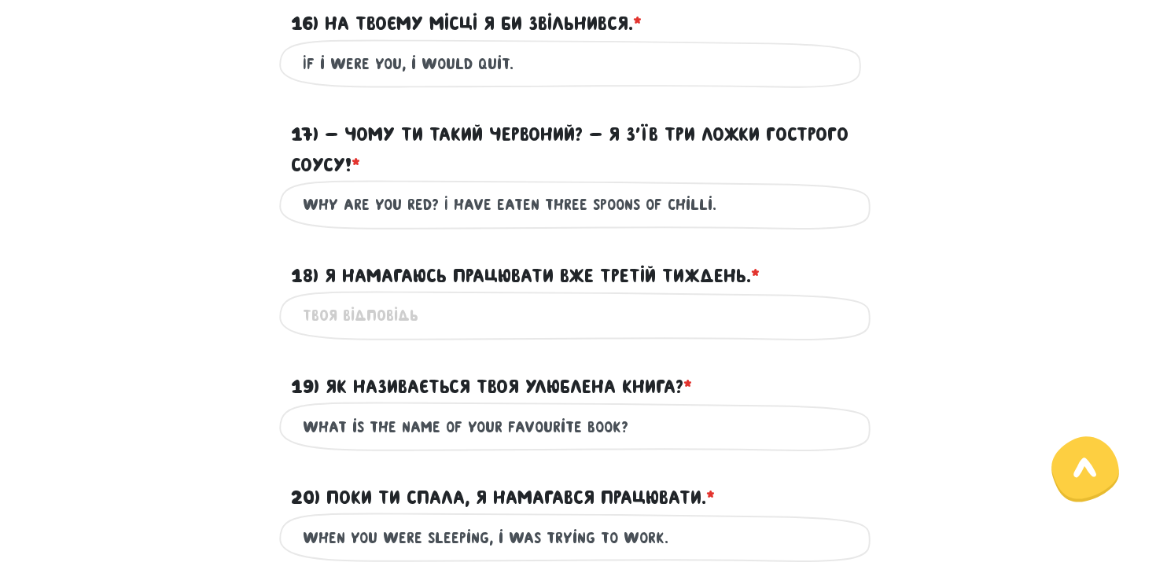
type input "when you were sleeping, i was trying to work."
click at [366, 300] on input "18) Я намагаюсь працювати вже третій тиждень. * ?" at bounding box center [578, 315] width 551 height 35
drag, startPoint x: 645, startPoint y: 320, endPoint x: 146, endPoint y: 285, distance: 500.7
click at [146, 285] on form "Монстро­­тестування 3/6 Привіт! Щоб почати навчання, для початку нам потрібно п…" at bounding box center [578, 43] width 873 height 3414
click at [503, 312] on input "I have been trying work tree weeks." at bounding box center [578, 315] width 551 height 35
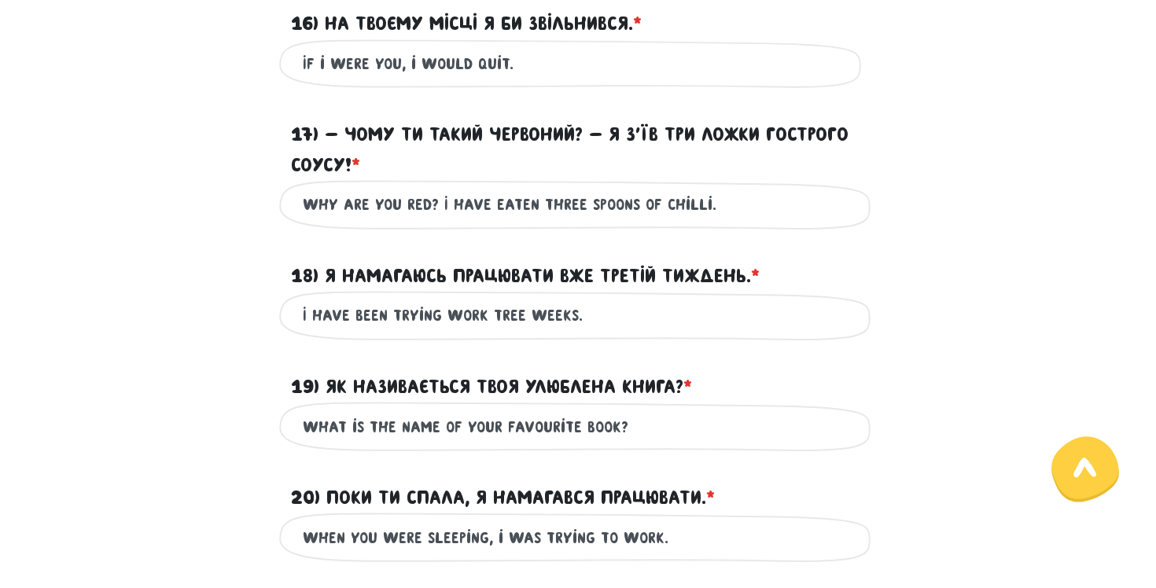
click at [499, 312] on input "I have been trying work tree weeks." at bounding box center [578, 315] width 551 height 35
click at [493, 319] on input "I have been trying work tree weeks." at bounding box center [578, 315] width 551 height 35
click at [437, 314] on input "I have been trying work three weeks." at bounding box center [578, 315] width 551 height 35
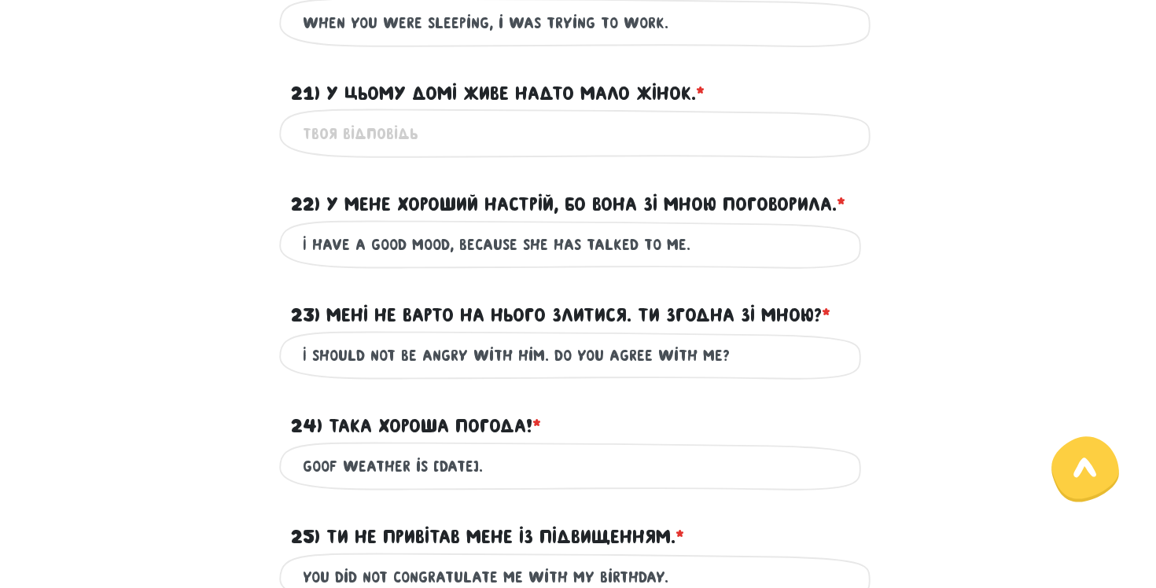
scroll to position [2243, 0]
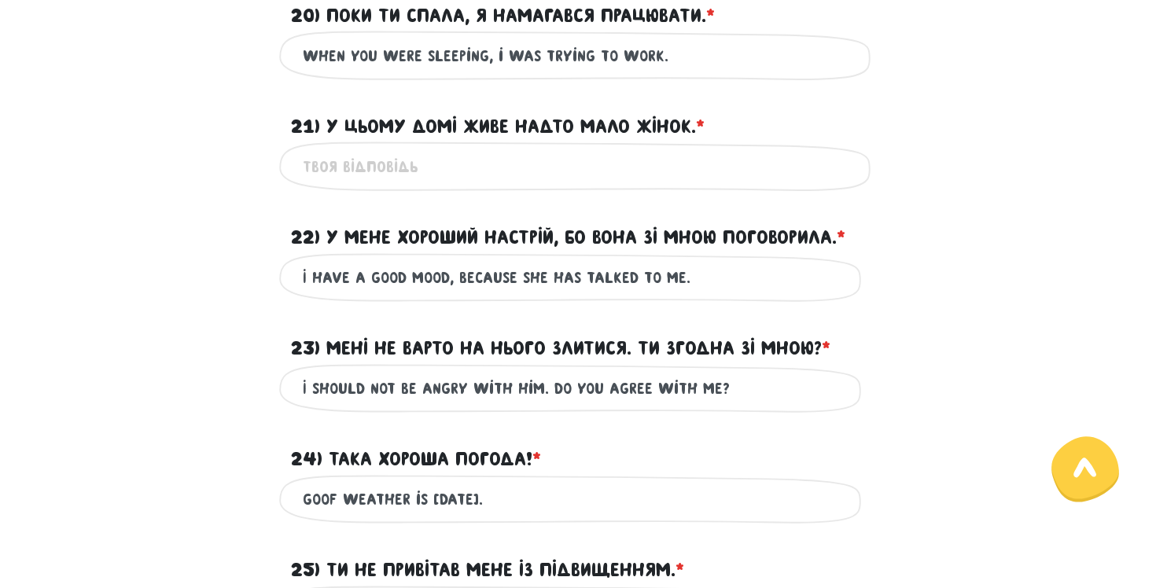
type input "I have been trying to work three weeks."
click at [502, 172] on input "21) У цьому домі живе надто мало жінок. * ?" at bounding box center [578, 166] width 551 height 35
type input "I"
type input "t"
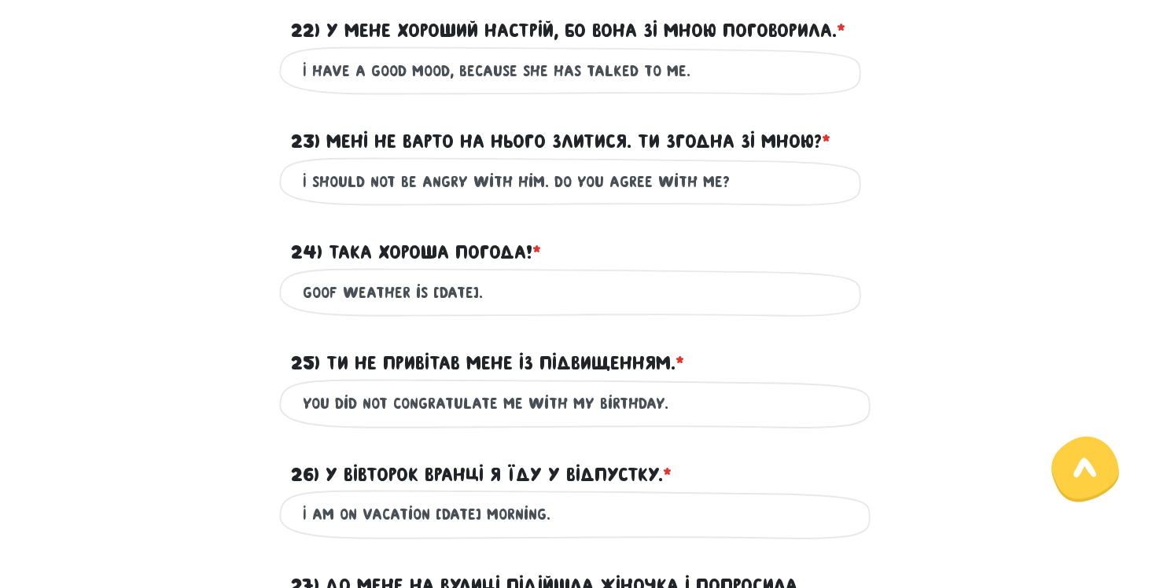
scroll to position [2912, 0]
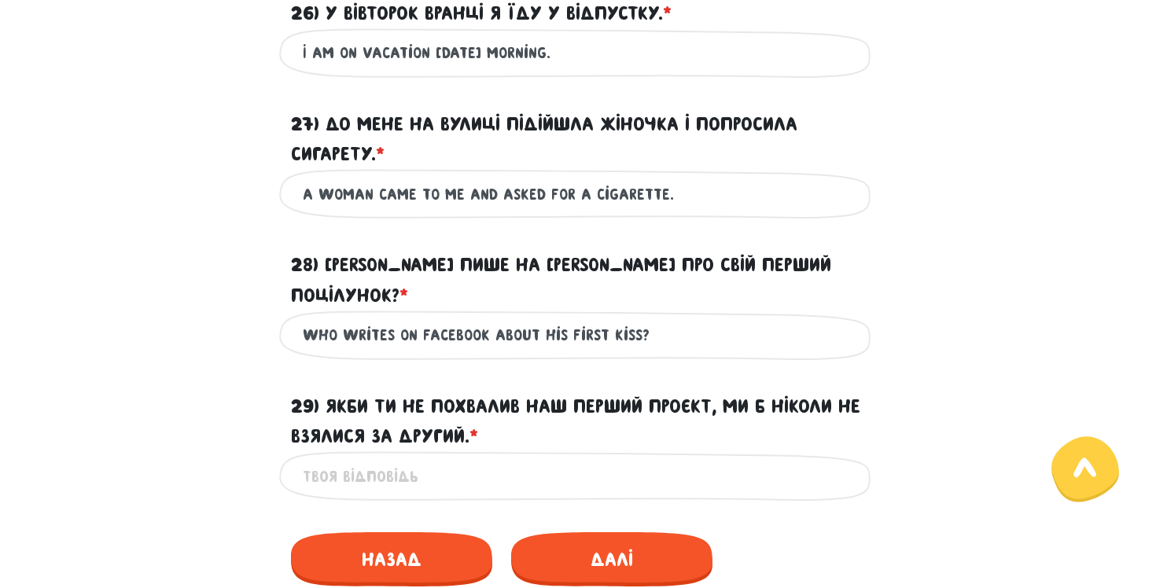
type input "not a lot of women leave in this house."
click at [478, 451] on div "Це обов'язкове поле" at bounding box center [578, 476] width 598 height 50
click at [479, 459] on input "29) Якби ти не похвалив наш перший проєкт, ми б ніколи не взялися за другий. * ?" at bounding box center [578, 476] width 551 height 35
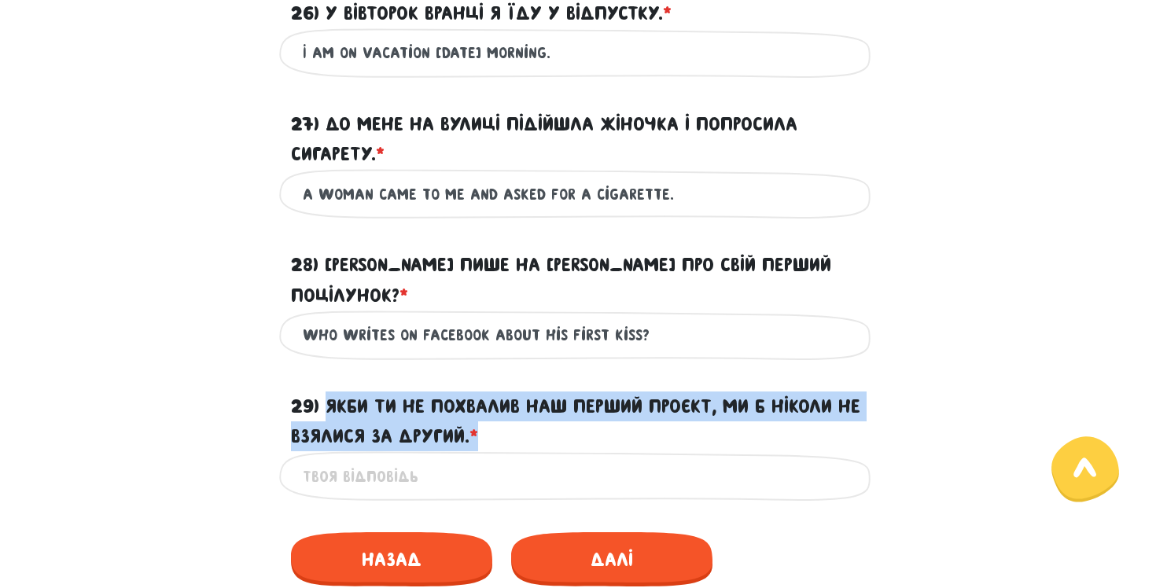
drag, startPoint x: 522, startPoint y: 396, endPoint x: 326, endPoint y: 384, distance: 197.0
click at [326, 392] on label "29) Якби ти не похвалив наш перший проєкт, ми б ніколи не взялися за другий. * ?" at bounding box center [578, 422] width 574 height 61
copy label "Якби ти не похвалив наш перший проєкт, ми б ніколи не взялися за другий. *"
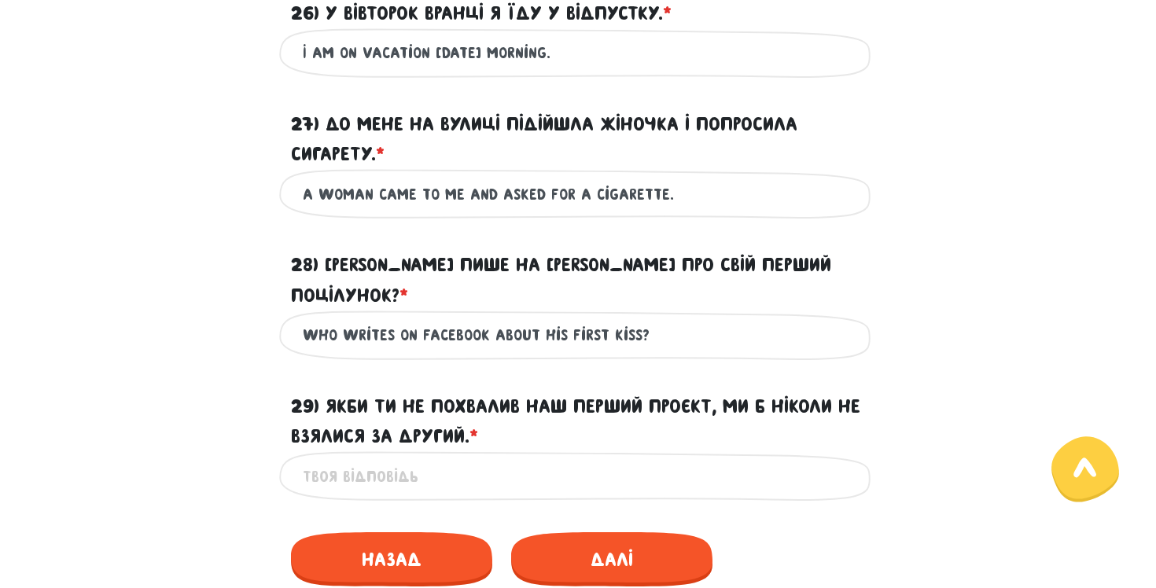
click at [422, 459] on input "29) Якби ти не похвалив наш перший проєкт, ми б ніколи не взялися за другий. * ?" at bounding box center [578, 476] width 551 height 35
paste input "If you hadn't praised our first project, we would never have taken on the secon…"
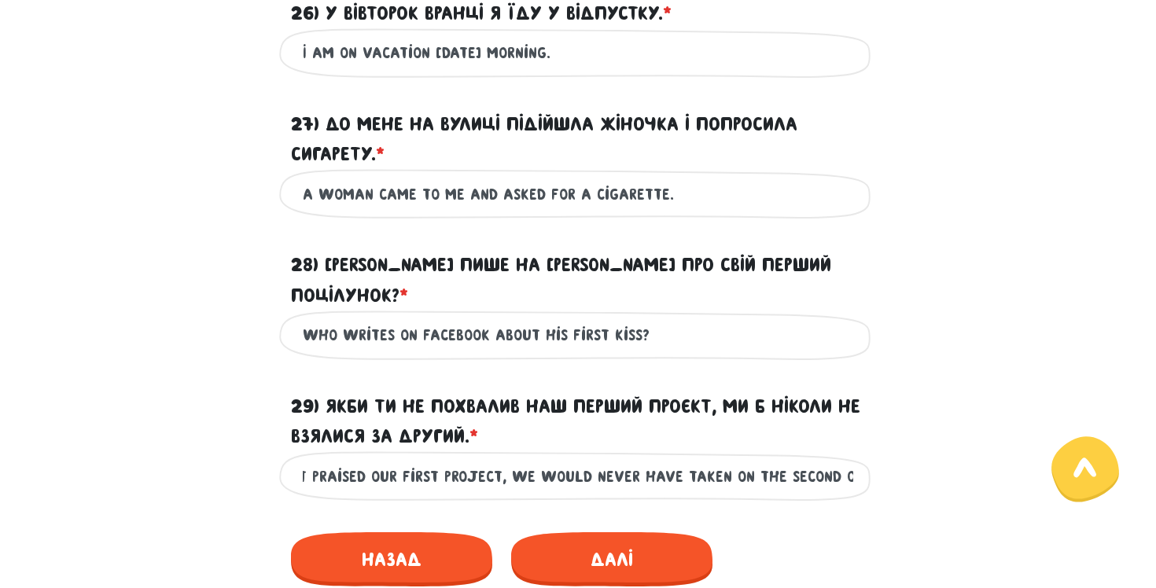
scroll to position [0, 99]
type input "If you hadn't praised our first project, we would never have taken on the secon…"
click at [695, 533] on span "Далі" at bounding box center [611, 560] width 201 height 54
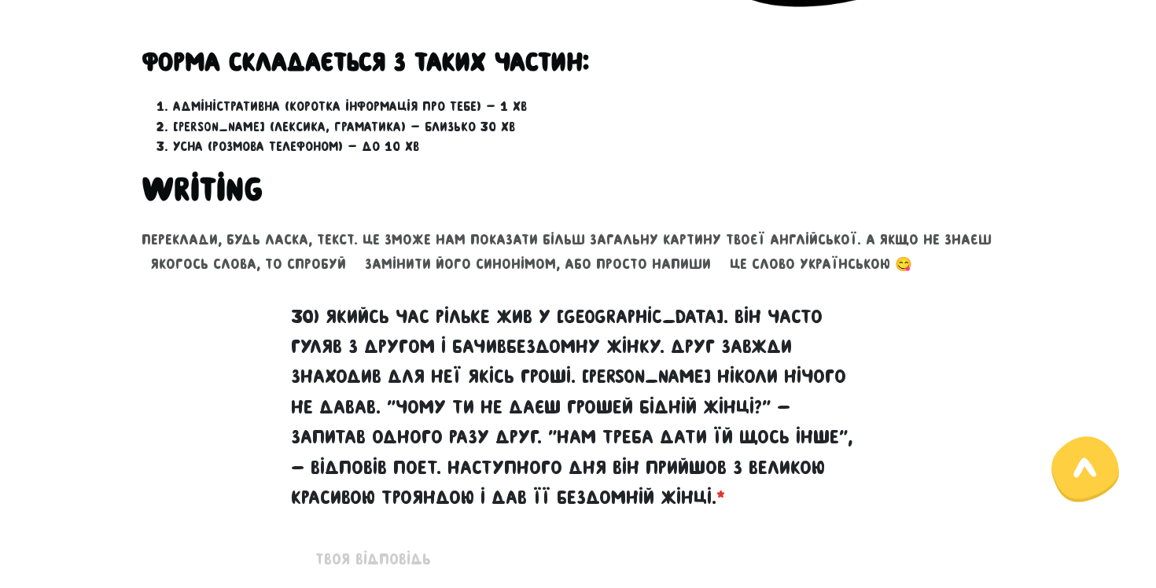
scroll to position [516, 0]
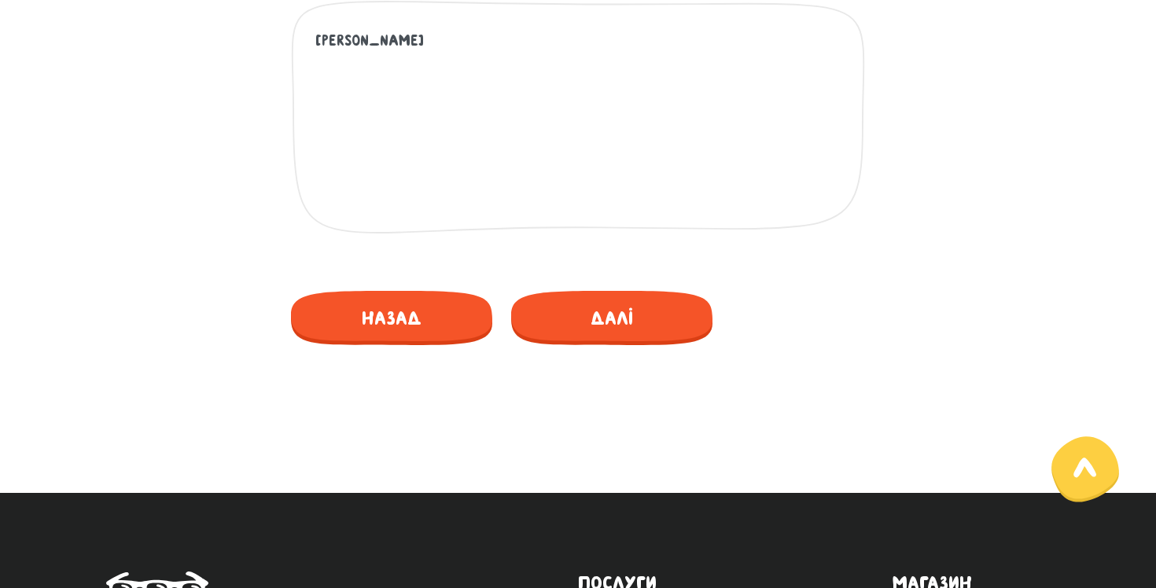
scroll to position [1181, 0]
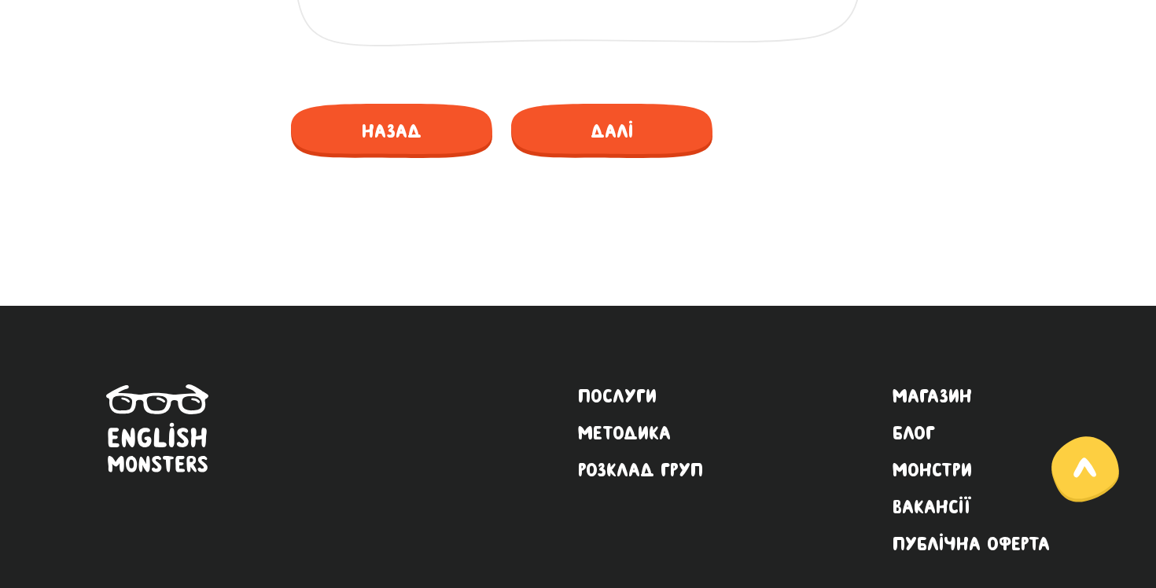
type textarea "[PERSON_NAME]"
click at [466, 161] on div "Назад Далі" at bounding box center [578, 128] width 574 height 86
click at [463, 154] on span "Назад" at bounding box center [391, 131] width 201 height 54
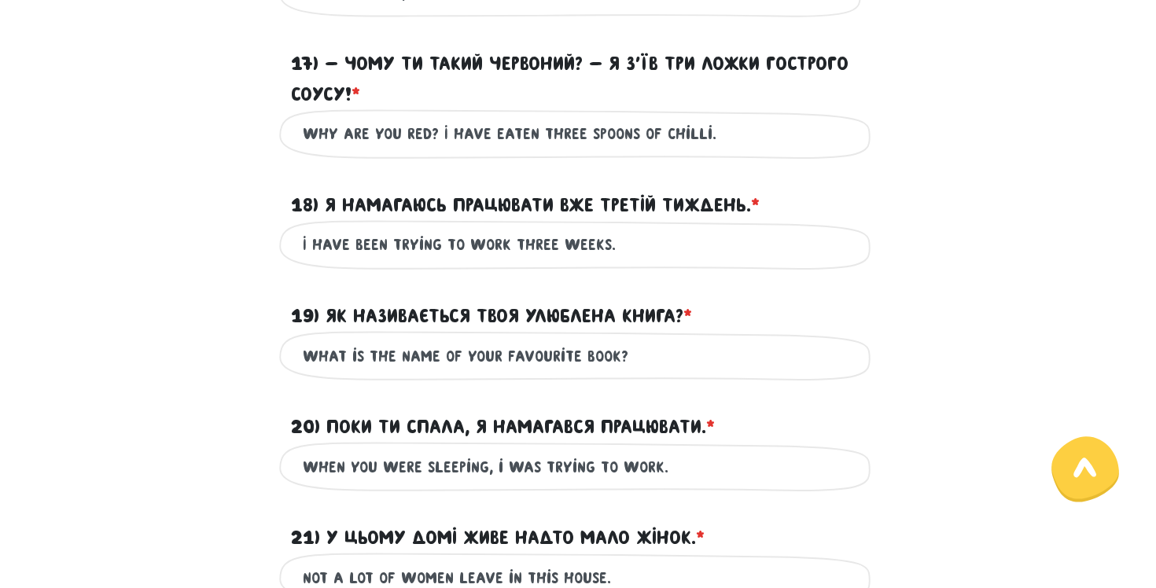
scroll to position [1947, 0]
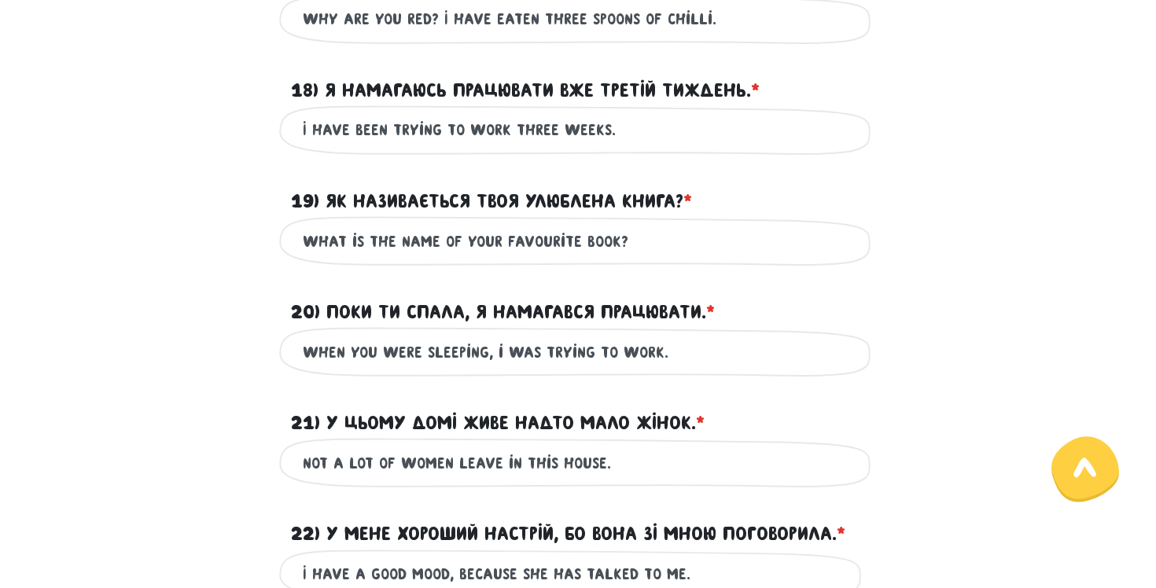
click at [496, 465] on input "not a lot of women leave in this house." at bounding box center [578, 462] width 551 height 35
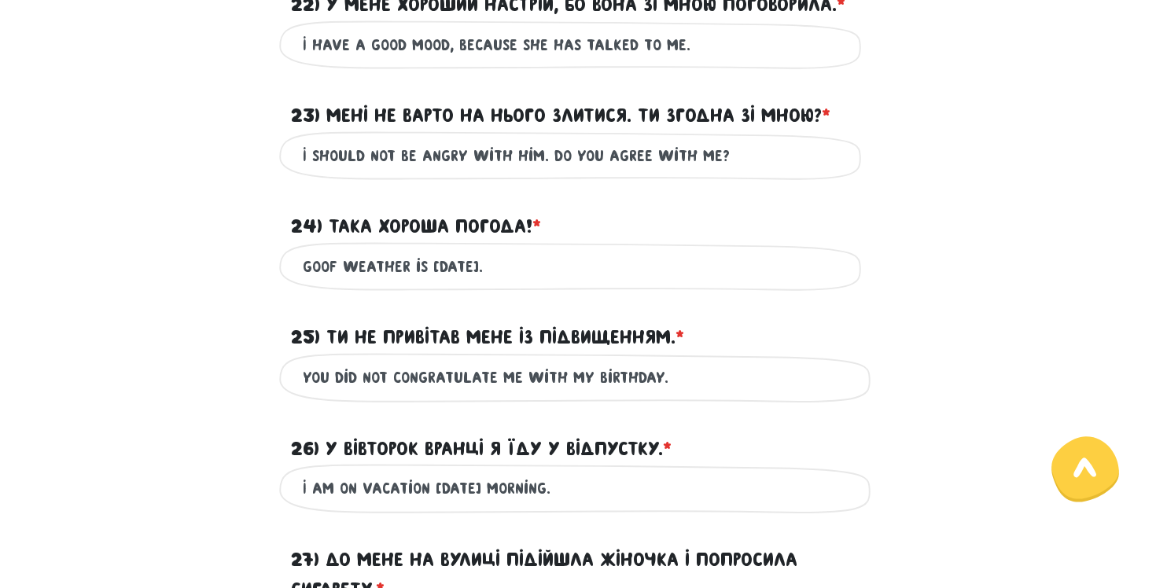
scroll to position [2869, 0]
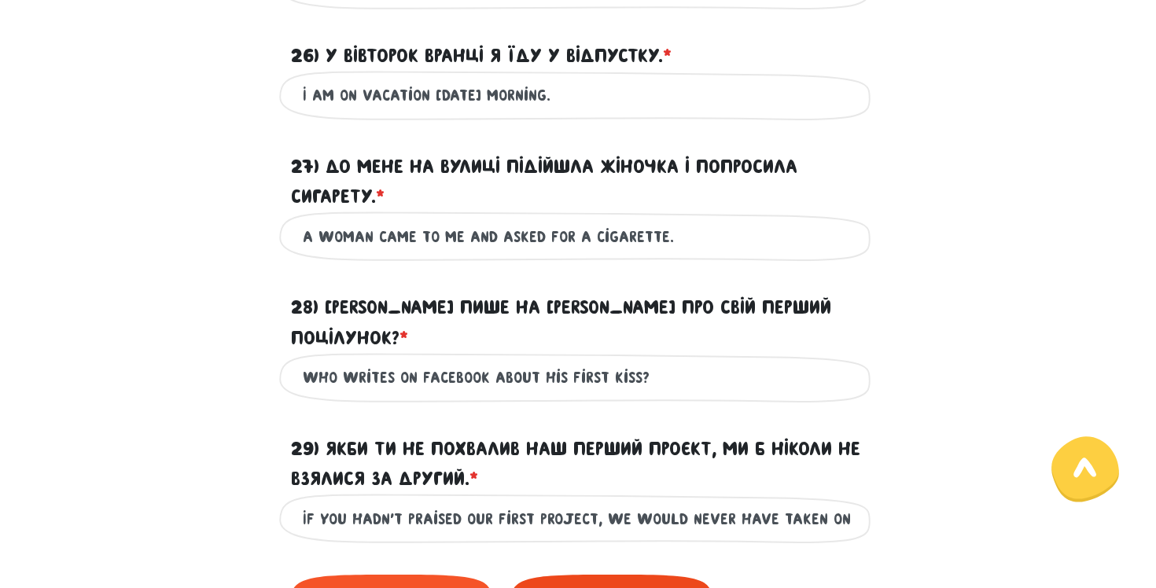
type input "not a lot of women live in this house."
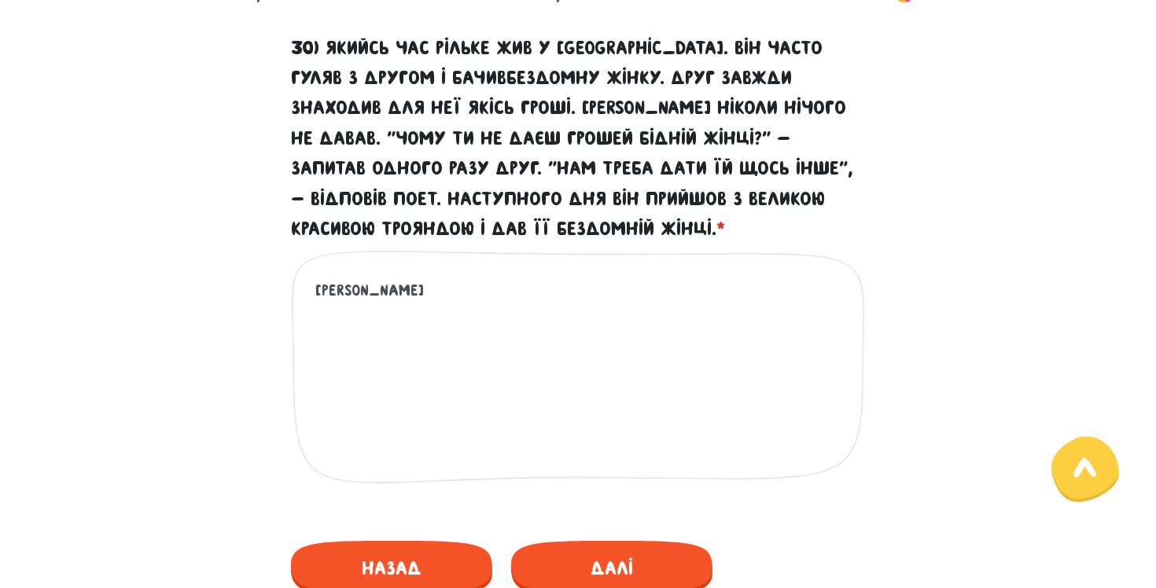
scroll to position [699, 0]
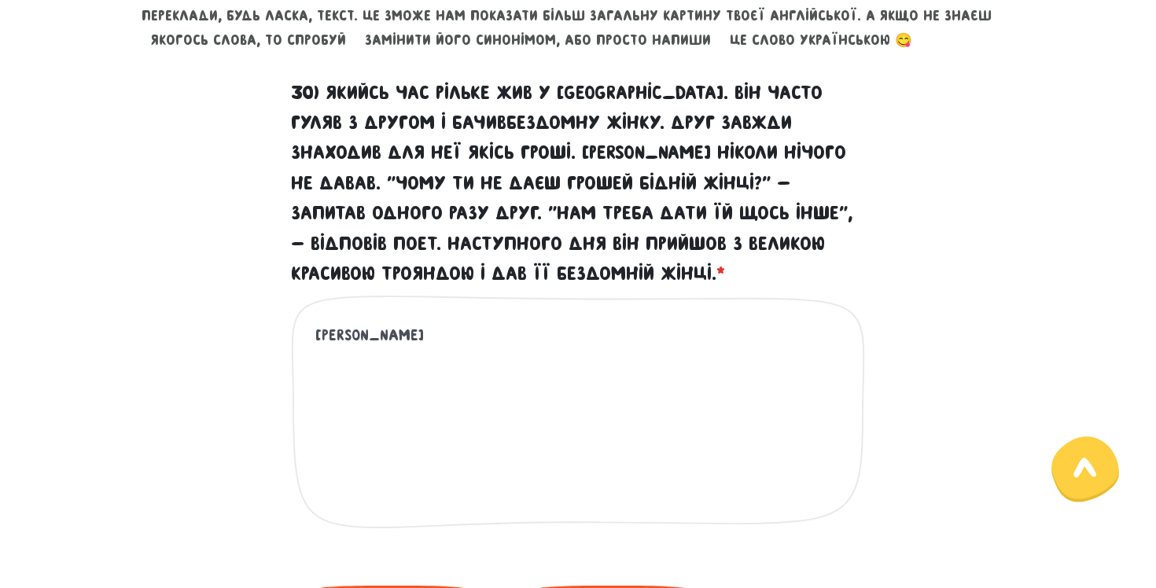
drag, startPoint x: 455, startPoint y: 352, endPoint x: 388, endPoint y: 345, distance: 67.9
click at [388, 345] on textarea "[PERSON_NAME]" at bounding box center [578, 419] width 527 height 193
drag, startPoint x: 393, startPoint y: 339, endPoint x: 359, endPoint y: 337, distance: 34.7
click at [359, 337] on textarea "[PERSON_NAME] lived in this house" at bounding box center [578, 419] width 527 height 193
click at [540, 324] on textarea "[PERSON_NAME] lived in this house" at bounding box center [578, 419] width 527 height 193
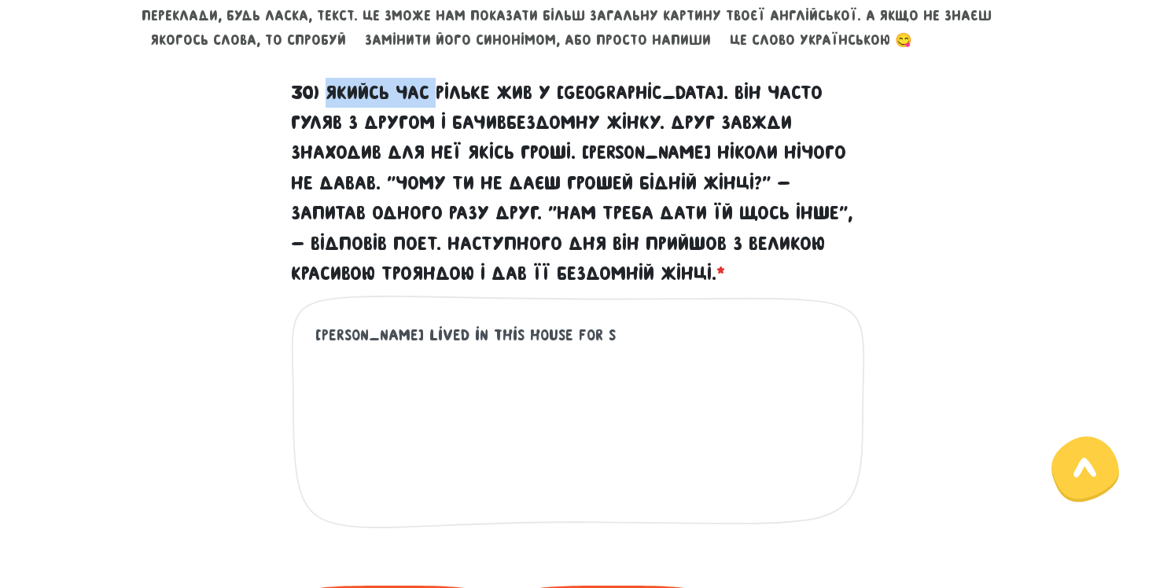
drag, startPoint x: 437, startPoint y: 91, endPoint x: 325, endPoint y: 90, distance: 112.5
click at [325, 90] on label "30) Якийсь час Рільке жив у [GEOGRAPHIC_DATA]. Він часто гуляв з другом і бачив…" at bounding box center [578, 184] width 574 height 212
copy label "Якийсь час"
click at [554, 290] on div "30) Якийсь час Рільке жив у [GEOGRAPHIC_DATA]. Він часто гуляв з другом і бачив…" at bounding box center [578, 316] width 598 height 477
click at [554, 317] on div "[PERSON_NAME] lived in this house for s Це обов'язкове поле" at bounding box center [578, 425] width 574 height 260
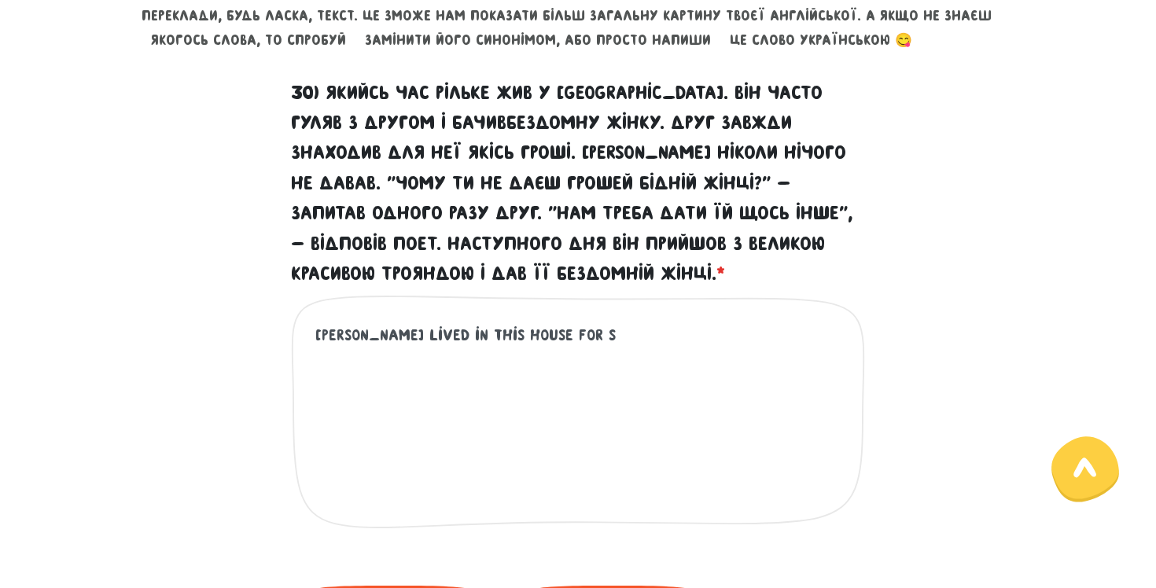
click at [553, 336] on textarea "[PERSON_NAME] lived in this house for s" at bounding box center [578, 419] width 527 height 193
paste textarea "or some time"
click at [542, 336] on textarea "[PERSON_NAME] lived in this house for sor some time" at bounding box center [578, 419] width 527 height 193
click at [628, 345] on textarea "[PERSON_NAME] lived in this house for some time" at bounding box center [578, 419] width 527 height 193
drag, startPoint x: 402, startPoint y: 335, endPoint x: 470, endPoint y: 335, distance: 68.4
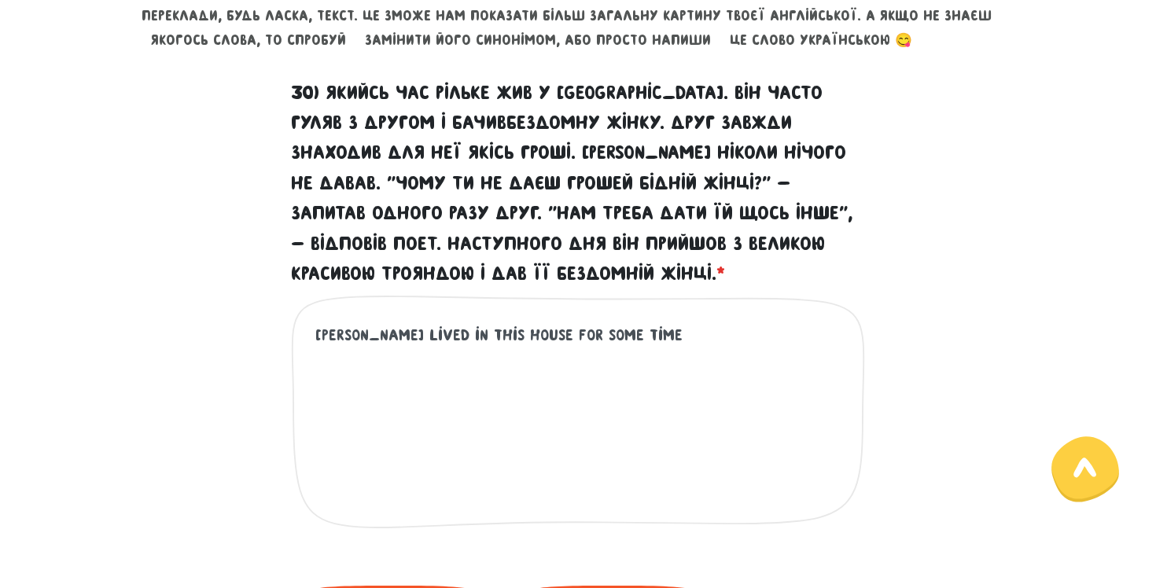
click at [470, 335] on textarea "[PERSON_NAME] lived in this house for some time" at bounding box center [578, 419] width 527 height 193
drag, startPoint x: 495, startPoint y: 335, endPoint x: 418, endPoint y: 334, distance: 77.1
click at [418, 334] on textarea "[PERSON_NAME] lived in this house for some time" at bounding box center [578, 419] width 527 height 193
click at [625, 342] on textarea "[PERSON_NAME] lived in [GEOGRAPHIC_DATA] for some time" at bounding box center [578, 419] width 527 height 193
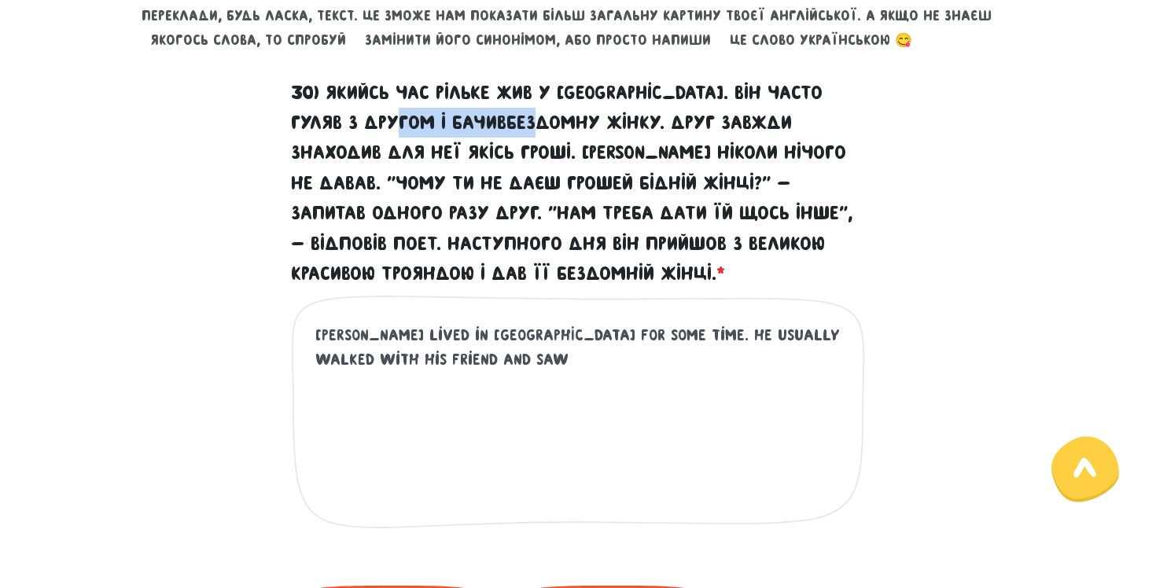
drag, startPoint x: 437, startPoint y: 120, endPoint x: 583, endPoint y: 122, distance: 146.3
click at [583, 122] on label "30) Якийсь час Рільке жив у [GEOGRAPHIC_DATA]. Він часто гуляв з другом і бачив…" at bounding box center [578, 184] width 574 height 212
copy label "бездомну жінку"
click at [507, 332] on textarea "[PERSON_NAME] lived in [GEOGRAPHIC_DATA] for some time. he usually walked with …" at bounding box center [578, 419] width 527 height 193
click at [477, 379] on textarea "[PERSON_NAME] lived in [GEOGRAPHIC_DATA] for some time. he usually walked with …" at bounding box center [578, 419] width 527 height 193
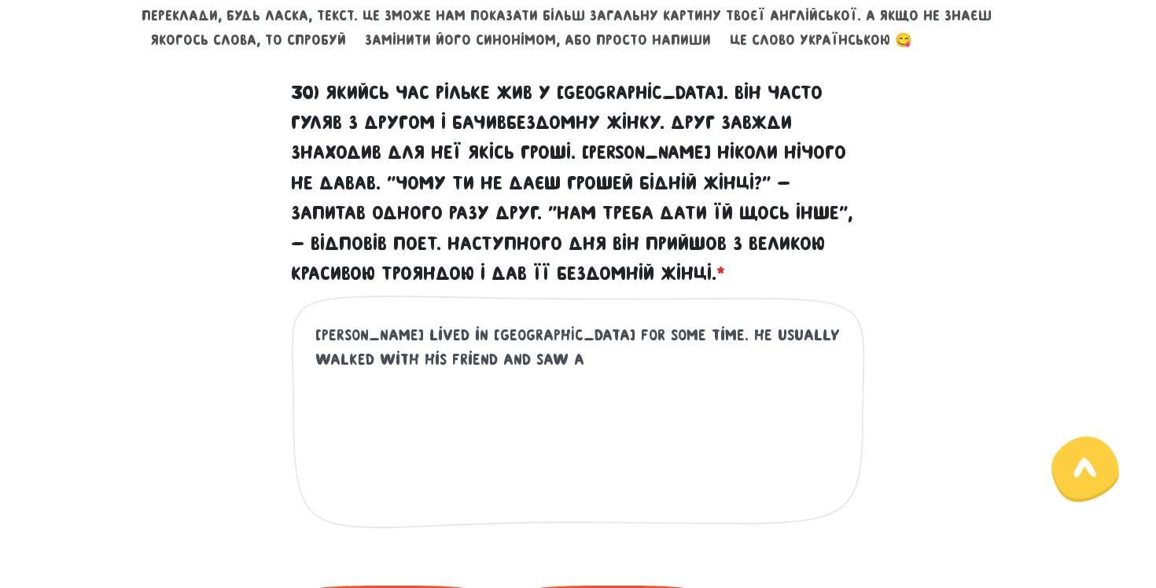
paste textarea "homeless woman"
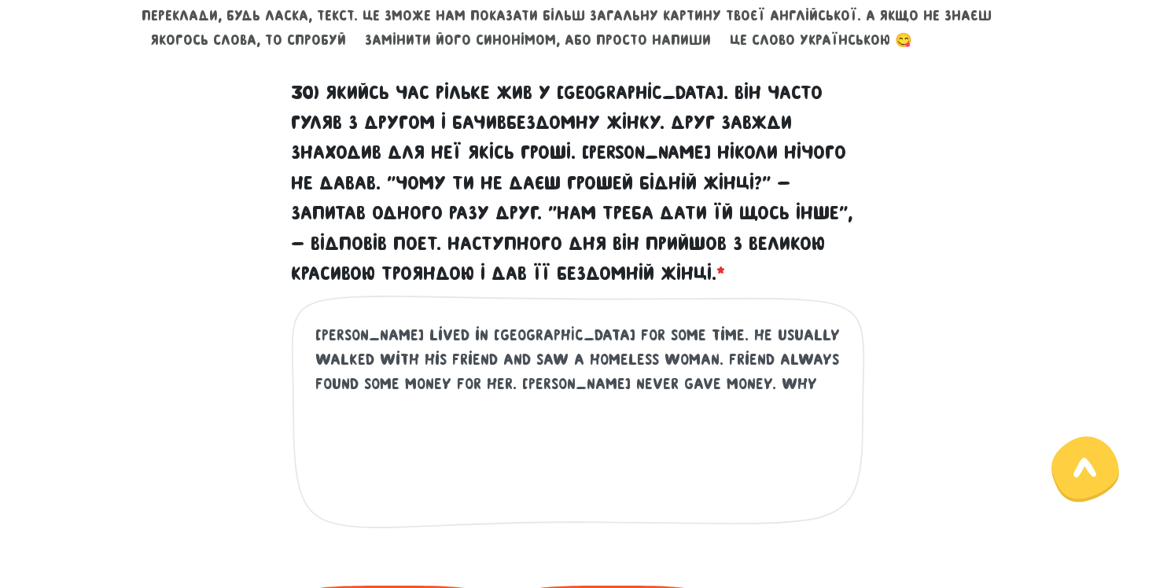
drag, startPoint x: 748, startPoint y: 149, endPoint x: 795, endPoint y: 171, distance: 52.1
click at [755, 166] on label "30) Якийсь час Рільке жив у [GEOGRAPHIC_DATA]. Він часто гуляв з другом і бачив…" at bounding box center [578, 184] width 574 height 212
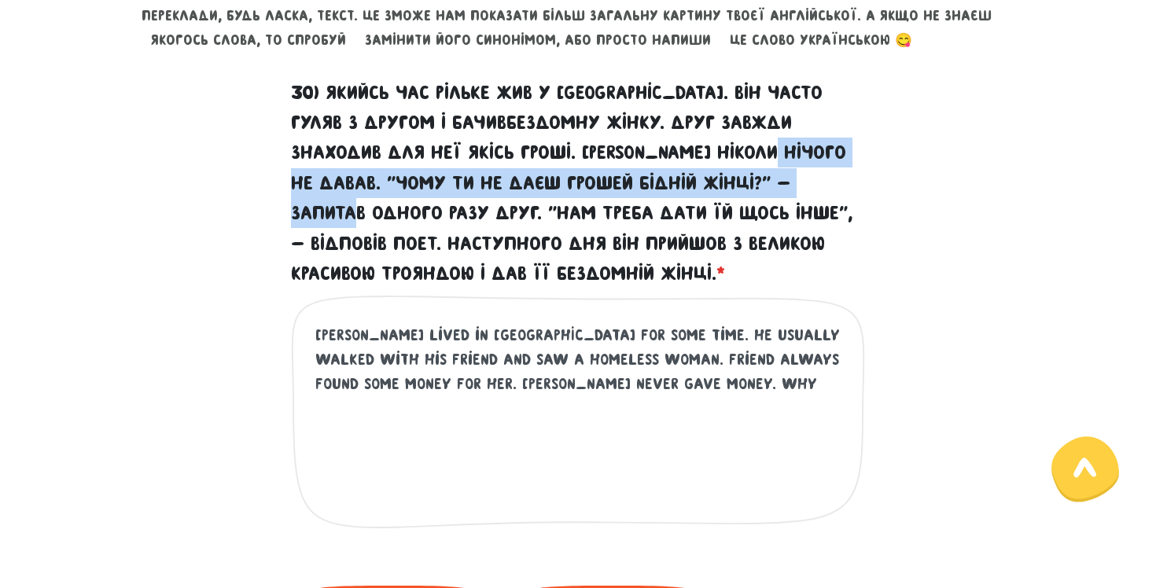
drag, startPoint x: 833, startPoint y: 191, endPoint x: 739, endPoint y: 146, distance: 104.1
click at [739, 146] on label "30) Якийсь час Рільке жив у [GEOGRAPHIC_DATA]. Він часто гуляв з другом і бачив…" at bounding box center [578, 184] width 574 height 212
copy label ""Чому ти не даєш грошей бідній жінці?" - запитав одного разу друг"
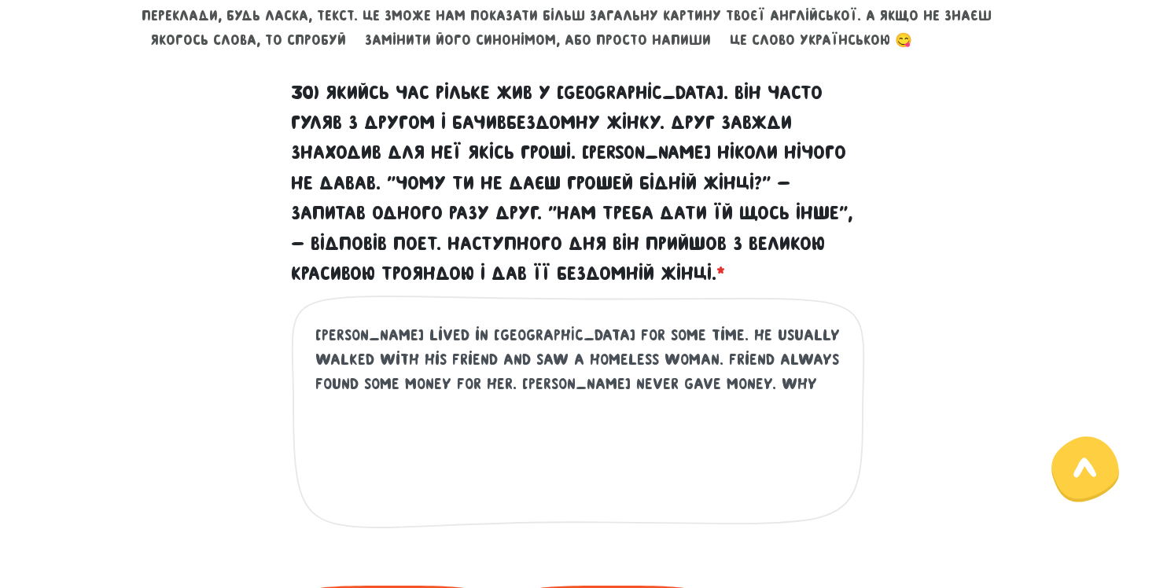
click at [670, 372] on textarea "[PERSON_NAME] lived in [GEOGRAPHIC_DATA] for some time. he usually walked with …" at bounding box center [578, 419] width 527 height 193
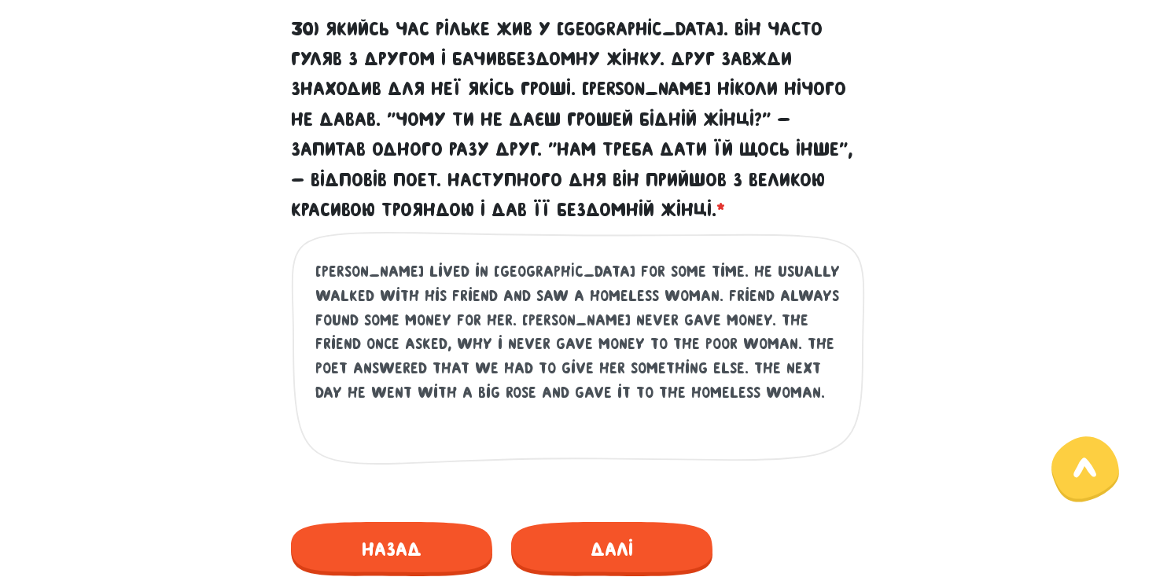
scroll to position [807, 0]
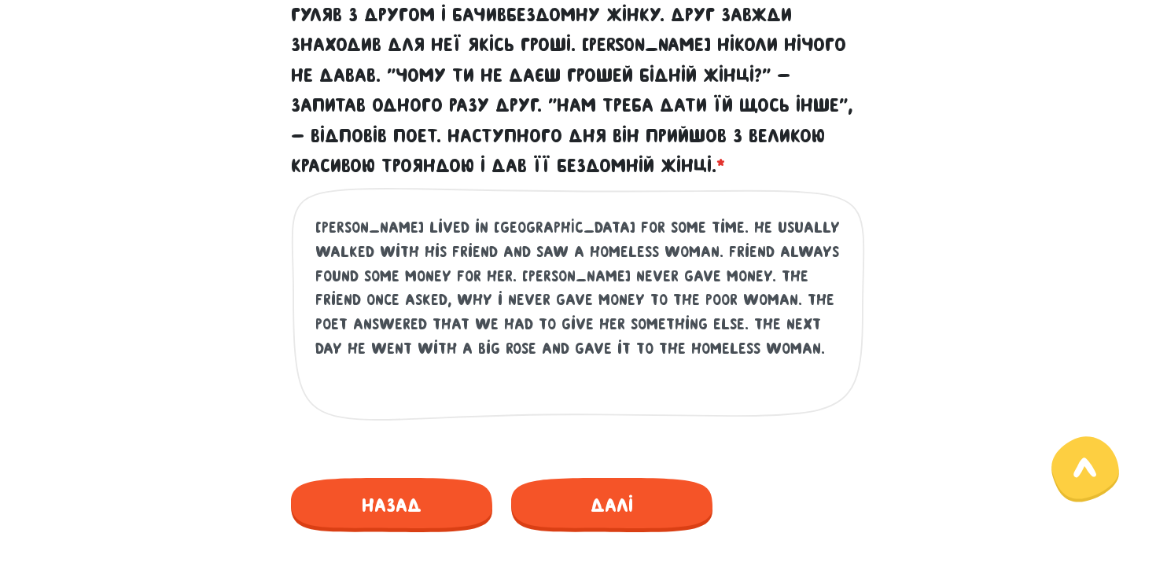
click at [381, 276] on textarea "[PERSON_NAME] lived in [GEOGRAPHIC_DATA] for some time. he usually walked with …" at bounding box center [578, 312] width 527 height 193
type textarea "[PERSON_NAME] lived in [GEOGRAPHIC_DATA] for some time. he usually walked with …"
click at [673, 520] on span "Далі" at bounding box center [611, 505] width 201 height 54
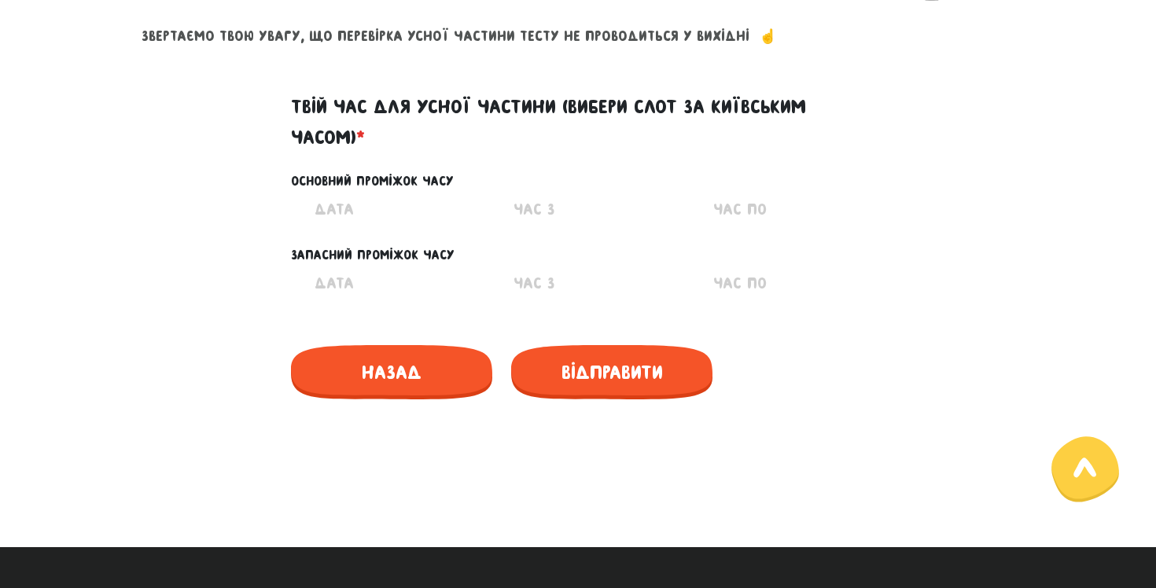
scroll to position [761, 0]
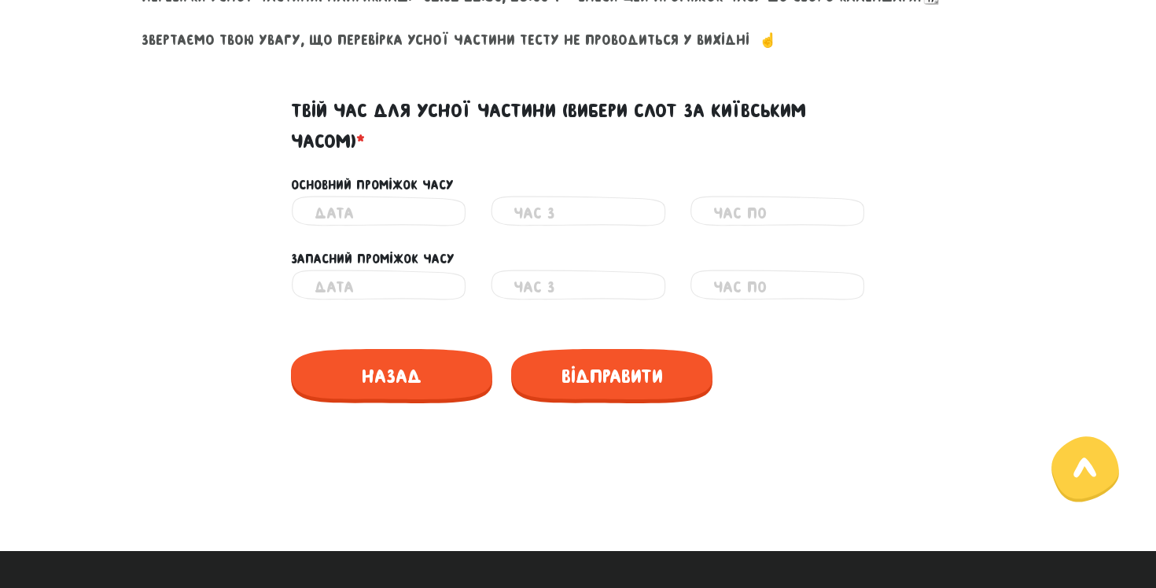
click at [390, 216] on input "text" at bounding box center [379, 213] width 128 height 35
click at [396, 218] on input "text" at bounding box center [379, 213] width 128 height 35
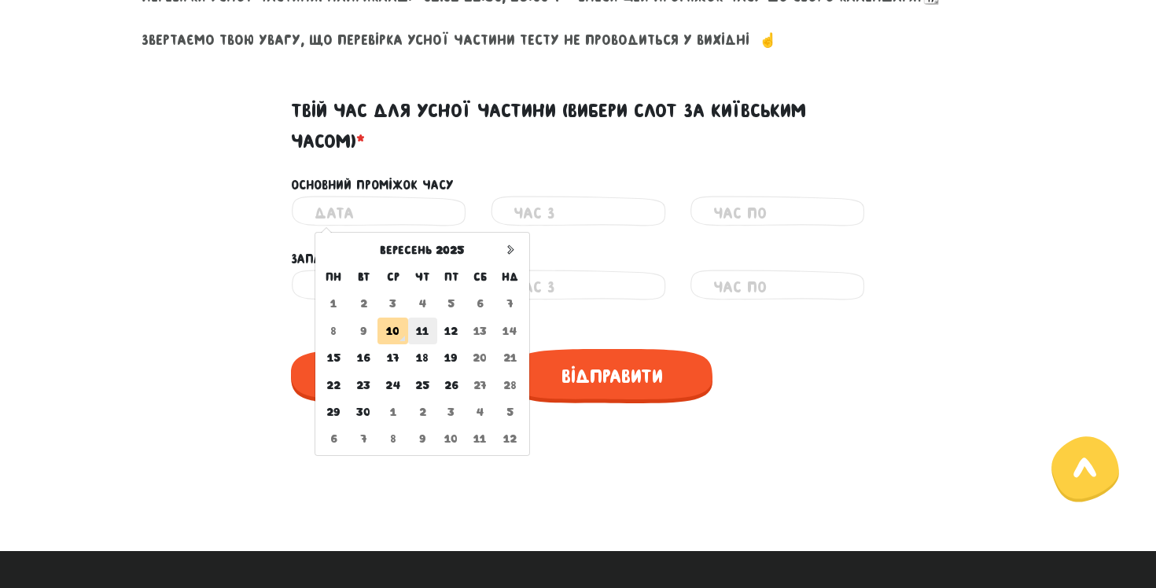
click at [422, 328] on td "11" at bounding box center [422, 331] width 29 height 27
type input "[DATE]"
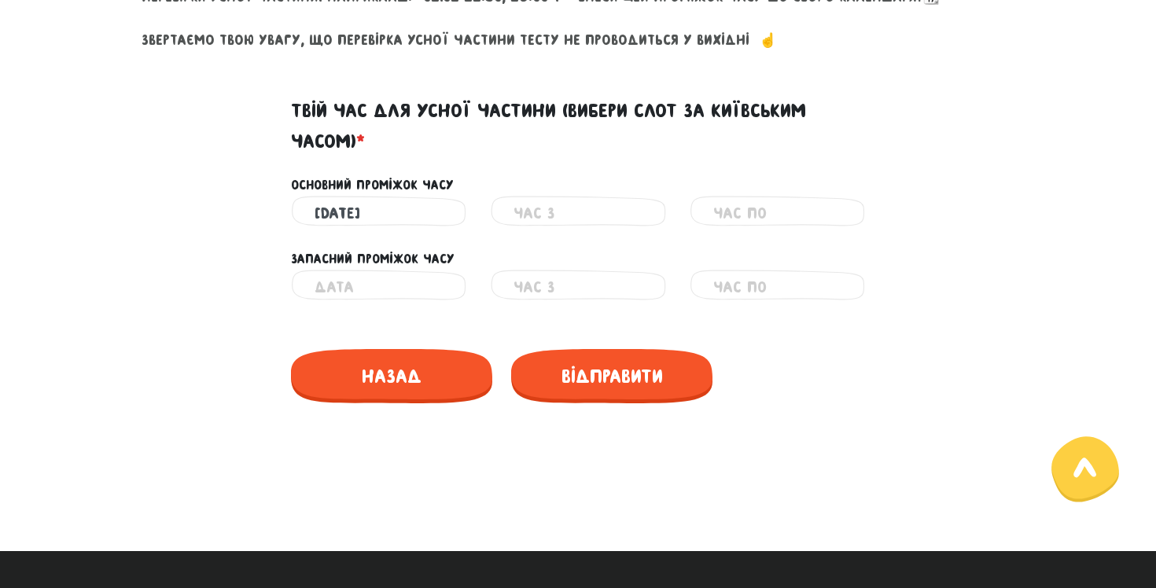
click at [573, 203] on input "text" at bounding box center [578, 213] width 128 height 35
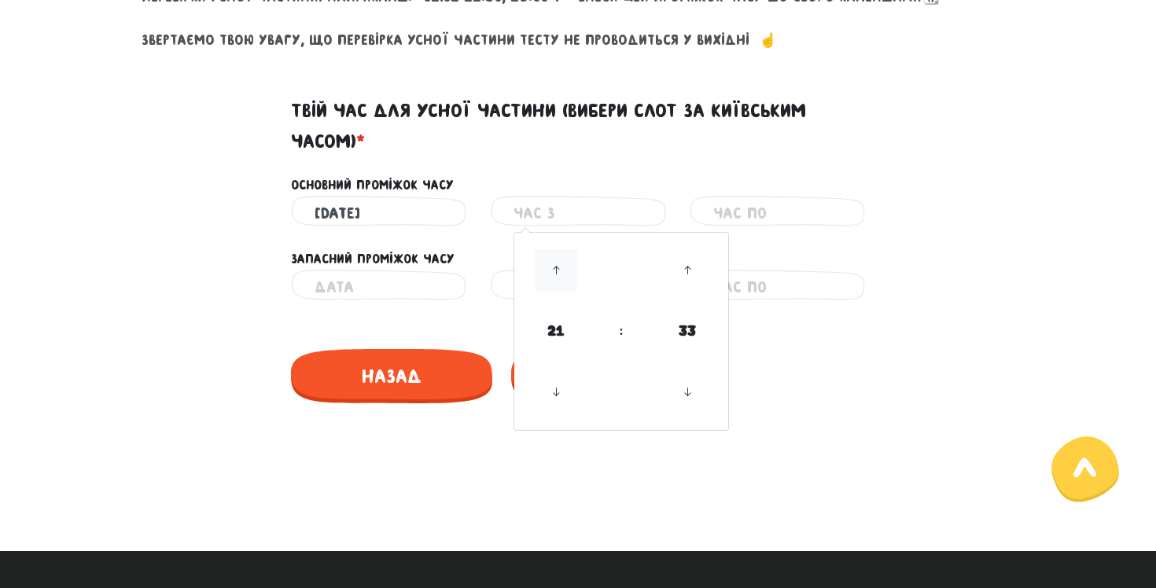
click at [560, 273] on icon at bounding box center [556, 270] width 42 height 42
click at [558, 388] on icon at bounding box center [556, 392] width 42 height 42
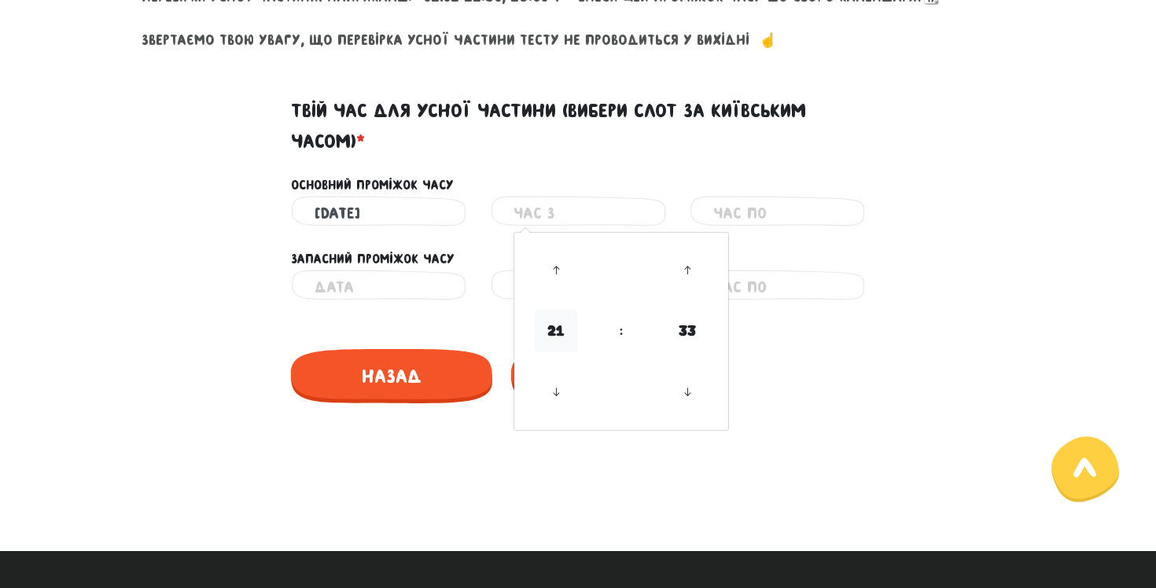
drag, startPoint x: 565, startPoint y: 340, endPoint x: 565, endPoint y: 351, distance: 11.0
click at [565, 351] on span "21" at bounding box center [556, 331] width 42 height 42
click at [555, 347] on td "12" at bounding box center [544, 350] width 52 height 32
click at [695, 284] on icon at bounding box center [687, 270] width 42 height 42
click at [695, 394] on icon at bounding box center [687, 392] width 42 height 42
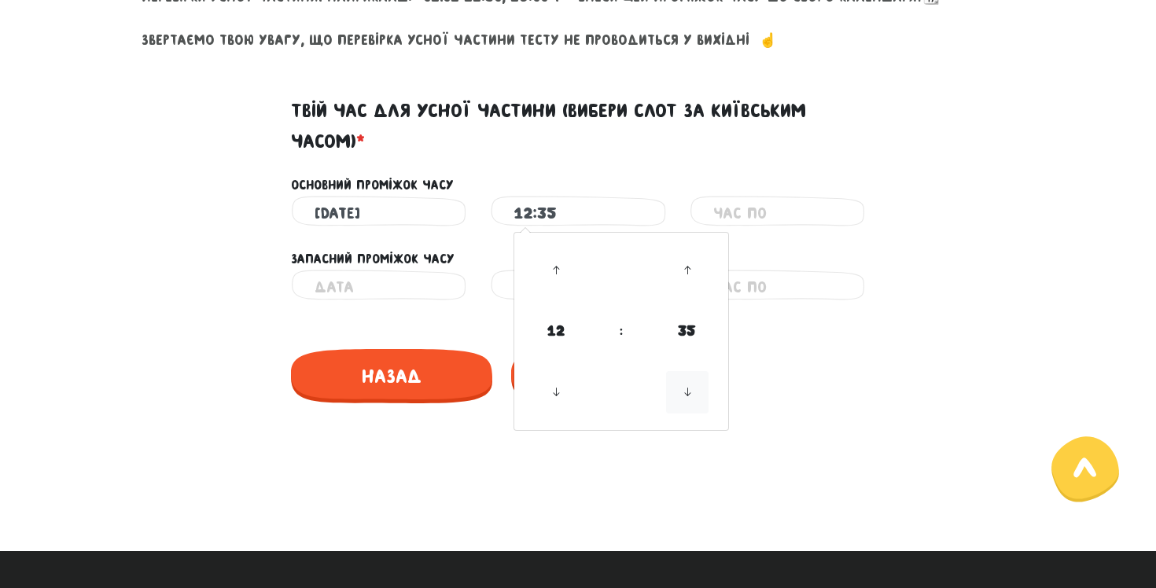
click at [695, 394] on icon at bounding box center [687, 392] width 42 height 42
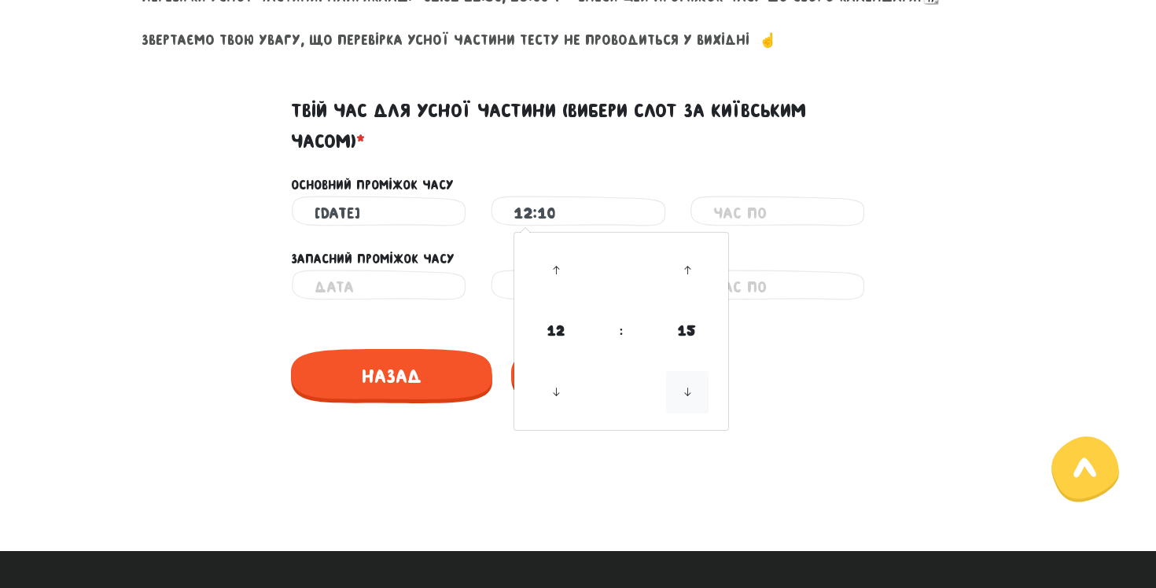
click at [695, 394] on icon at bounding box center [687, 392] width 42 height 42
click at [694, 394] on icon at bounding box center [687, 392] width 42 height 42
type input "12:00"
click at [754, 225] on input "text" at bounding box center [777, 213] width 128 height 35
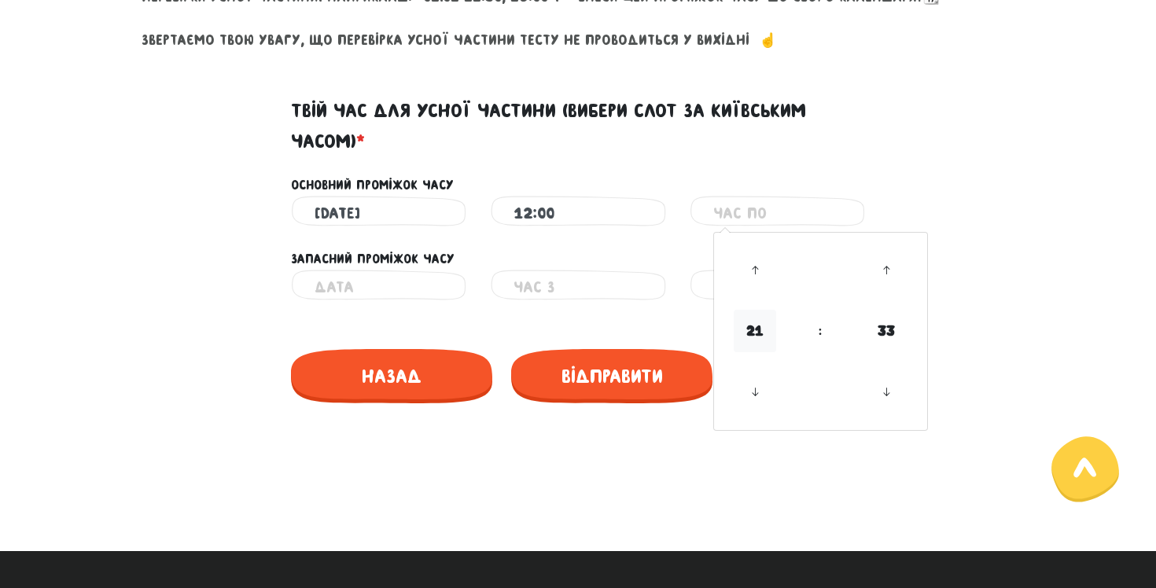
click at [750, 329] on span "21" at bounding box center [755, 331] width 42 height 42
click at [885, 353] on td "15" at bounding box center [898, 350] width 52 height 32
click at [883, 269] on icon at bounding box center [886, 270] width 42 height 42
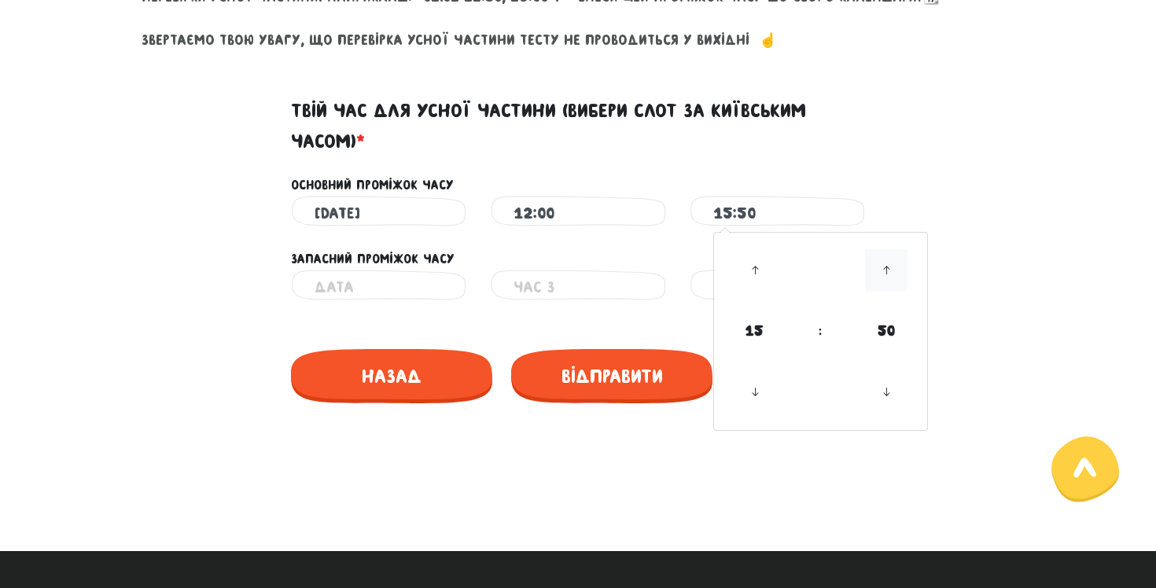
click at [883, 269] on icon at bounding box center [886, 270] width 42 height 42
click at [887, 404] on icon at bounding box center [886, 392] width 42 height 42
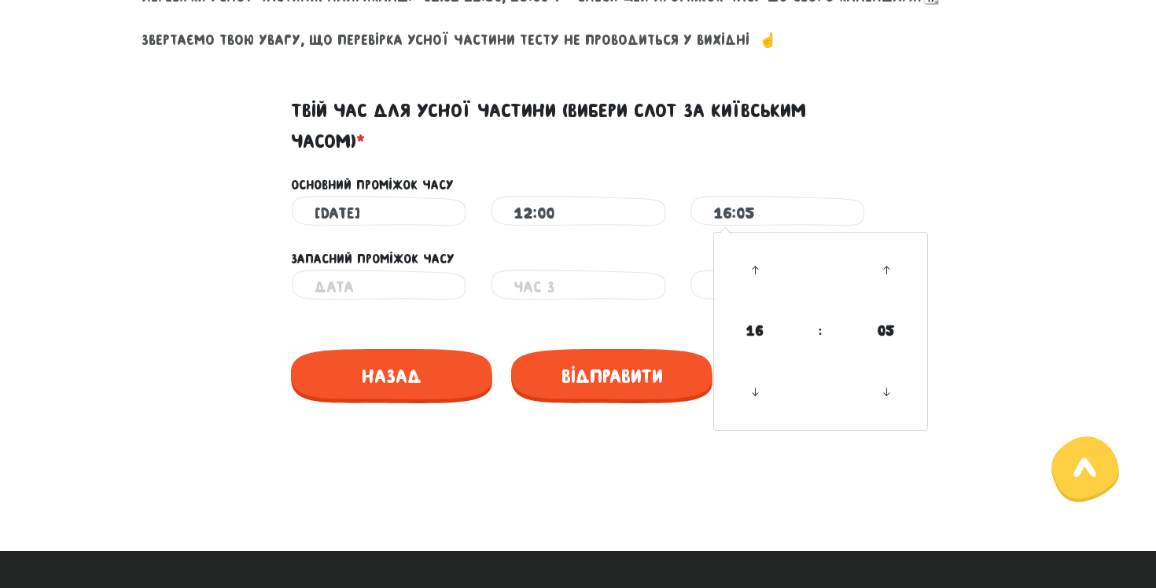
click at [783, 397] on td at bounding box center [755, 393] width 76 height 68
click at [764, 397] on icon at bounding box center [755, 392] width 42 height 42
click at [890, 266] on icon at bounding box center [886, 270] width 42 height 42
click at [904, 420] on link at bounding box center [887, 392] width 46 height 57
click at [901, 412] on icon at bounding box center [886, 392] width 42 height 42
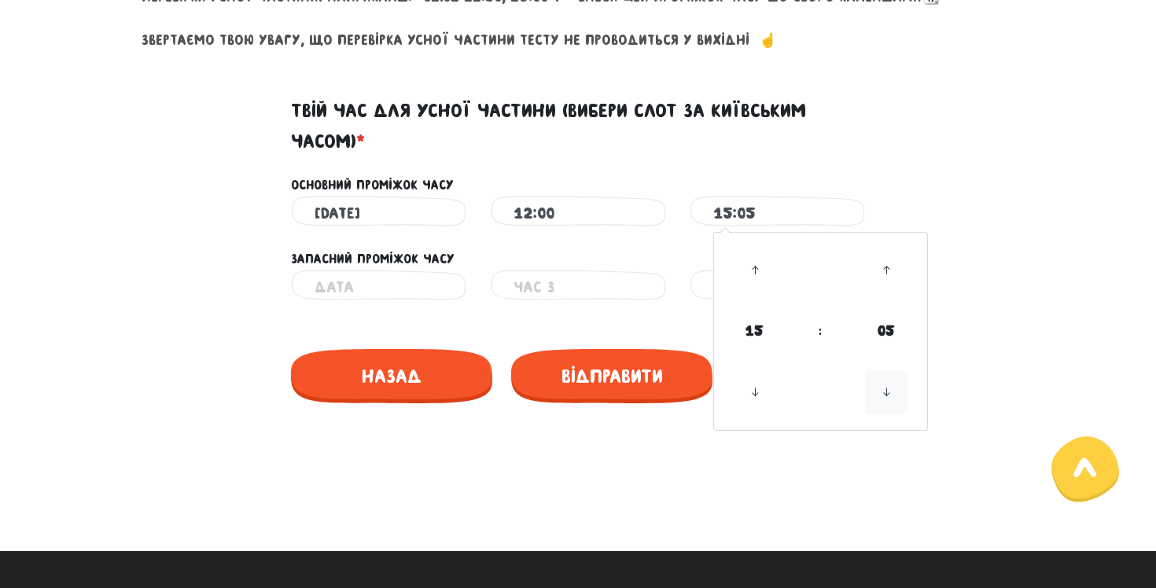
type input "15:00"
click at [1009, 274] on div "Неправильний час Неправильний час Неправильний час" at bounding box center [578, 287] width 897 height 35
click at [422, 279] on input "text" at bounding box center [379, 287] width 128 height 35
click at [376, 306] on div "Це обов'язкове поле" at bounding box center [578, 311] width 897 height 13
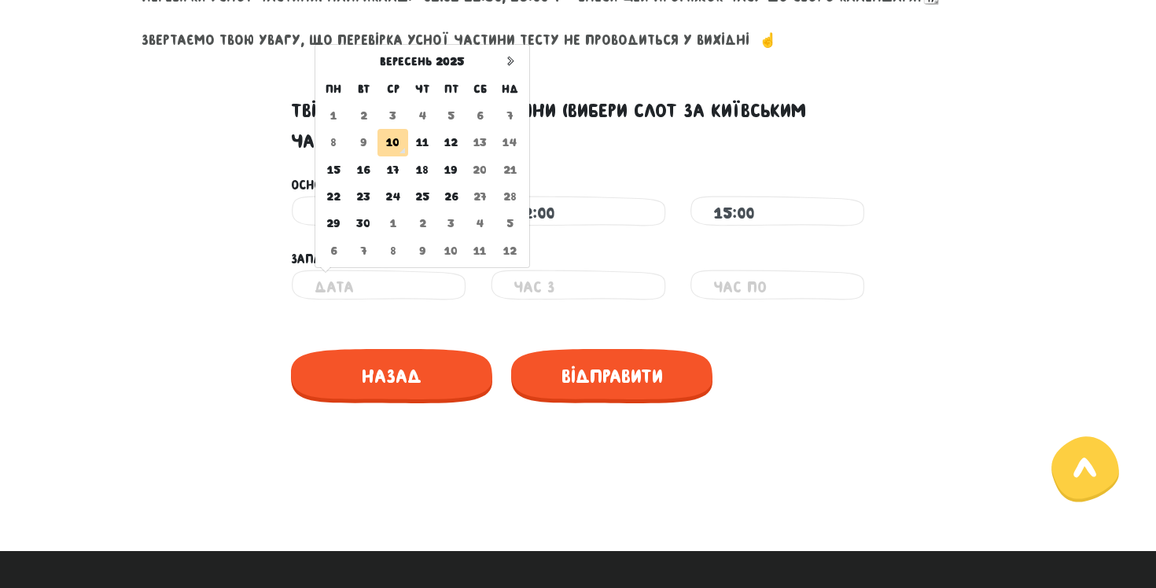
click at [378, 300] on input "text" at bounding box center [379, 287] width 128 height 35
click at [448, 143] on td "12" at bounding box center [451, 142] width 29 height 27
type input "[DATE]"
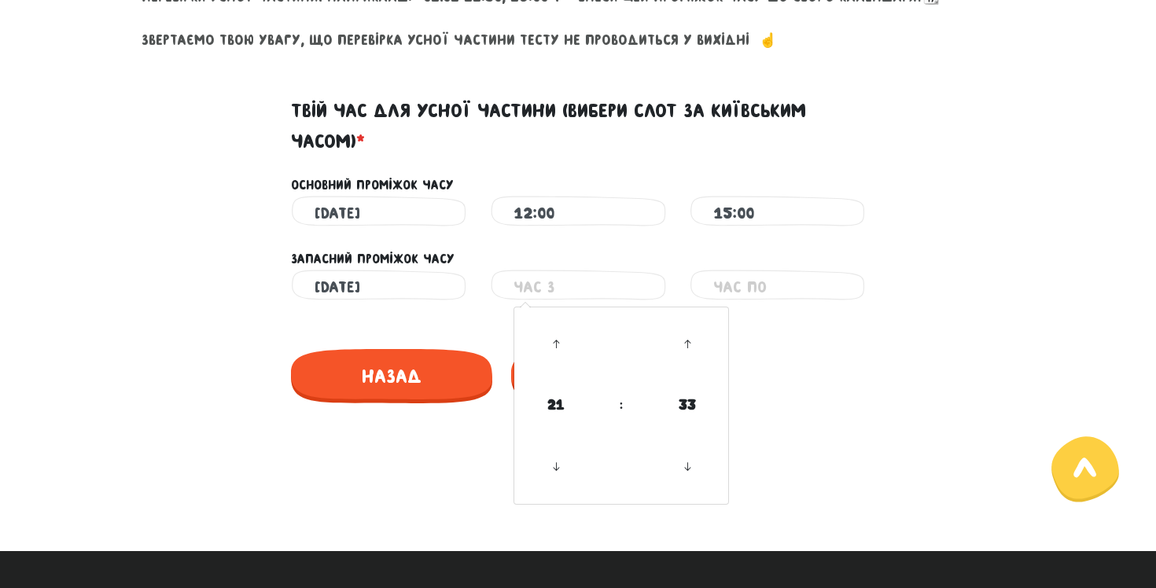
click at [547, 290] on input "text" at bounding box center [578, 287] width 128 height 35
click at [561, 344] on icon at bounding box center [556, 344] width 42 height 42
click at [549, 459] on icon at bounding box center [556, 467] width 42 height 42
click at [551, 413] on span "21" at bounding box center [556, 405] width 42 height 42
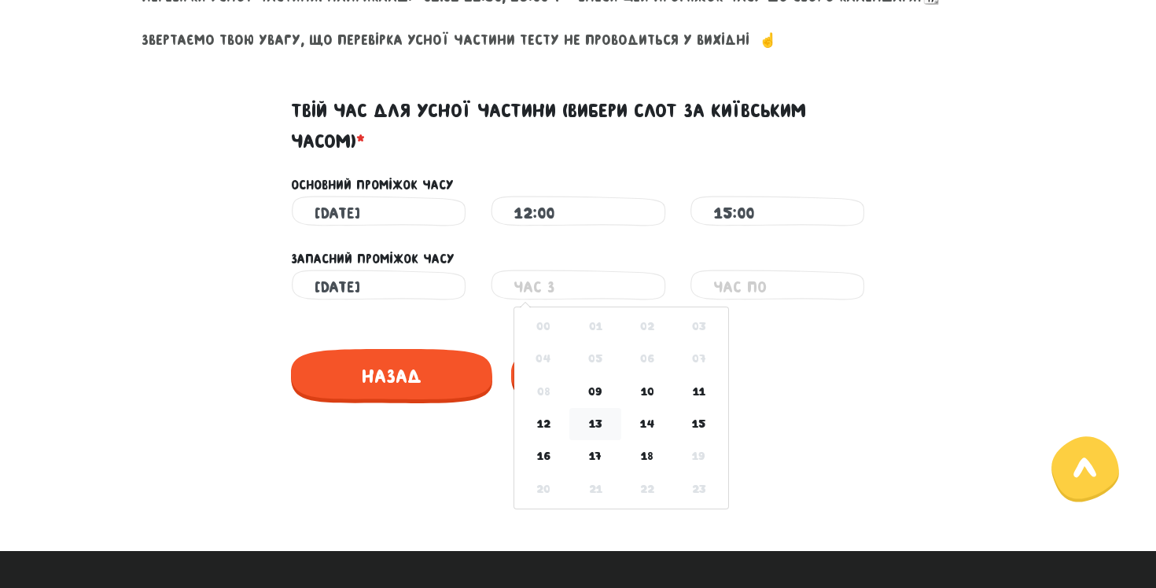
click at [598, 422] on td "13" at bounding box center [595, 424] width 52 height 32
type input "13:35"
click at [752, 292] on input "text" at bounding box center [777, 287] width 128 height 35
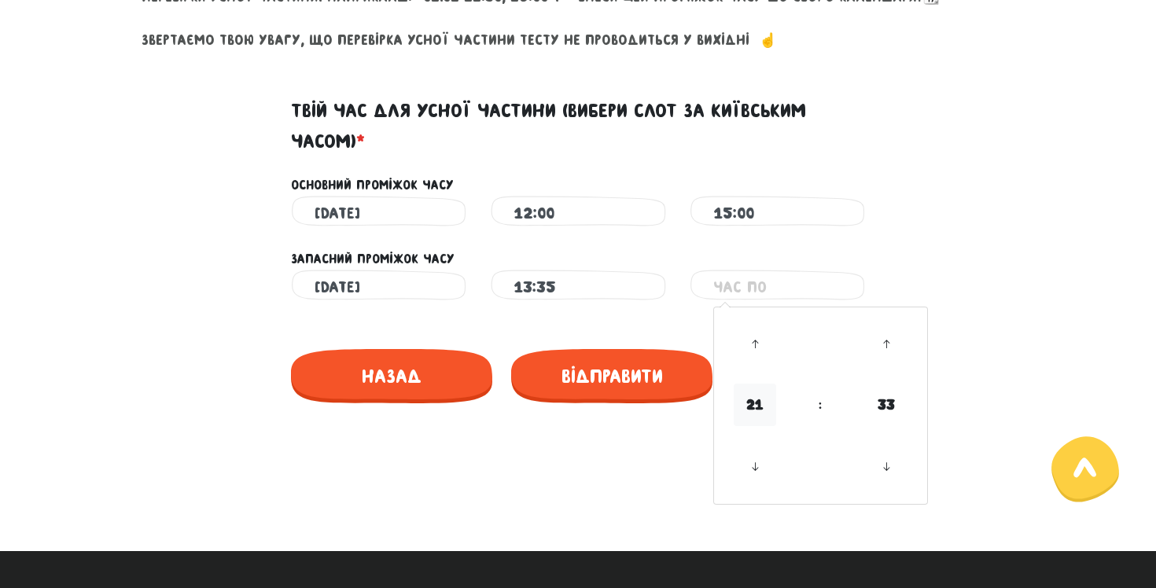
click at [747, 415] on span "21" at bounding box center [755, 405] width 42 height 42
click at [890, 427] on td "15" at bounding box center [898, 424] width 52 height 32
type input "15:35"
click at [918, 206] on div "[DATE] Неправильний час 12:00 Неправильний час 15:00 Неправильний час" at bounding box center [578, 213] width 897 height 35
click at [723, 213] on input "15:00" at bounding box center [777, 213] width 128 height 35
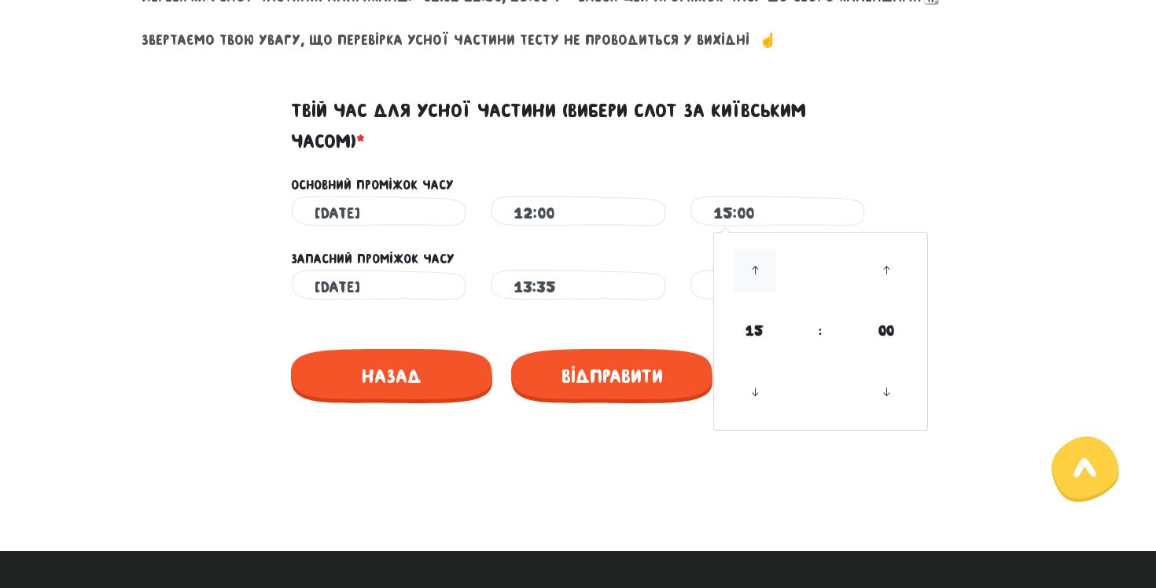
click at [764, 282] on icon at bounding box center [755, 270] width 42 height 42
click at [757, 393] on icon at bounding box center [755, 392] width 42 height 42
click at [749, 281] on icon at bounding box center [755, 270] width 42 height 42
click at [748, 176] on div "Основний проміжок часу" at bounding box center [578, 185] width 598 height 20
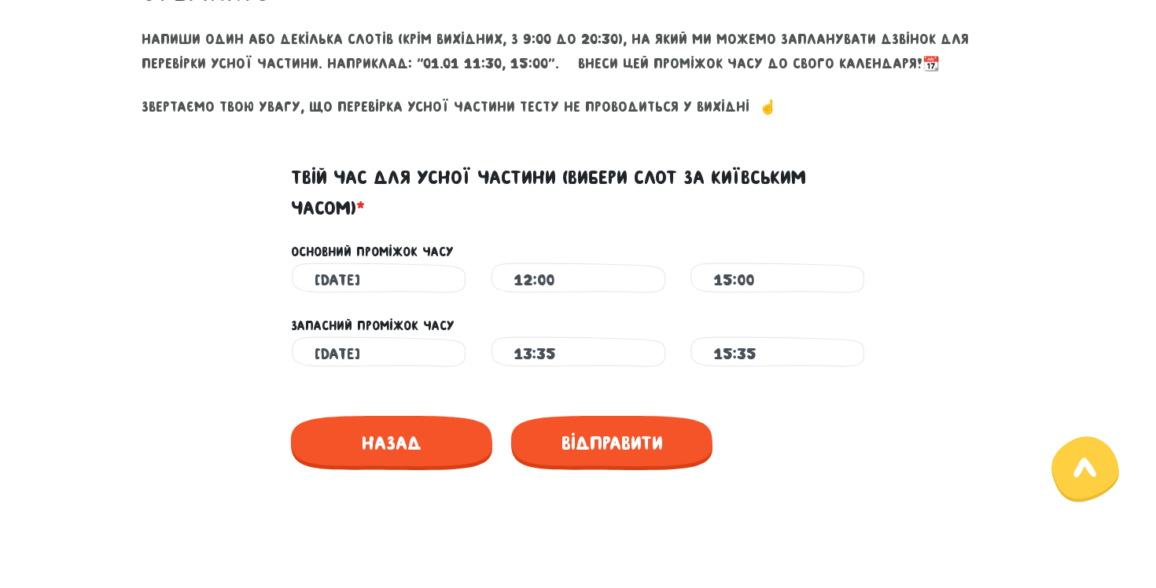
scroll to position [687, 0]
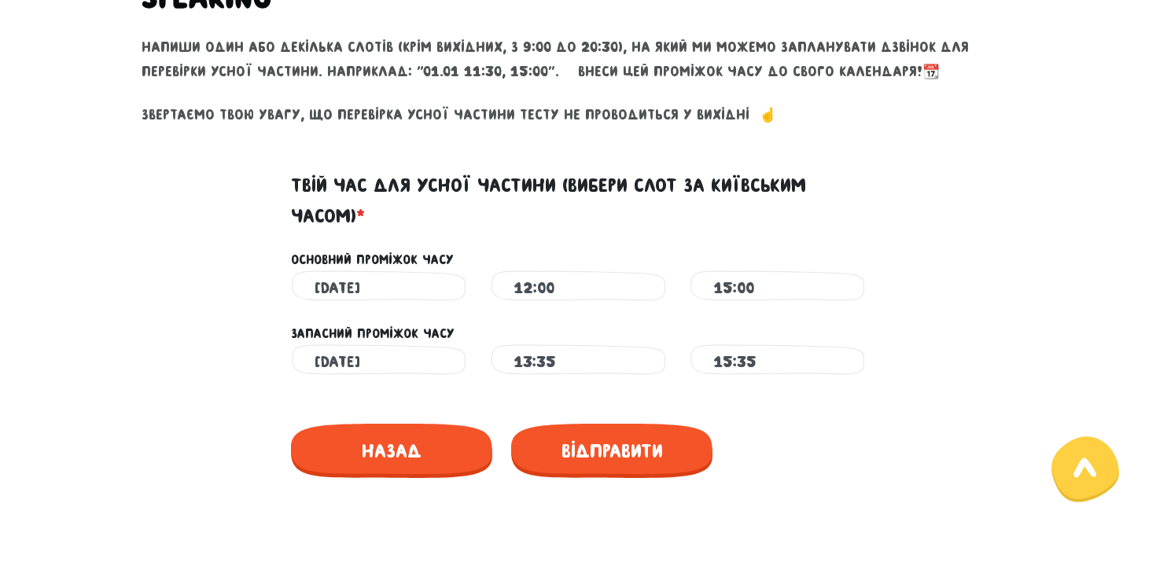
click at [724, 282] on input "15:00" at bounding box center [777, 288] width 128 height 35
click at [748, 338] on icon at bounding box center [755, 345] width 42 height 42
click at [764, 474] on icon at bounding box center [755, 467] width 42 height 42
type input "14:00"
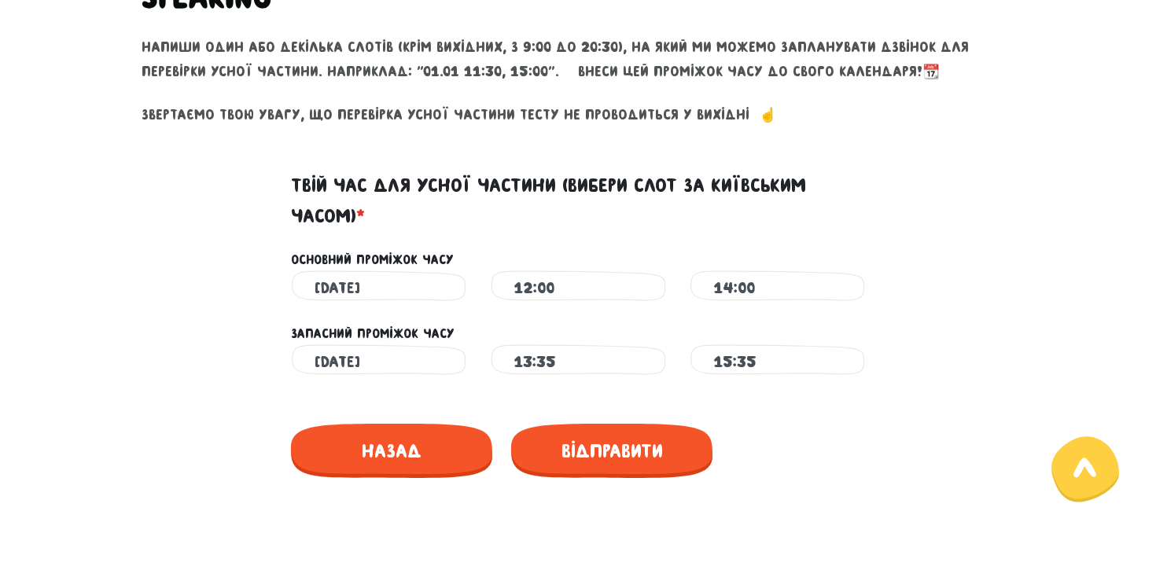
click at [721, 239] on div "Основний проміжок часу" at bounding box center [578, 250] width 897 height 39
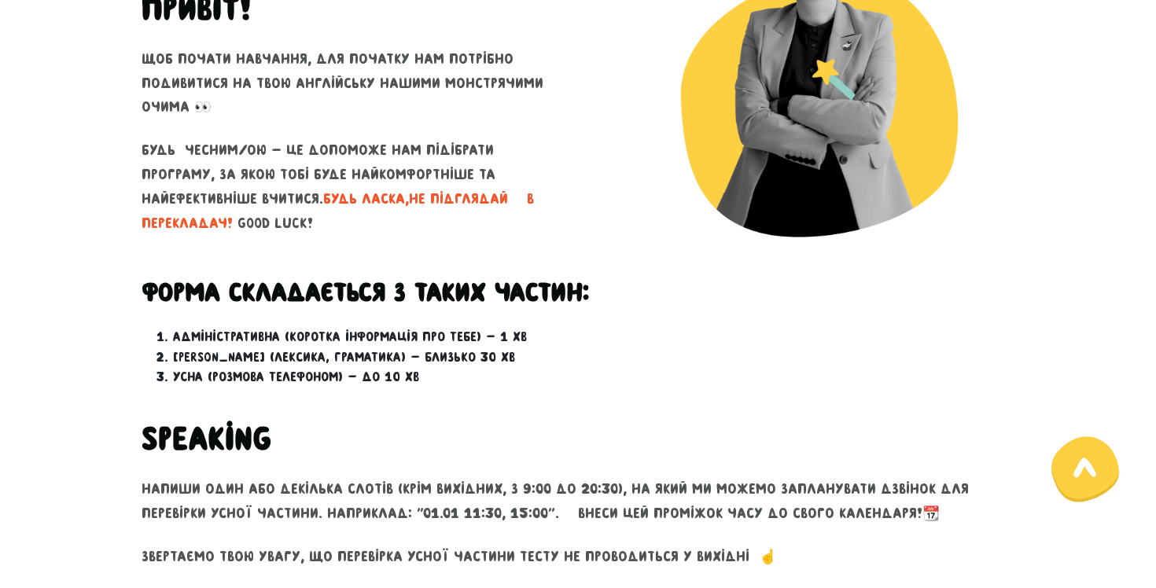
scroll to position [682, 0]
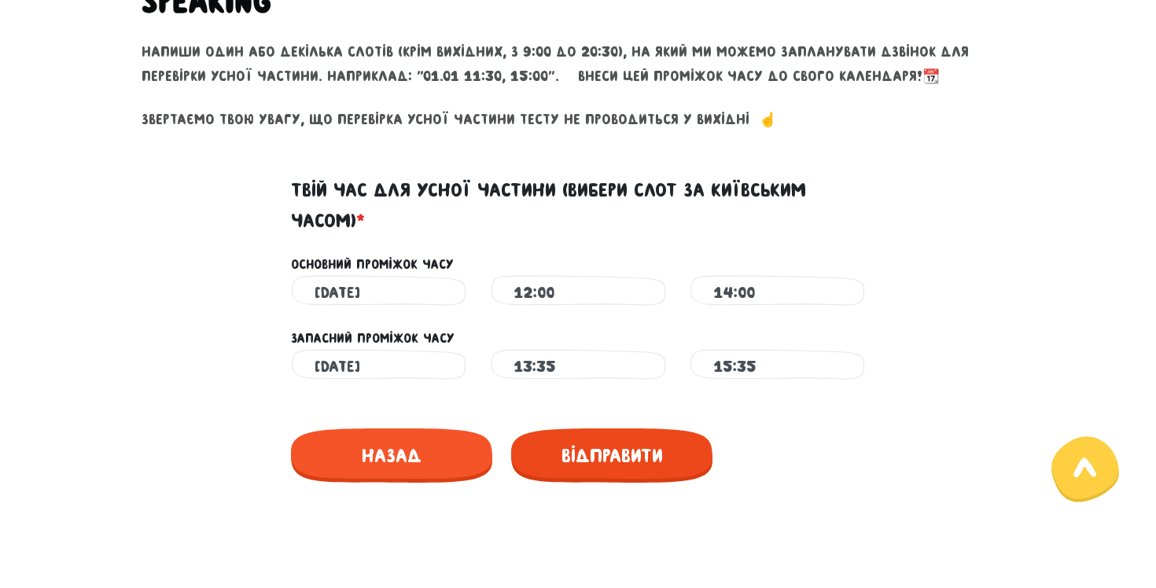
click at [595, 455] on span "Відправити" at bounding box center [611, 456] width 201 height 54
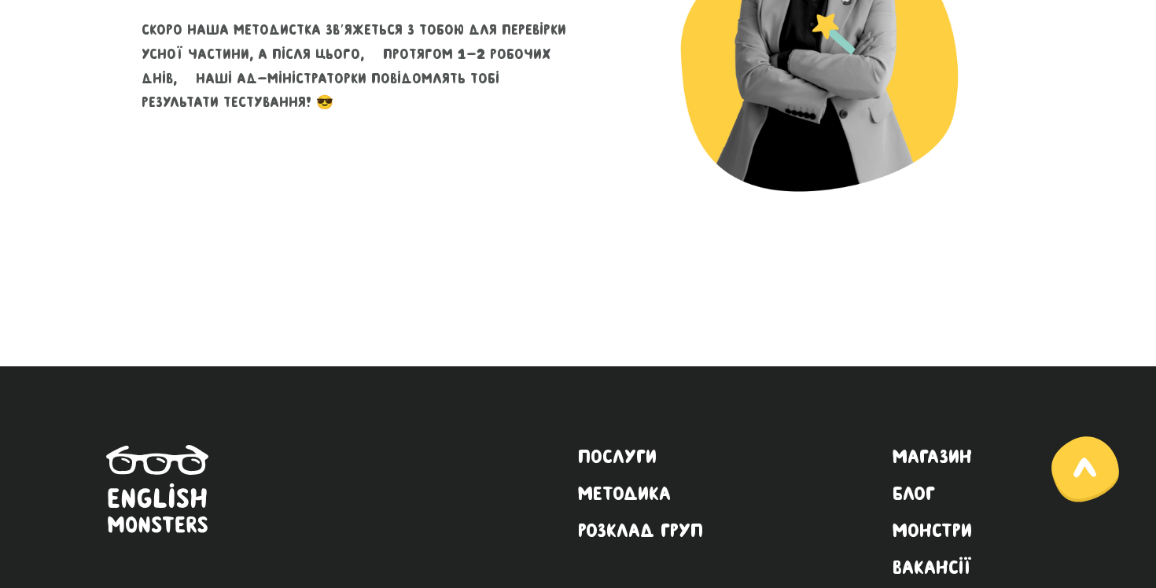
scroll to position [475, 0]
